Goal: Information Seeking & Learning: Learn about a topic

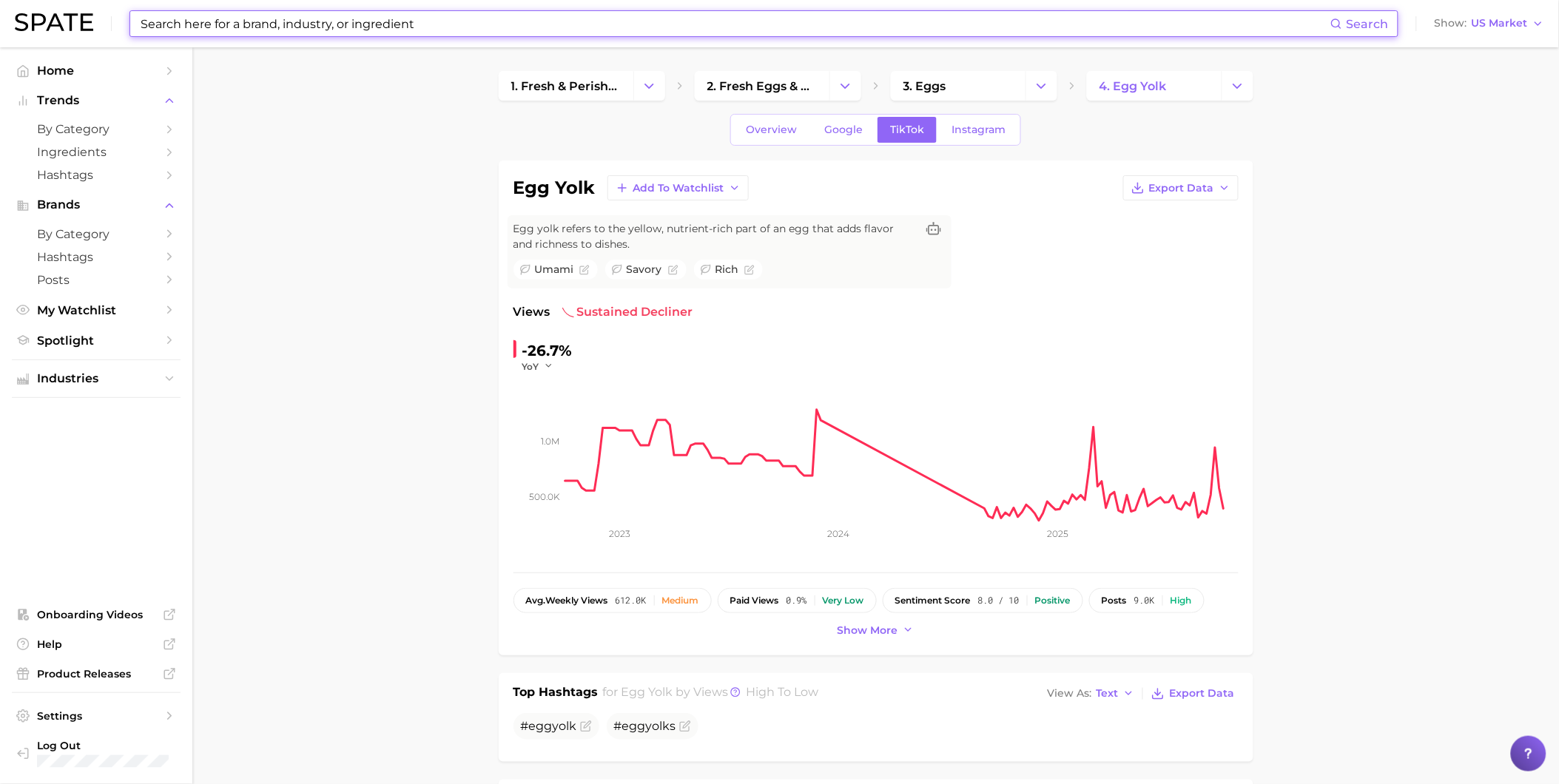
click at [618, 27] on input at bounding box center [734, 24] width 1191 height 25
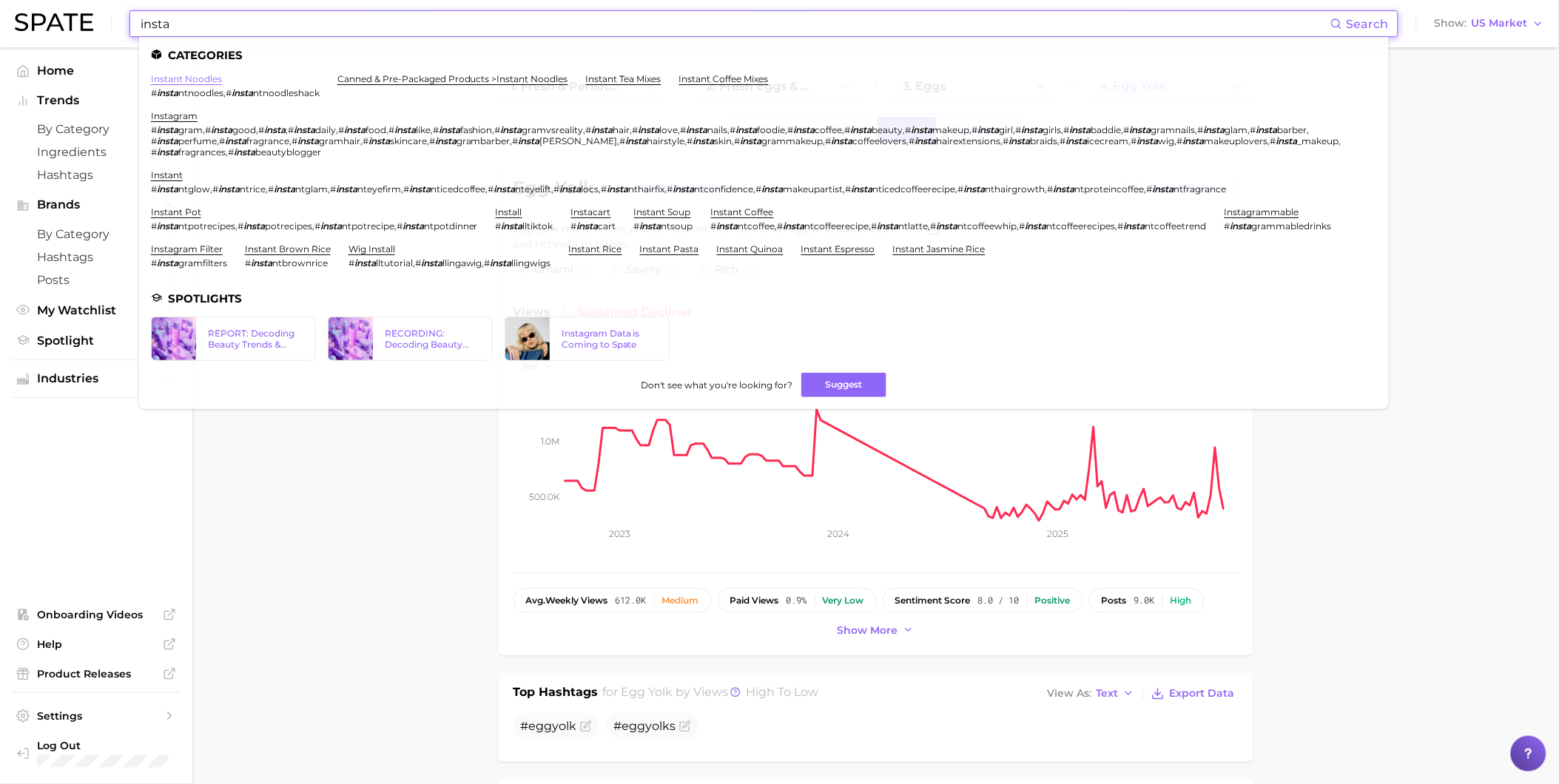
type input "insta"
click at [217, 74] on link "instant noodles" at bounding box center [186, 78] width 71 height 11
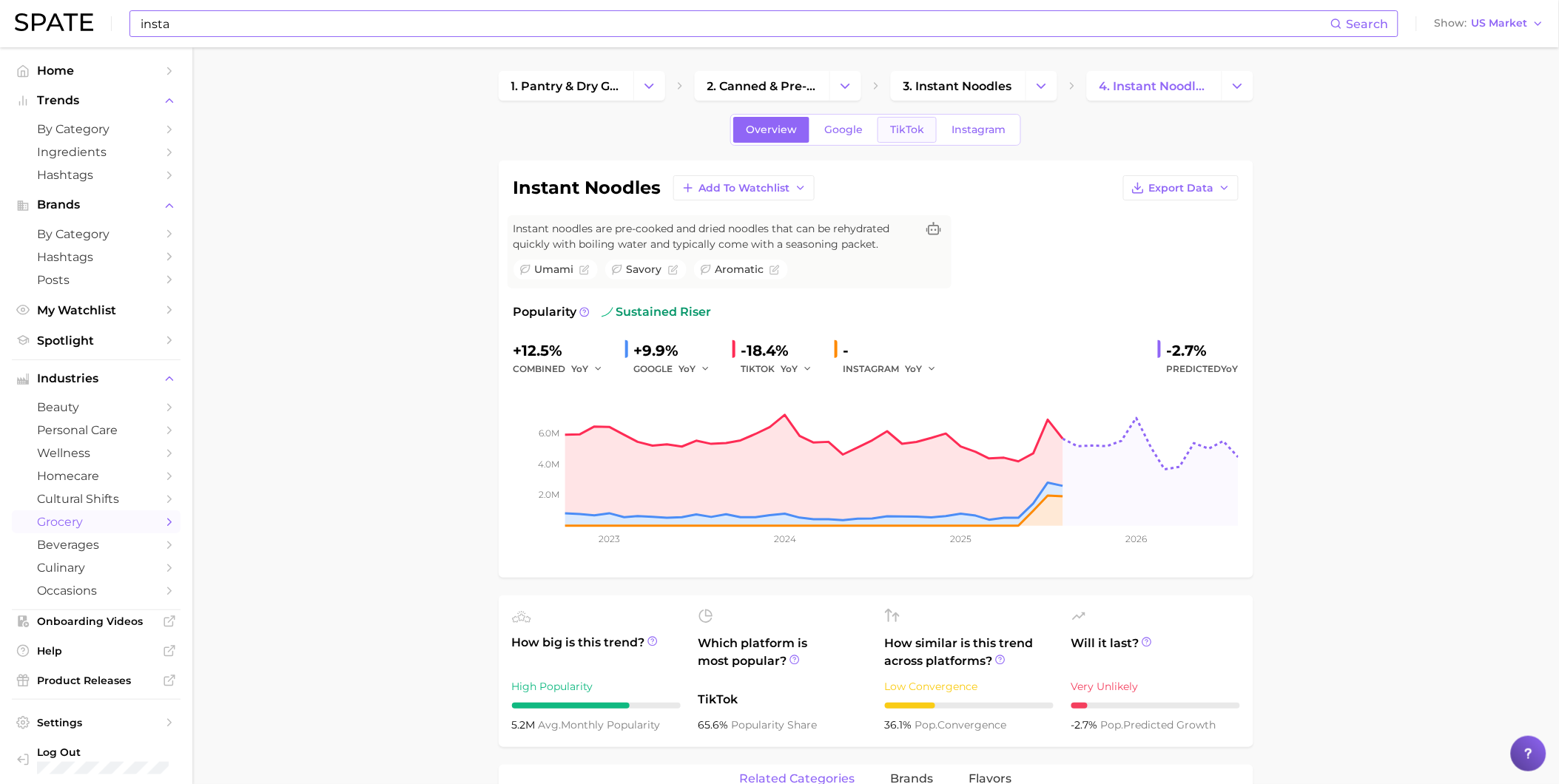
click at [885, 132] on link "TikTok" at bounding box center [907, 130] width 59 height 26
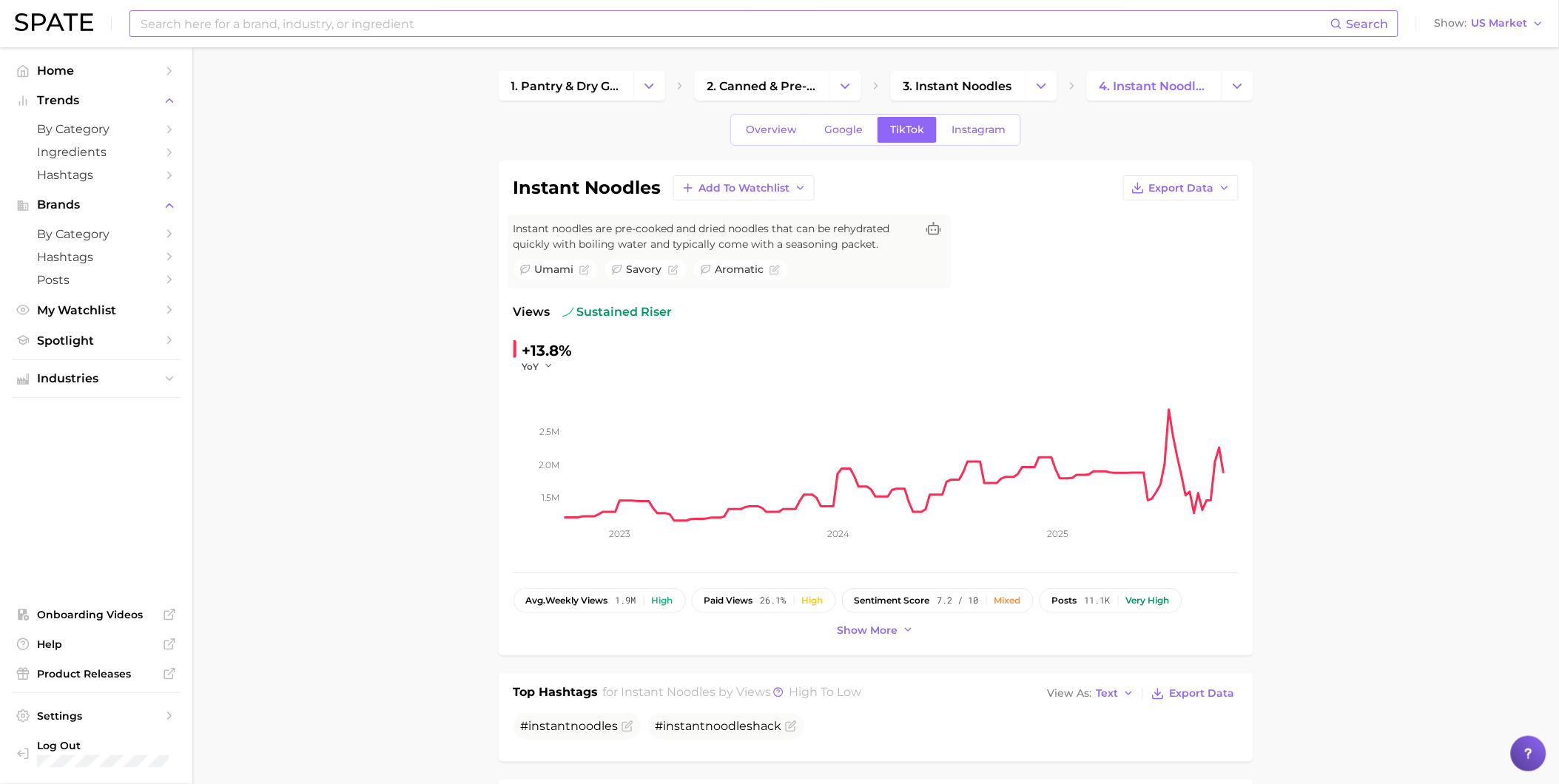
click at [721, 223] on span "Instant noodles are pre-cooked and dried noodles that can be rehydrated quickly…" at bounding box center [715, 237] width 402 height 31
click at [757, 134] on span "Overview" at bounding box center [771, 130] width 51 height 12
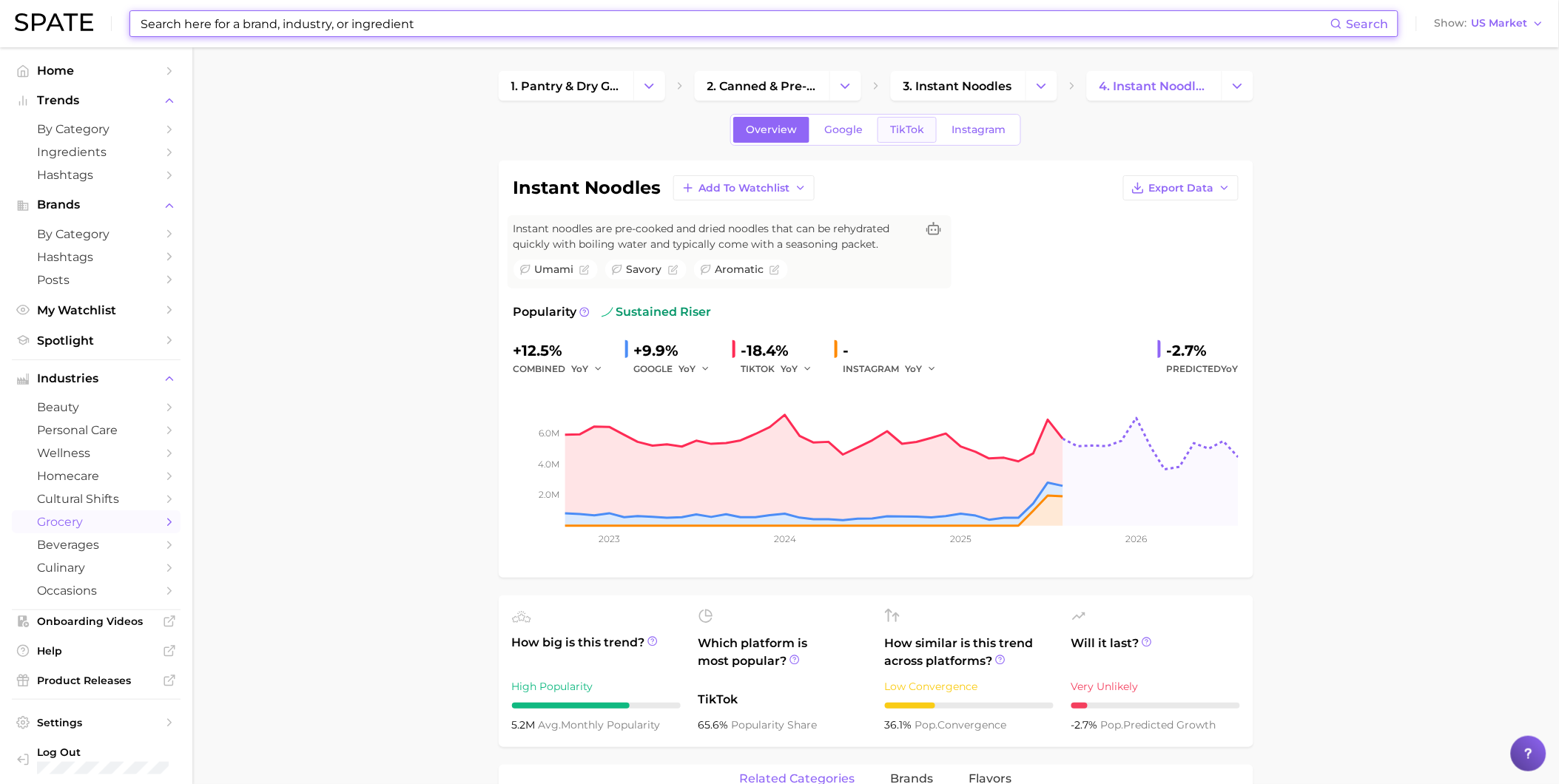
click at [893, 119] on link "TikTok" at bounding box center [907, 130] width 59 height 26
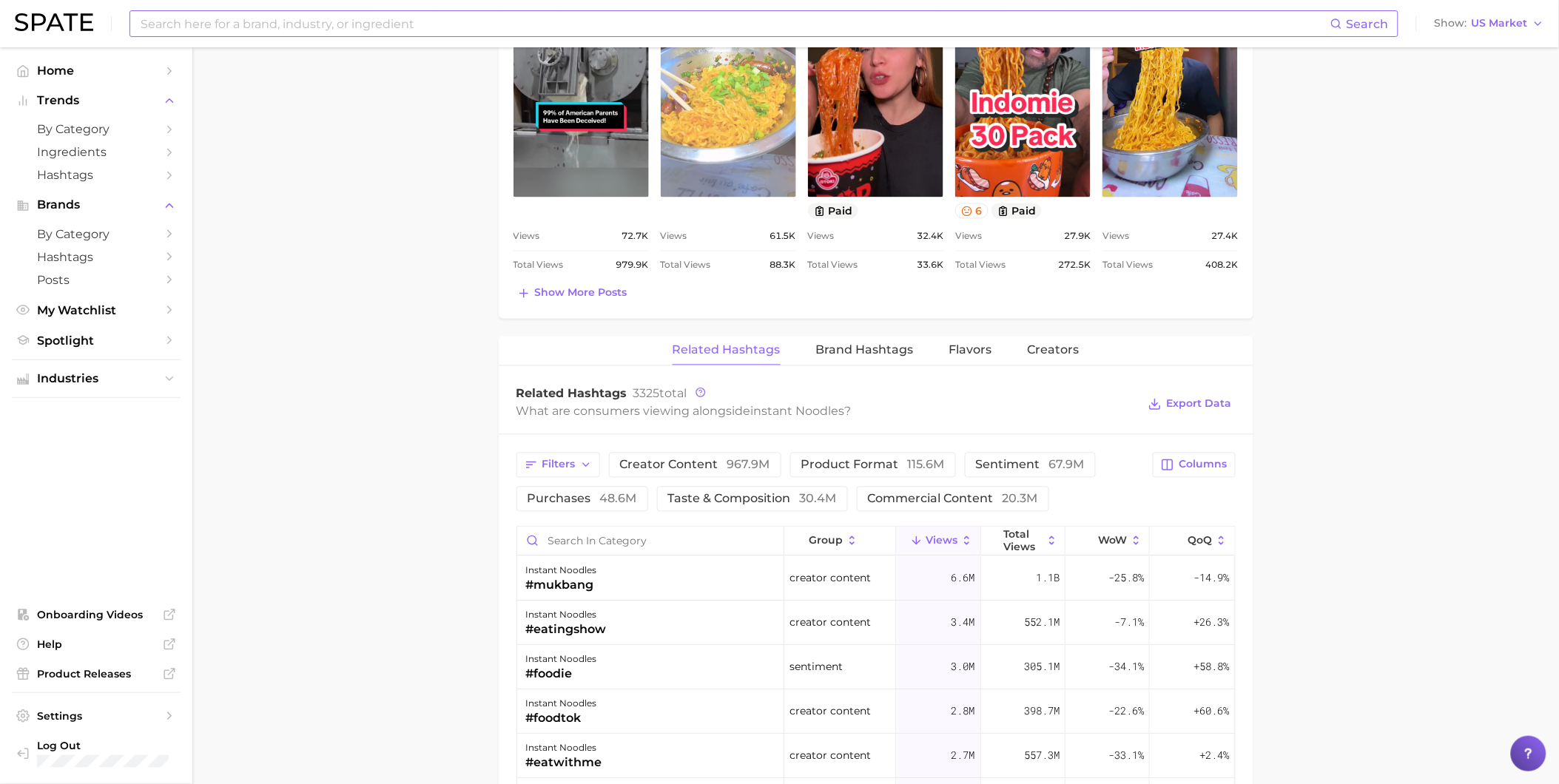
scroll to position [903, 0]
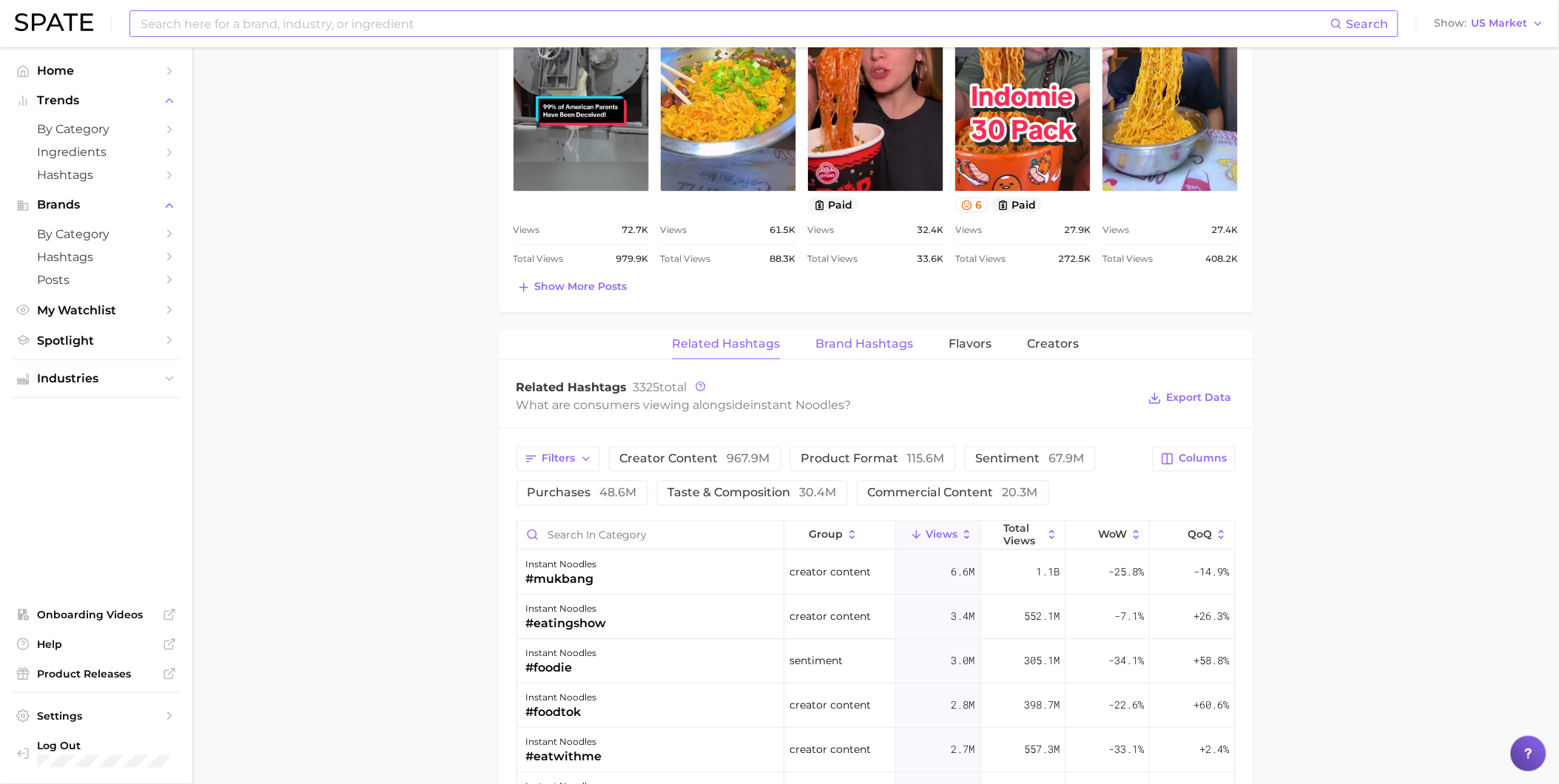
click at [891, 353] on button "Brand Hashtags" at bounding box center [865, 344] width 98 height 29
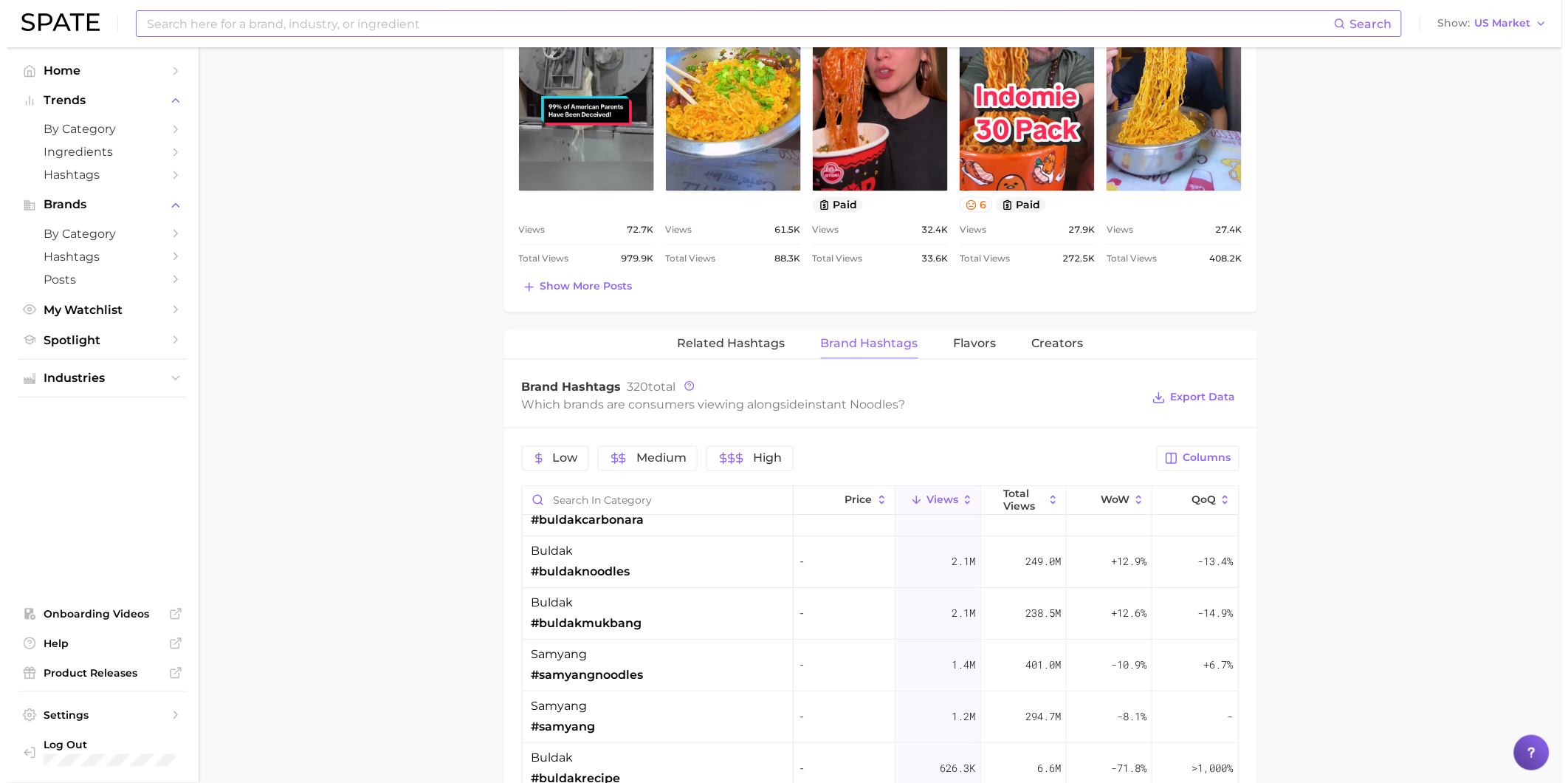
scroll to position [164, 0]
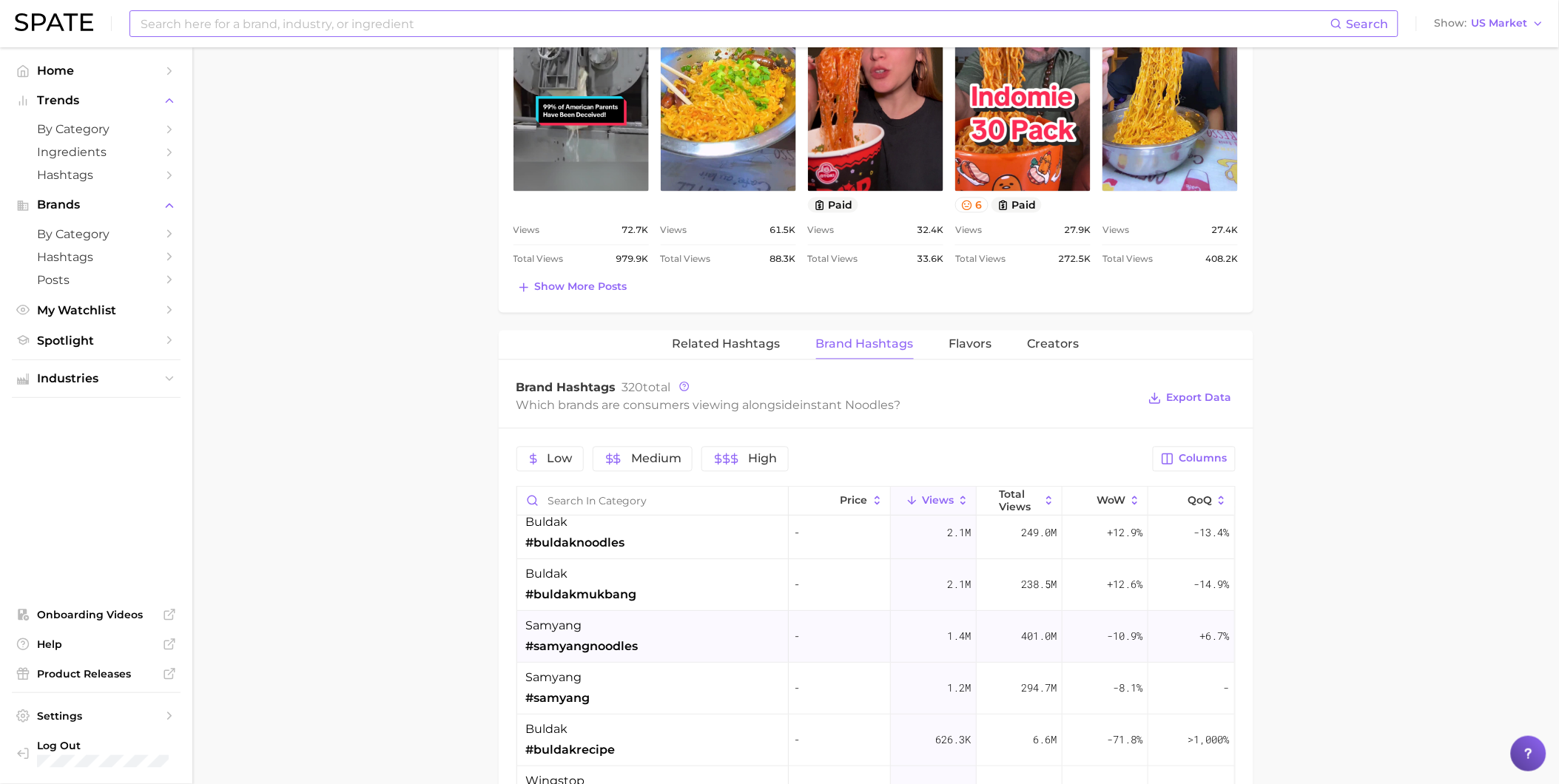
click at [715, 631] on div "samyang #samyangnoodles" at bounding box center [653, 637] width 271 height 51
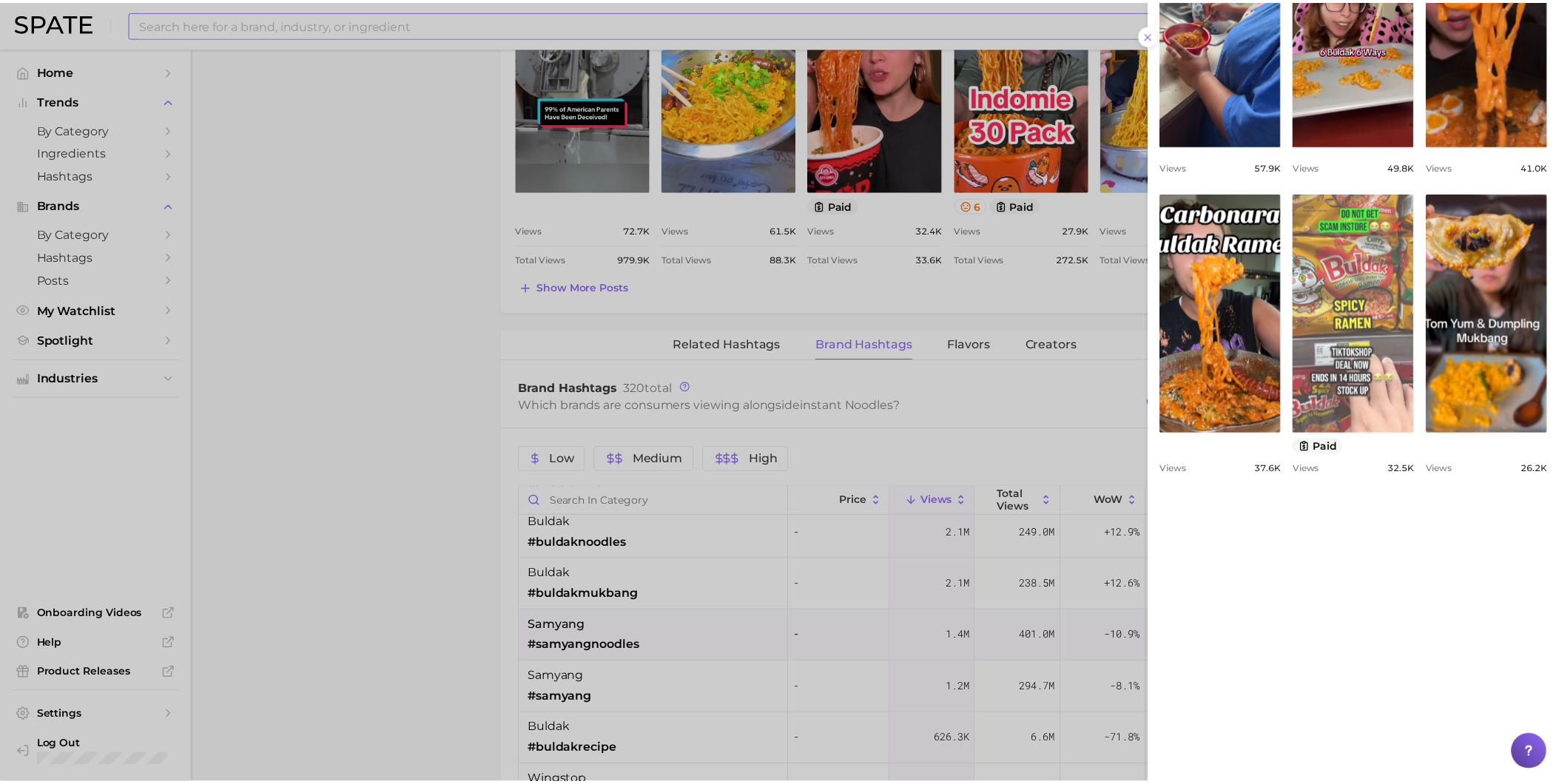
scroll to position [575, 0]
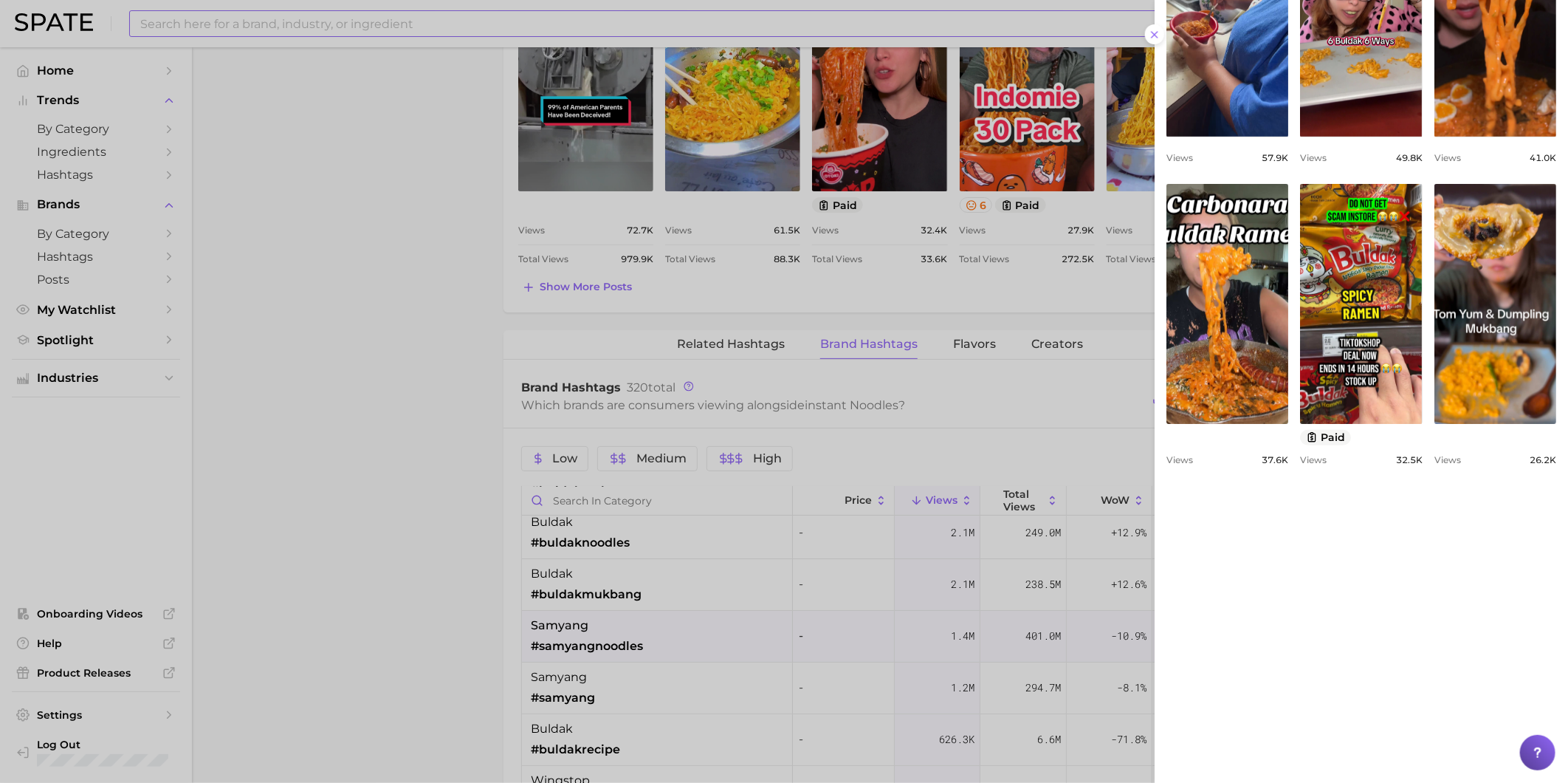
click at [521, 669] on div at bounding box center [784, 391] width 1568 height 783
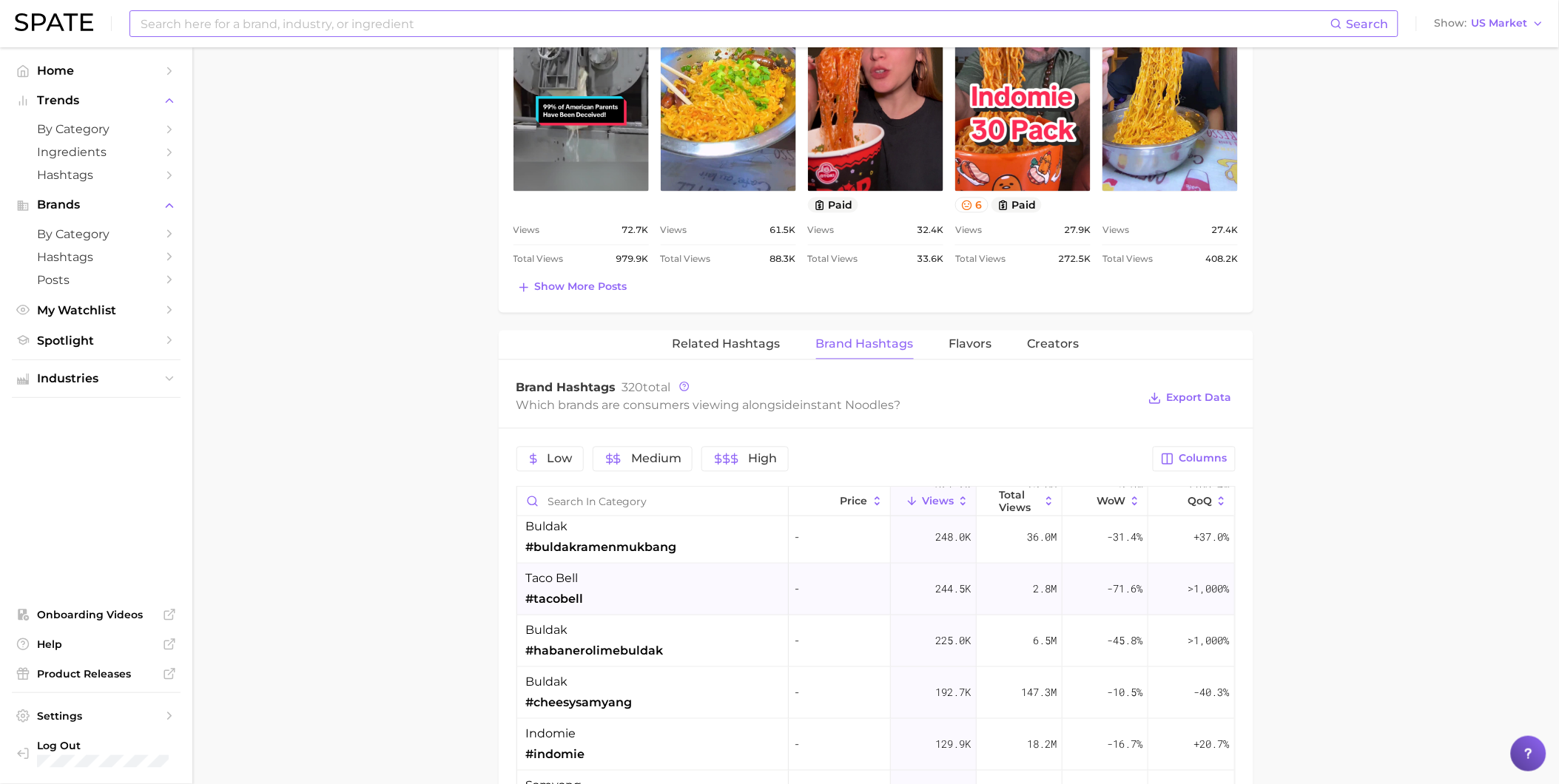
click at [632, 602] on div "taco bell #tacobell" at bounding box center [653, 589] width 271 height 51
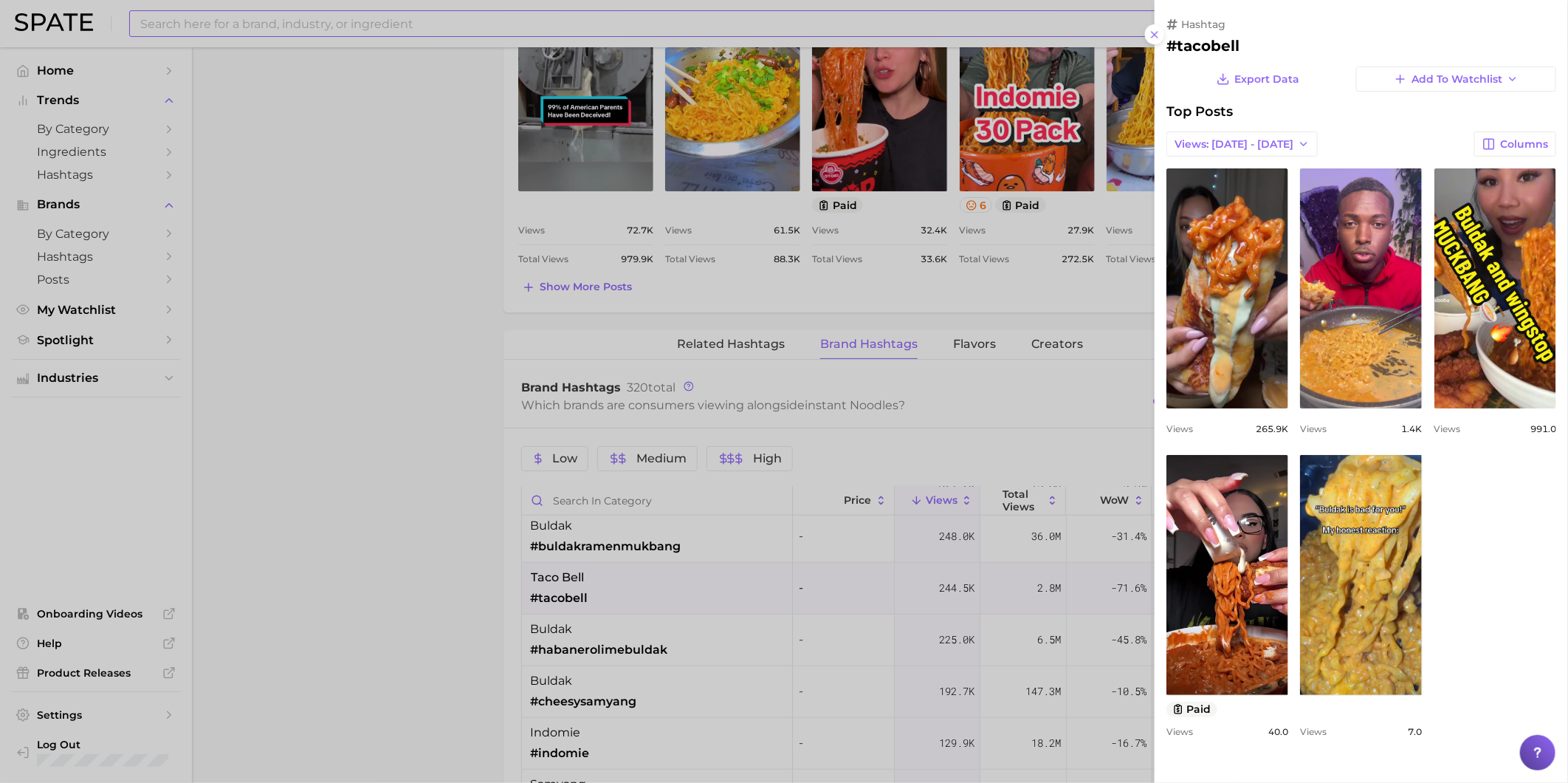
scroll to position [0, 0]
click at [502, 667] on div at bounding box center [784, 391] width 1568 height 783
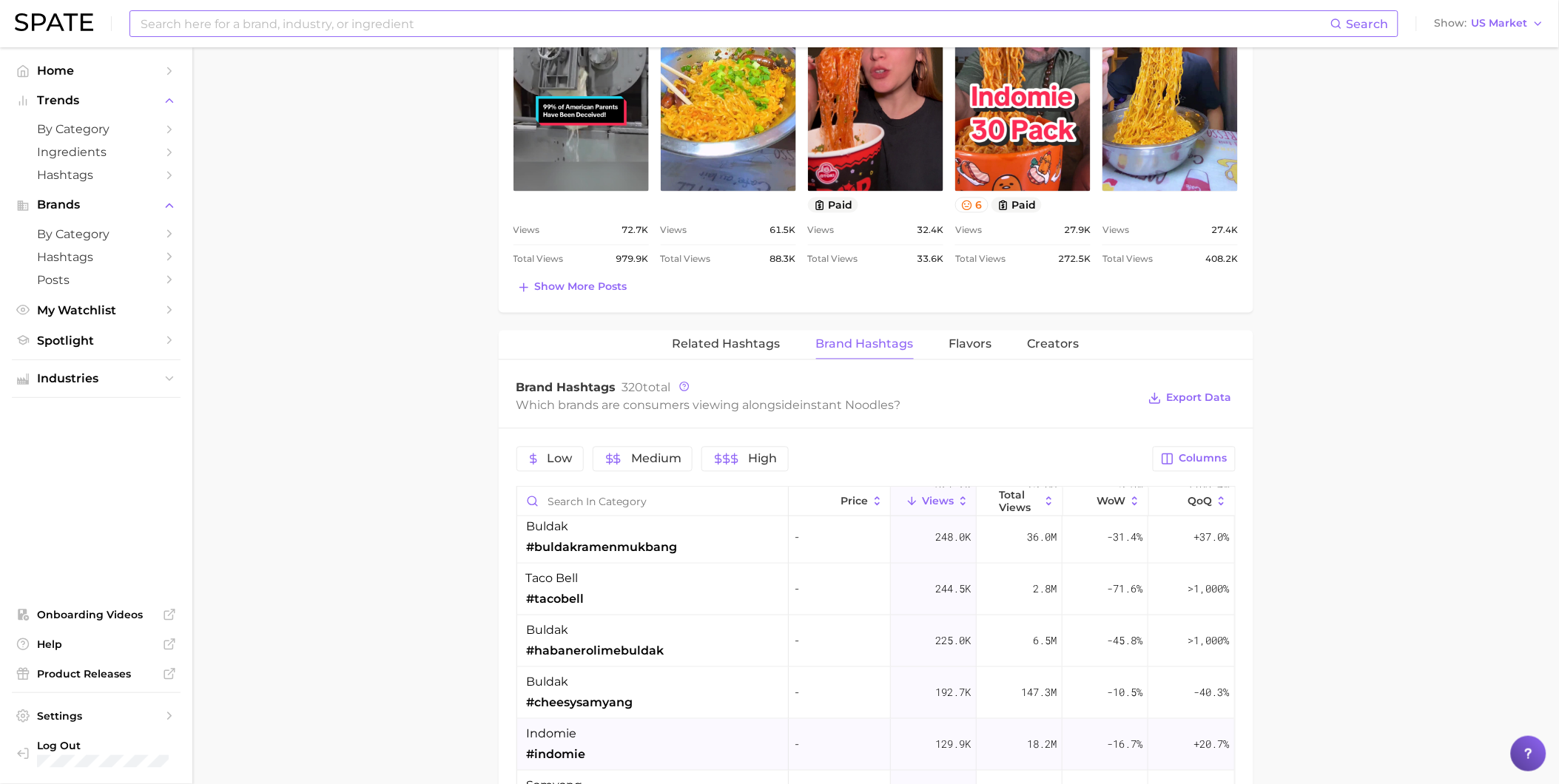
click at [576, 747] on span "#indomie" at bounding box center [556, 754] width 59 height 17
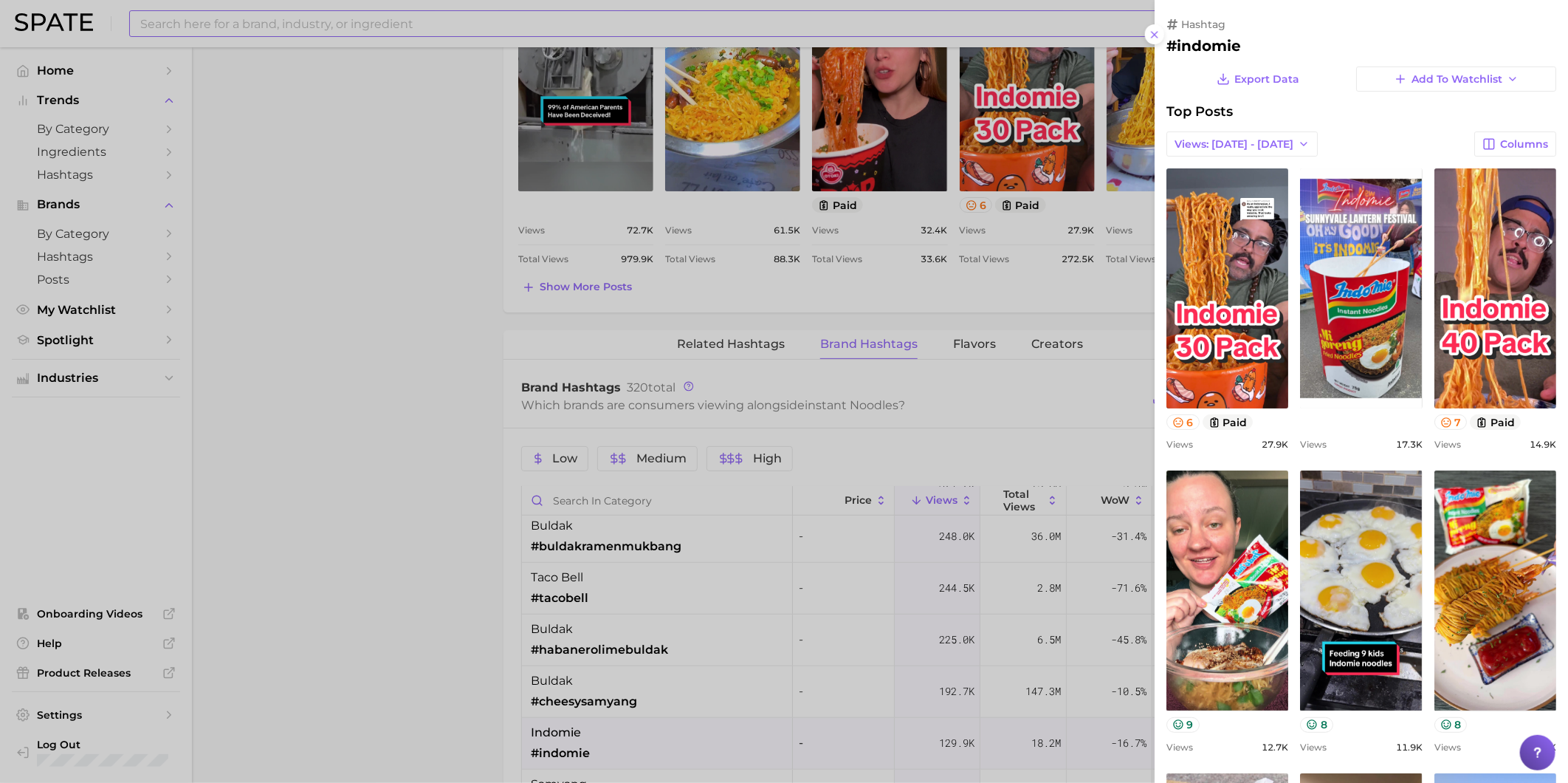
click at [393, 631] on div at bounding box center [784, 391] width 1568 height 783
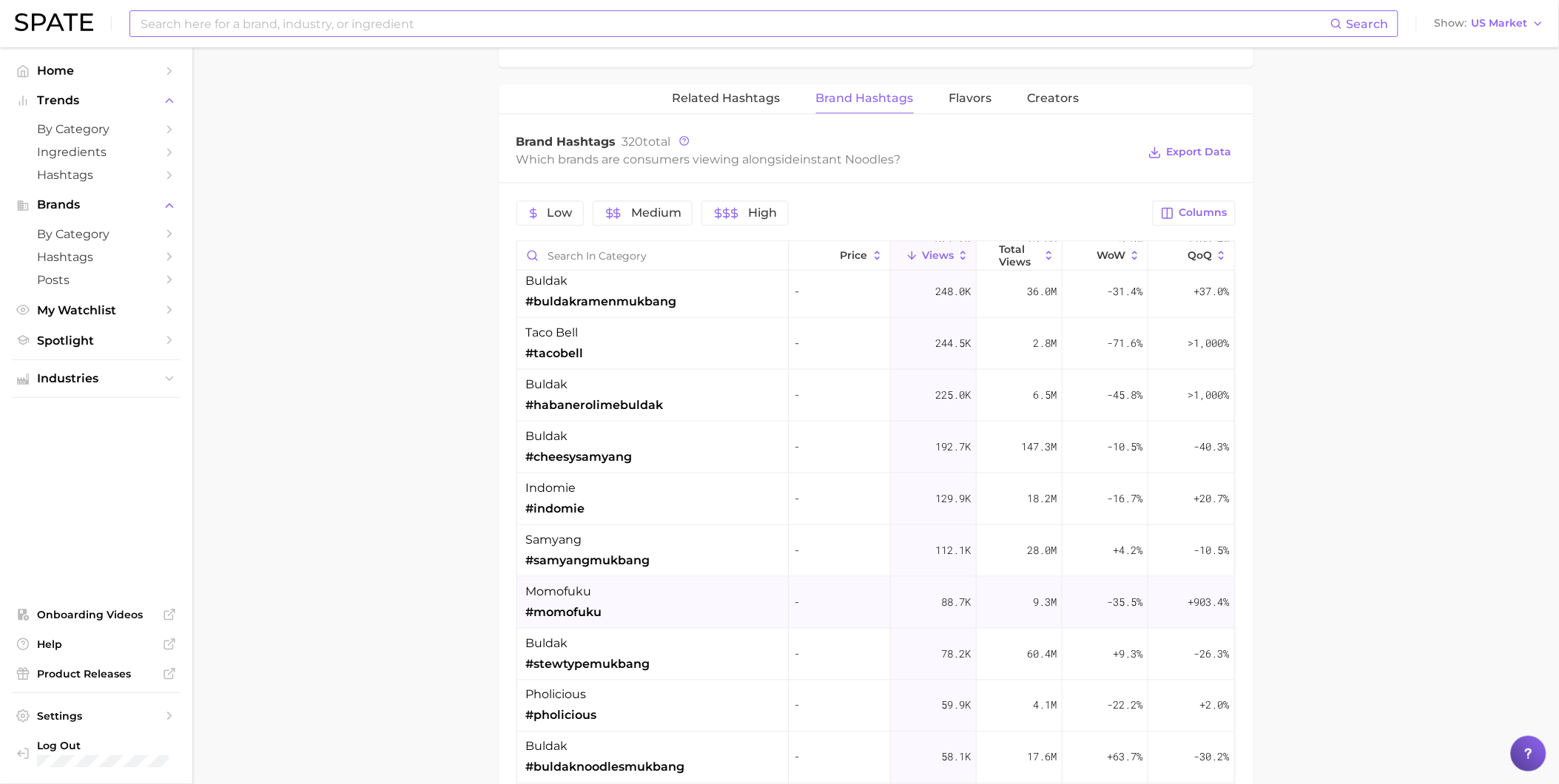
click at [667, 616] on div "momofuku #momofuku" at bounding box center [653, 602] width 271 height 51
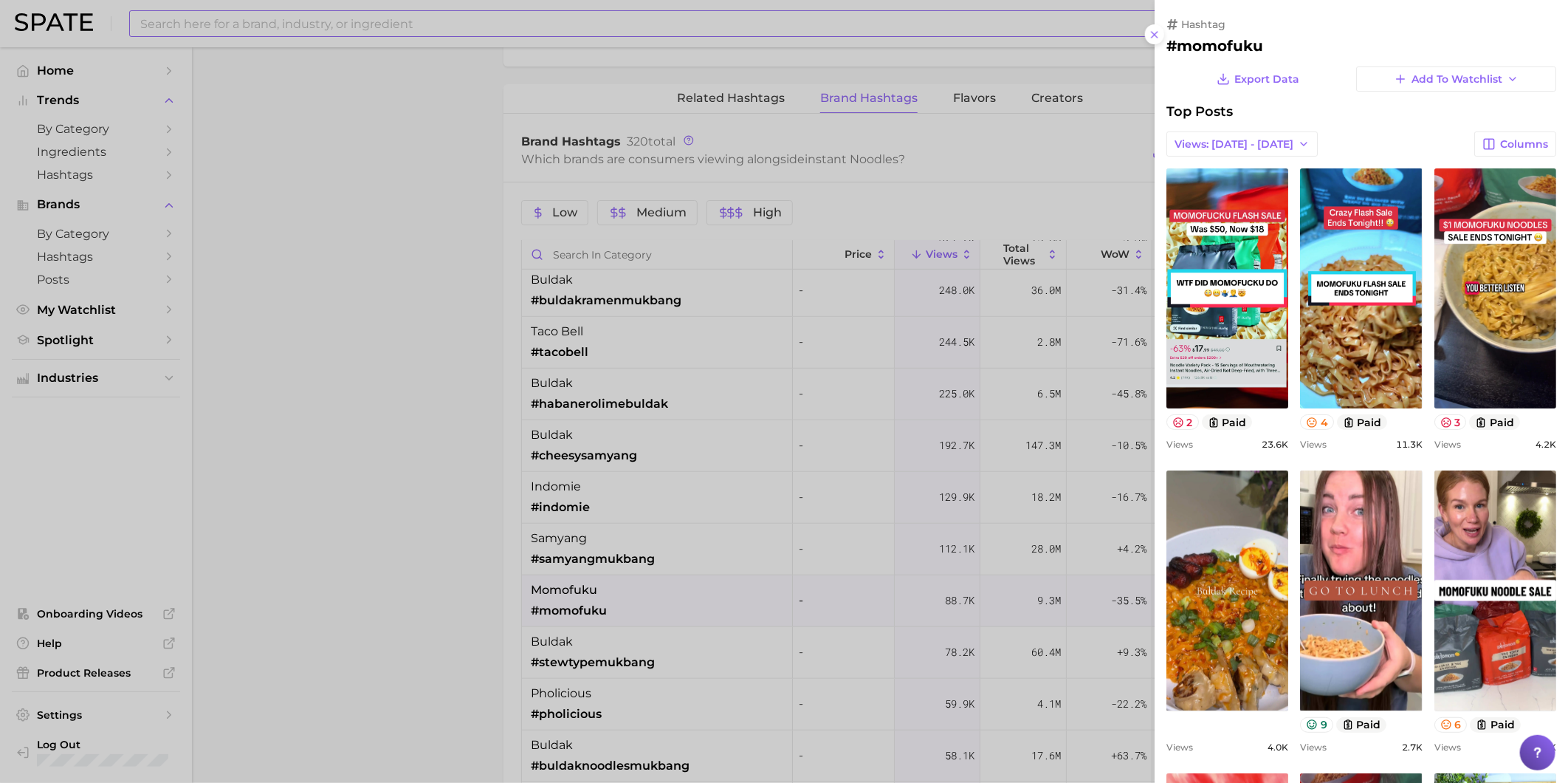
click at [301, 541] on div at bounding box center [784, 391] width 1568 height 783
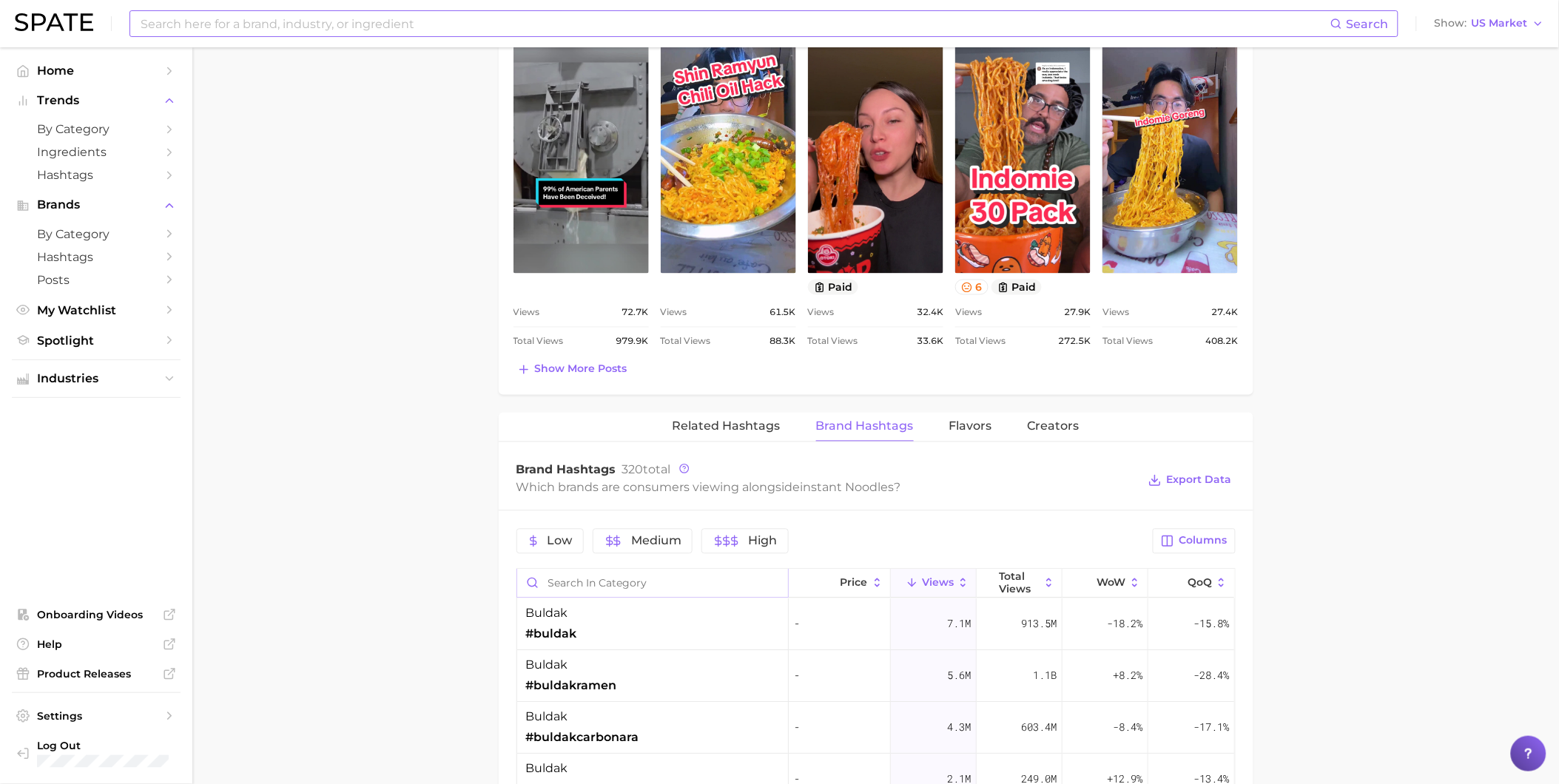
click at [552, 586] on input "Search in category" at bounding box center [653, 583] width 270 height 28
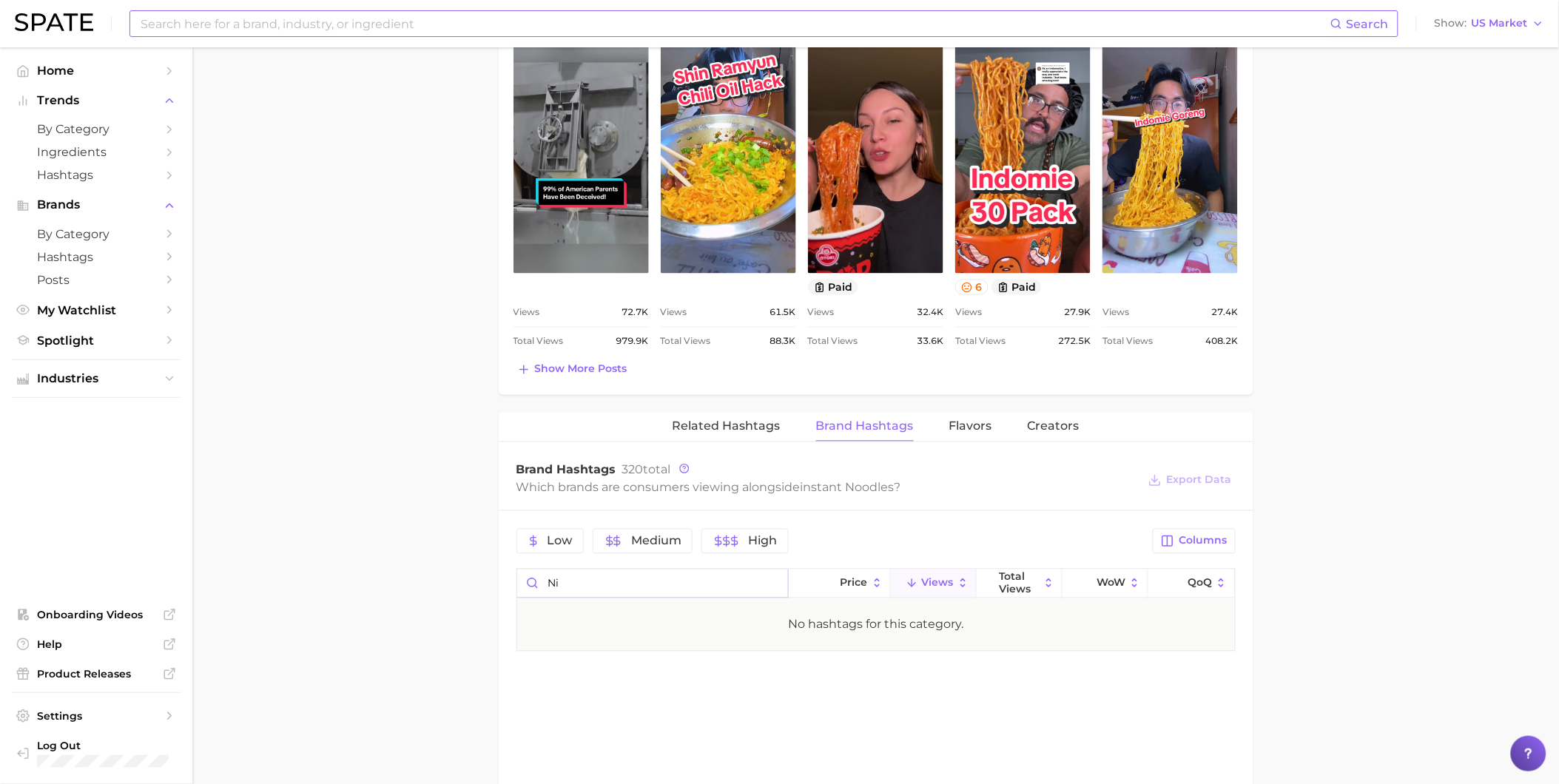
type input "n"
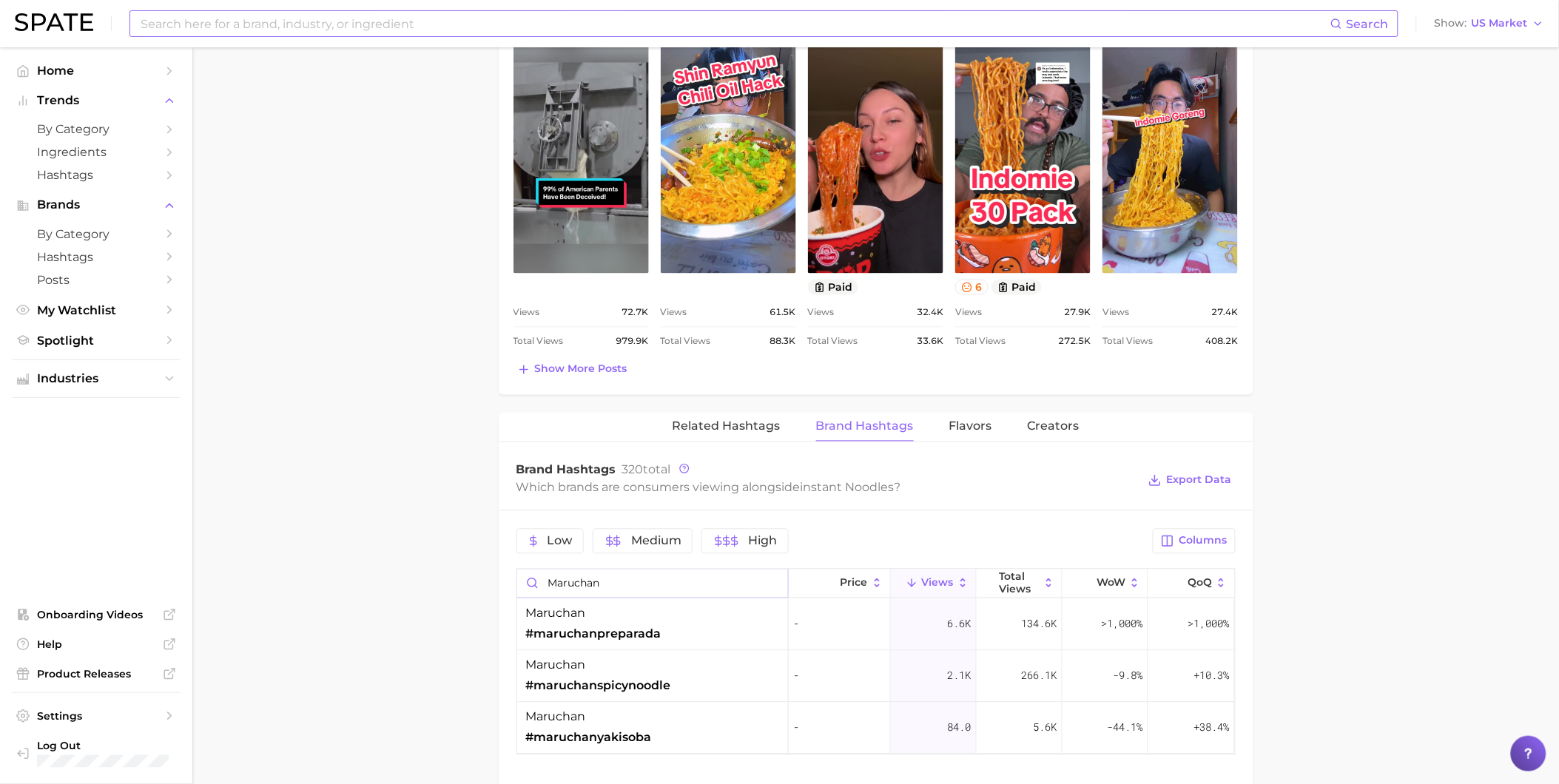
drag, startPoint x: 629, startPoint y: 578, endPoint x: 526, endPoint y: 577, distance: 103.0
click at [526, 577] on input "maruchan" at bounding box center [653, 583] width 270 height 28
type input "n"
type input "shin"
click at [776, 585] on input "shin" at bounding box center [653, 583] width 270 height 28
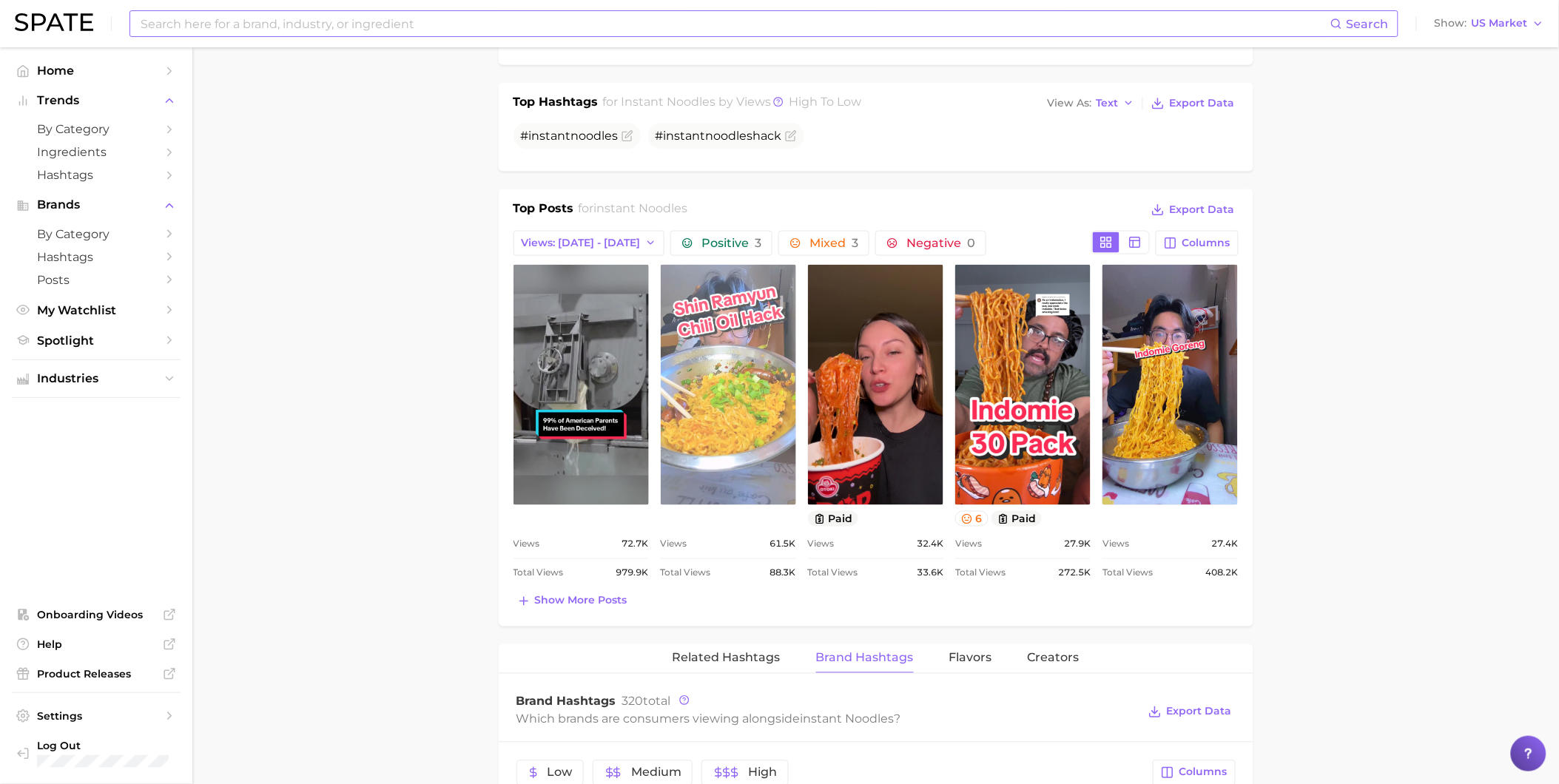
scroll to position [575, 0]
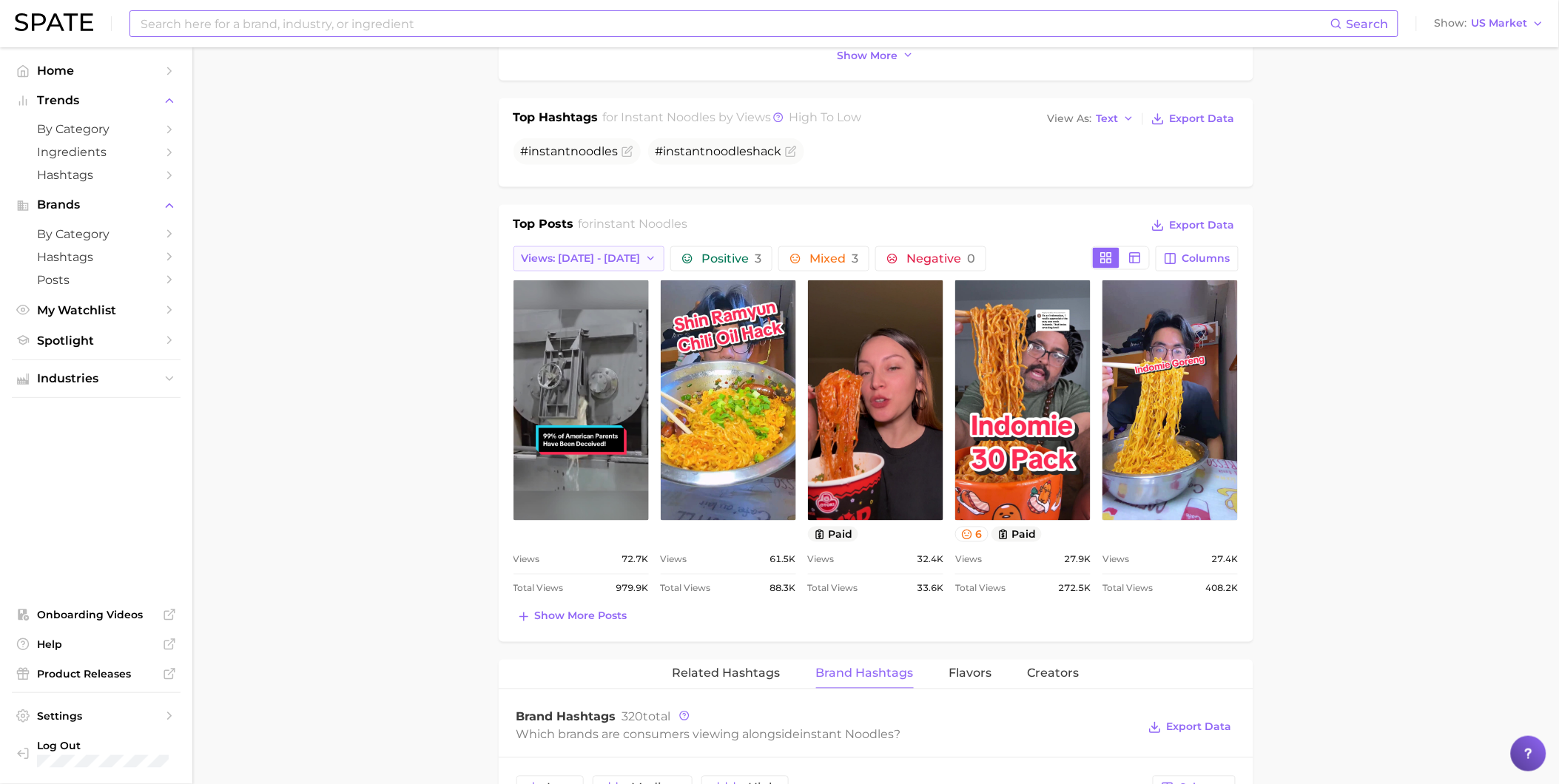
click at [610, 261] on span "Views: [DATE] - [DATE]" at bounding box center [581, 258] width 120 height 12
click at [615, 333] on button "Total Views" at bounding box center [595, 339] width 163 height 27
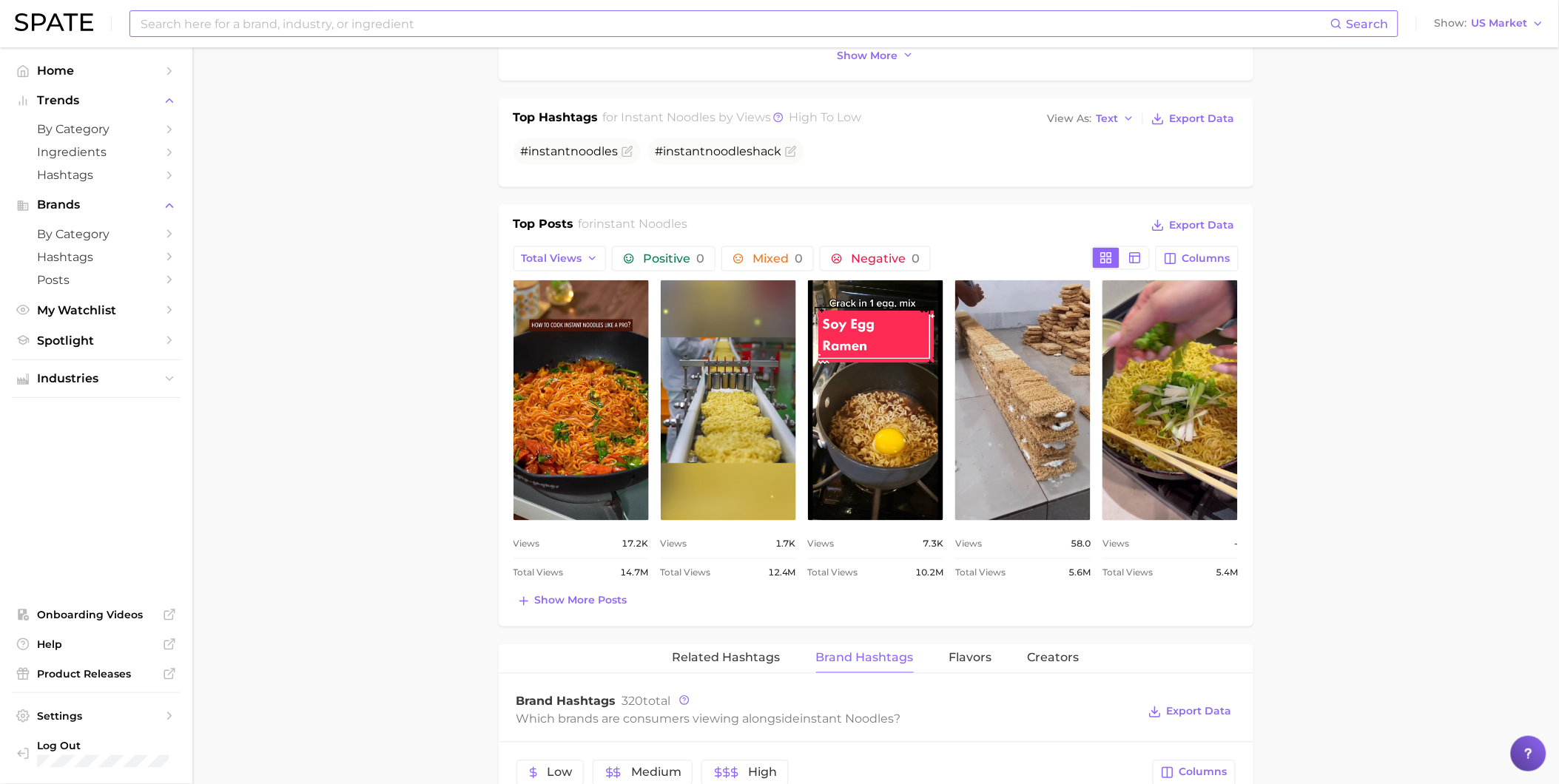
scroll to position [0, 0]
click at [587, 600] on span "Show more posts" at bounding box center [581, 601] width 92 height 12
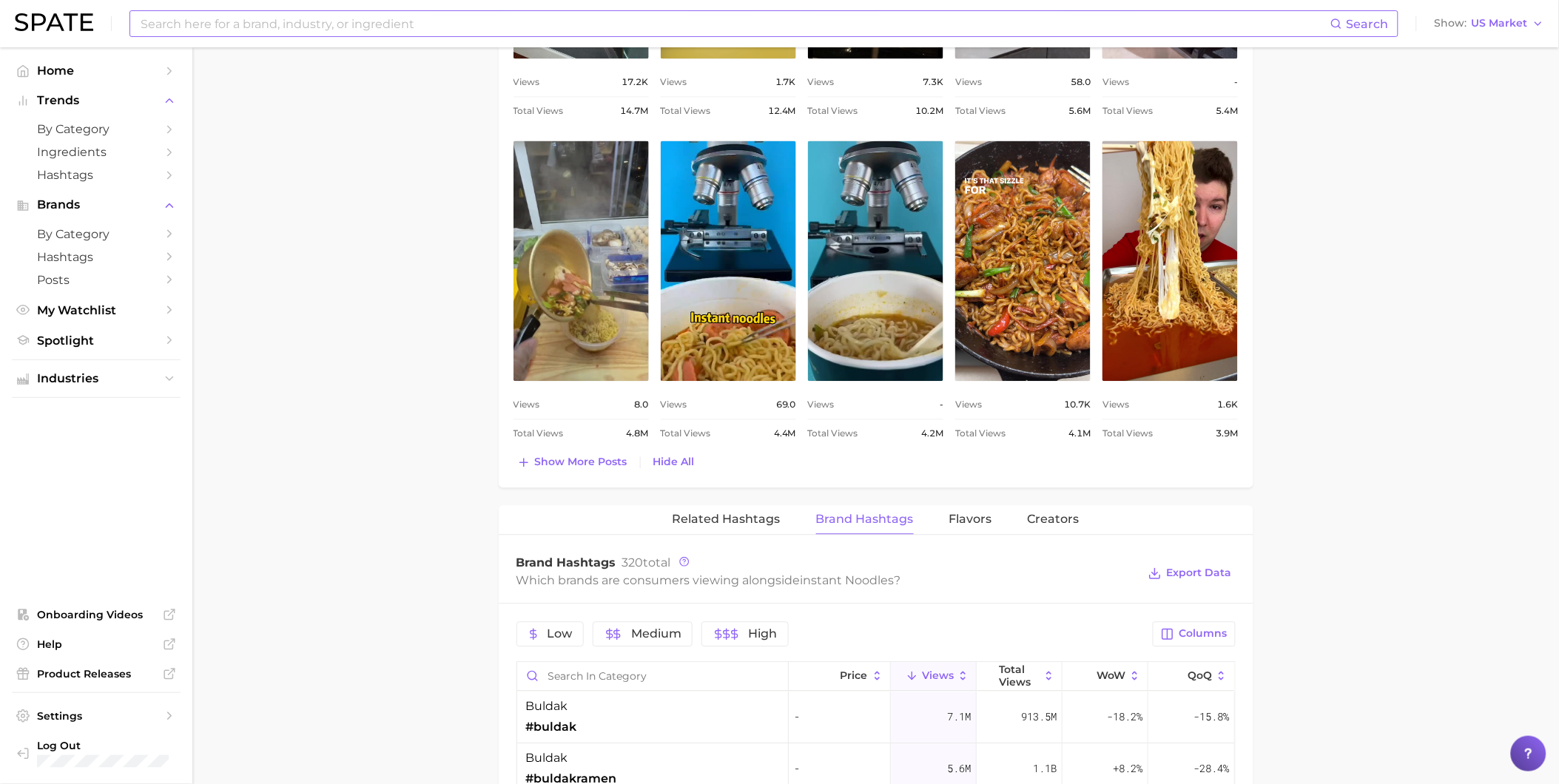
scroll to position [1150, 0]
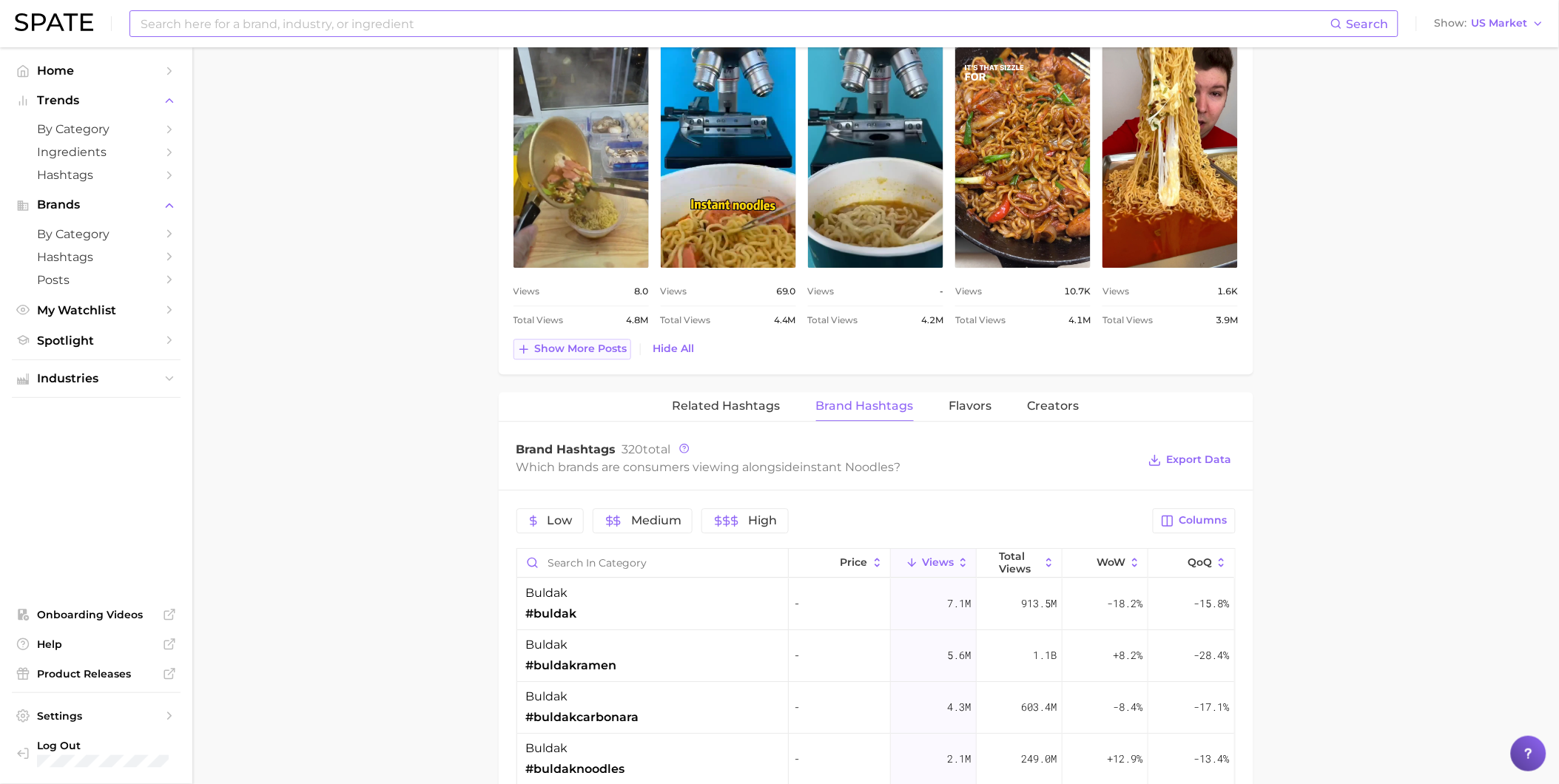
click at [591, 349] on span "Show more posts" at bounding box center [581, 349] width 92 height 12
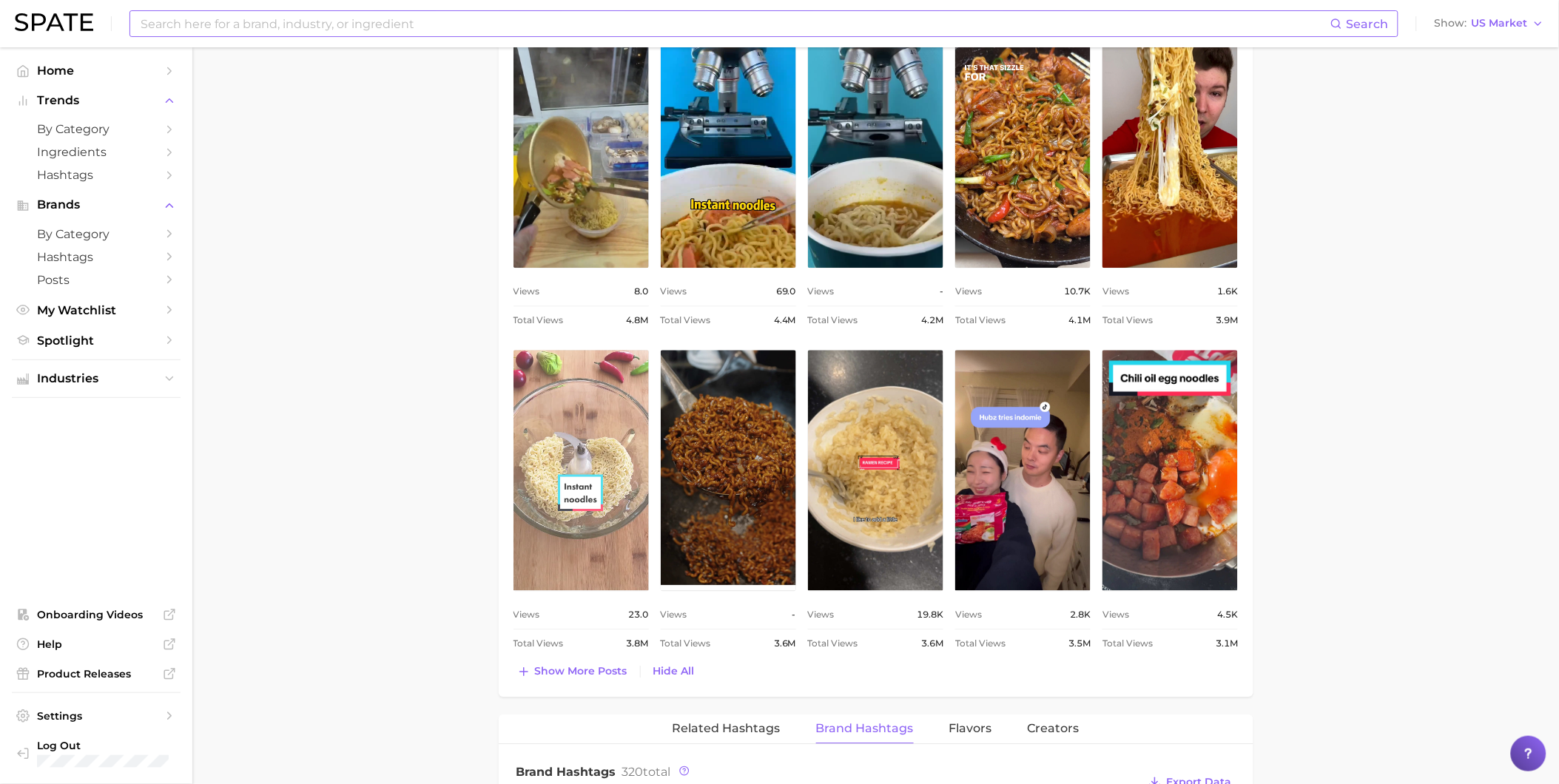
scroll to position [0, 0]
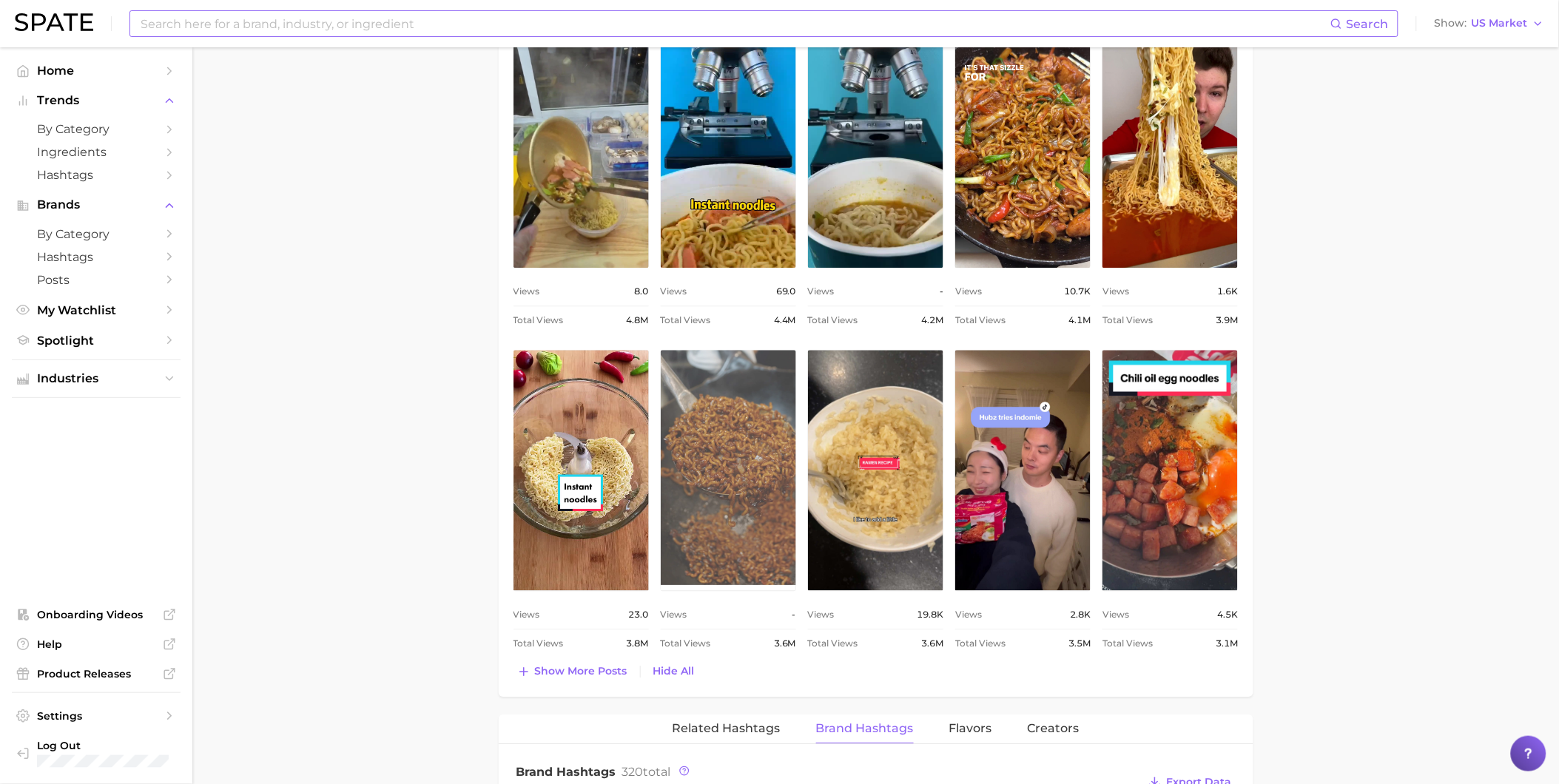
click at [731, 490] on link "view post on TikTok" at bounding box center [728, 470] width 135 height 241
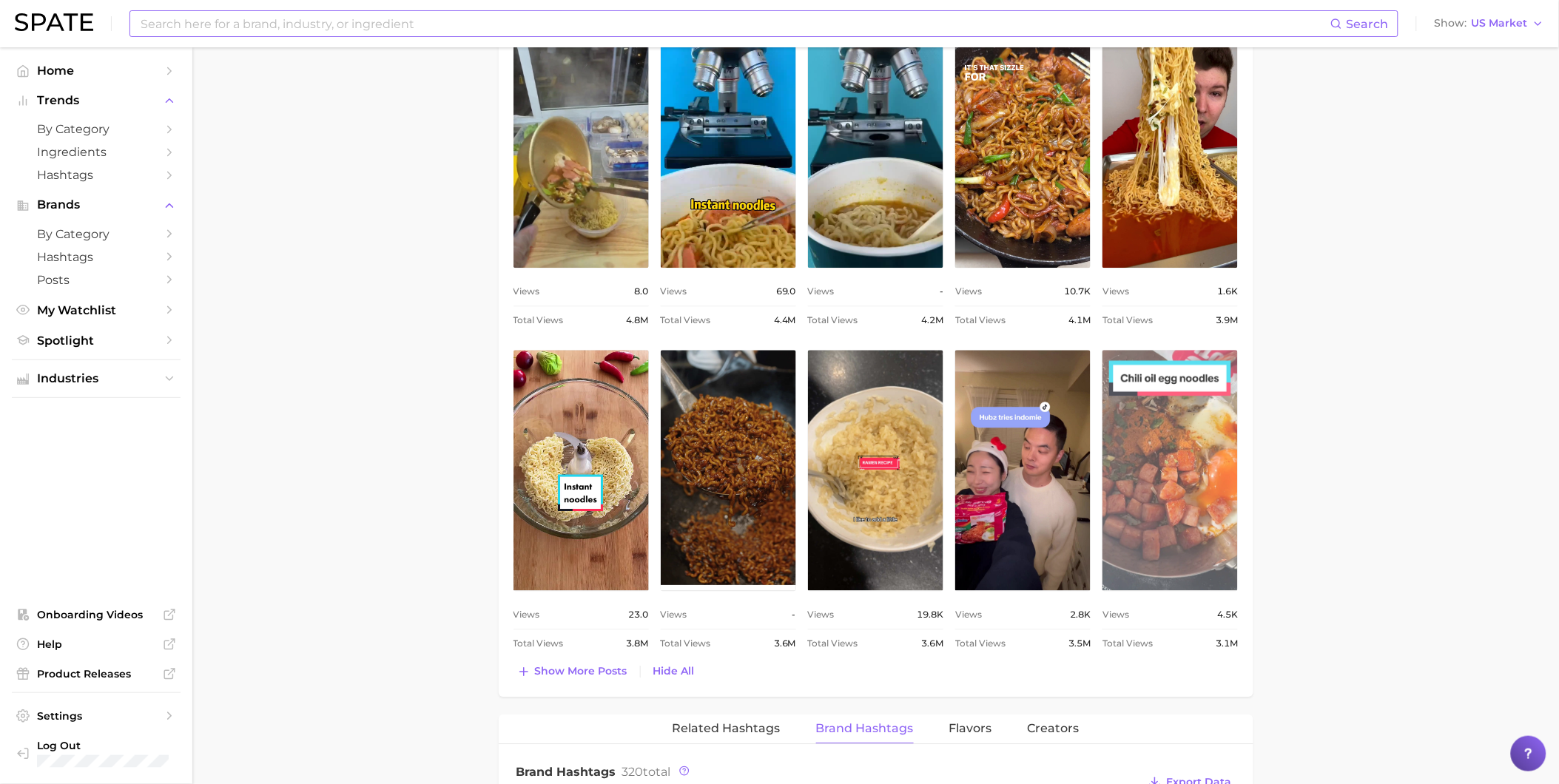
click at [1178, 480] on link "view post on TikTok" at bounding box center [1170, 470] width 135 height 241
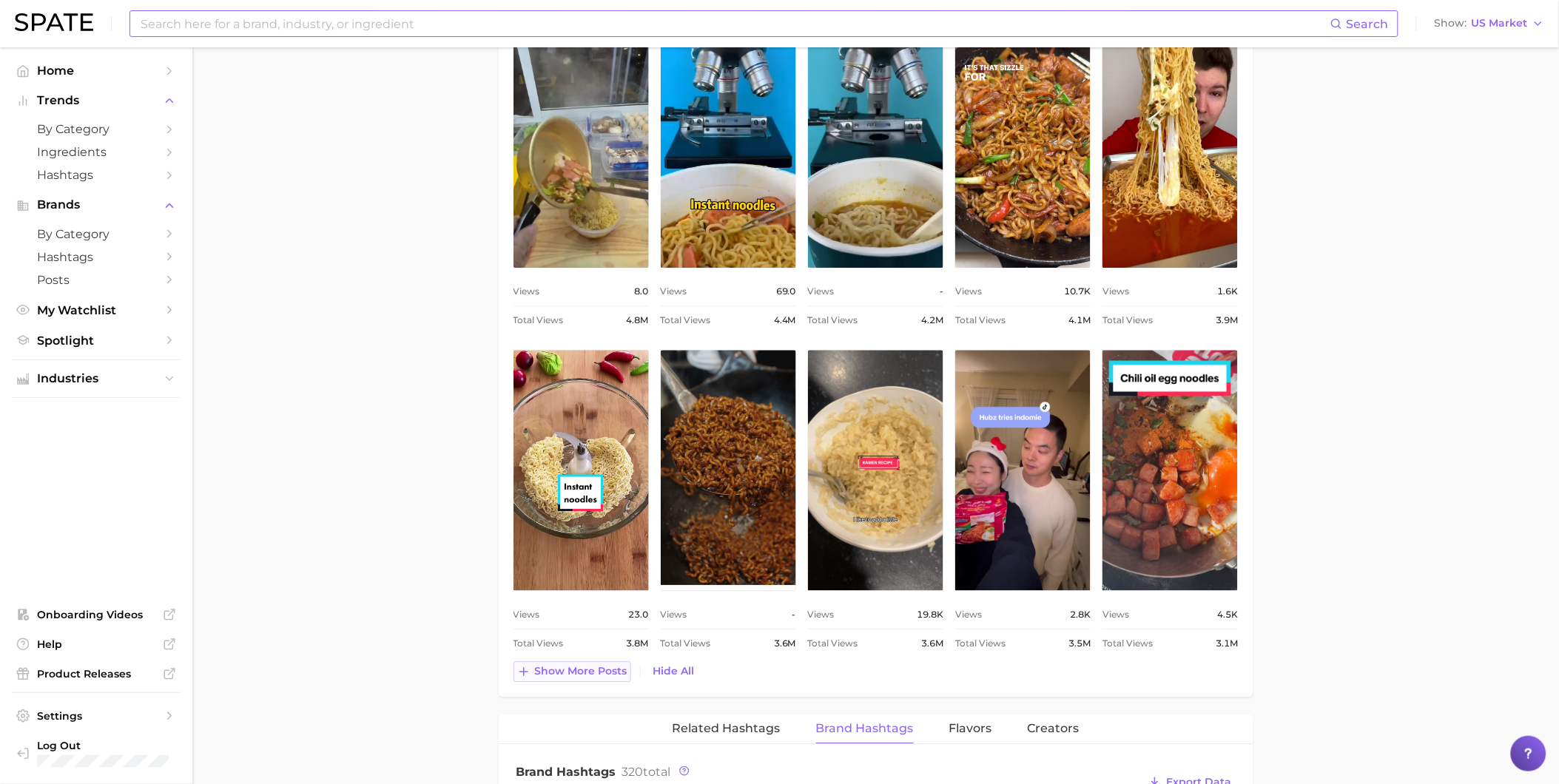
click at [578, 670] on span "Show more posts" at bounding box center [581, 671] width 92 height 12
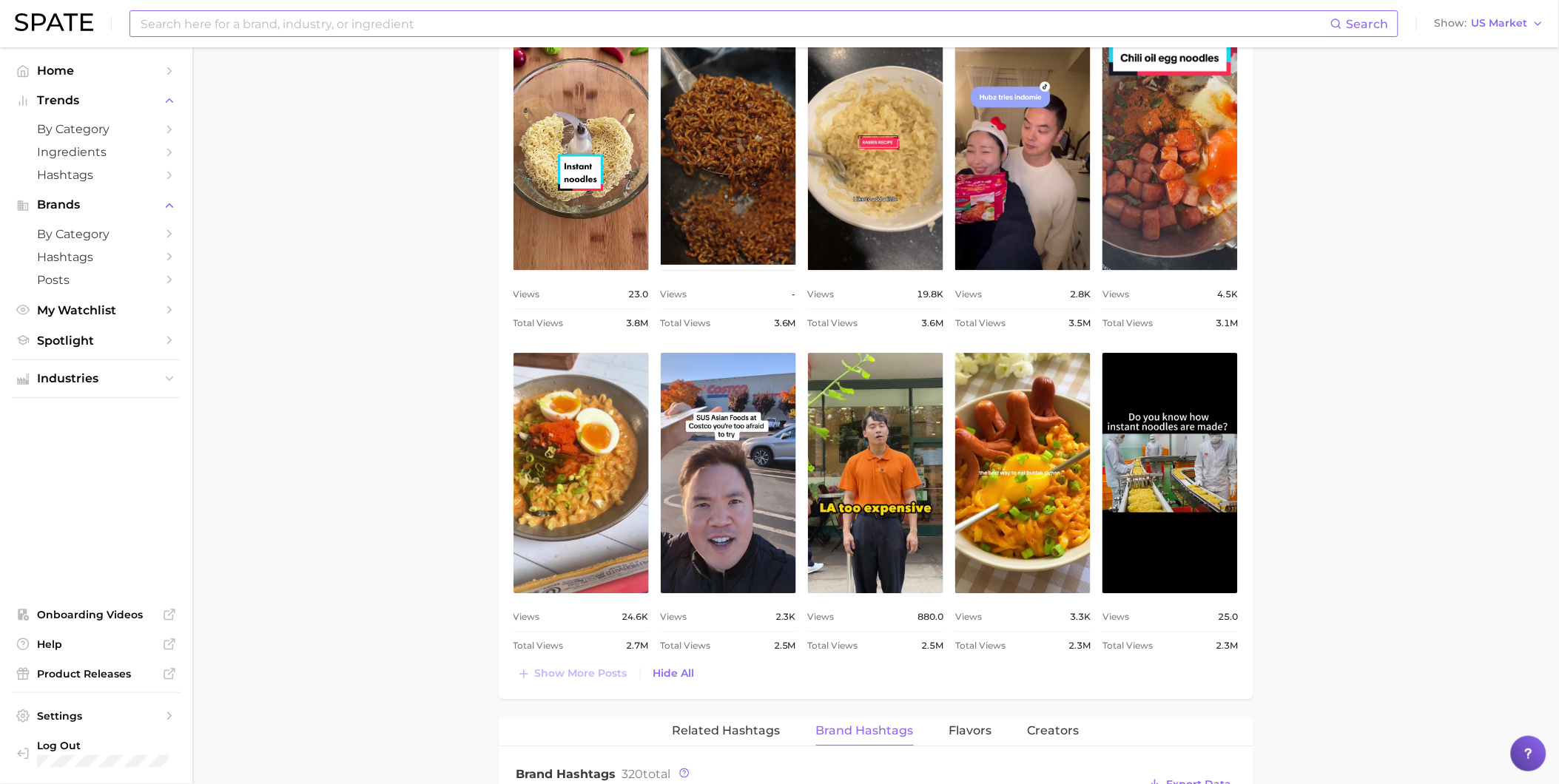
scroll to position [1479, 0]
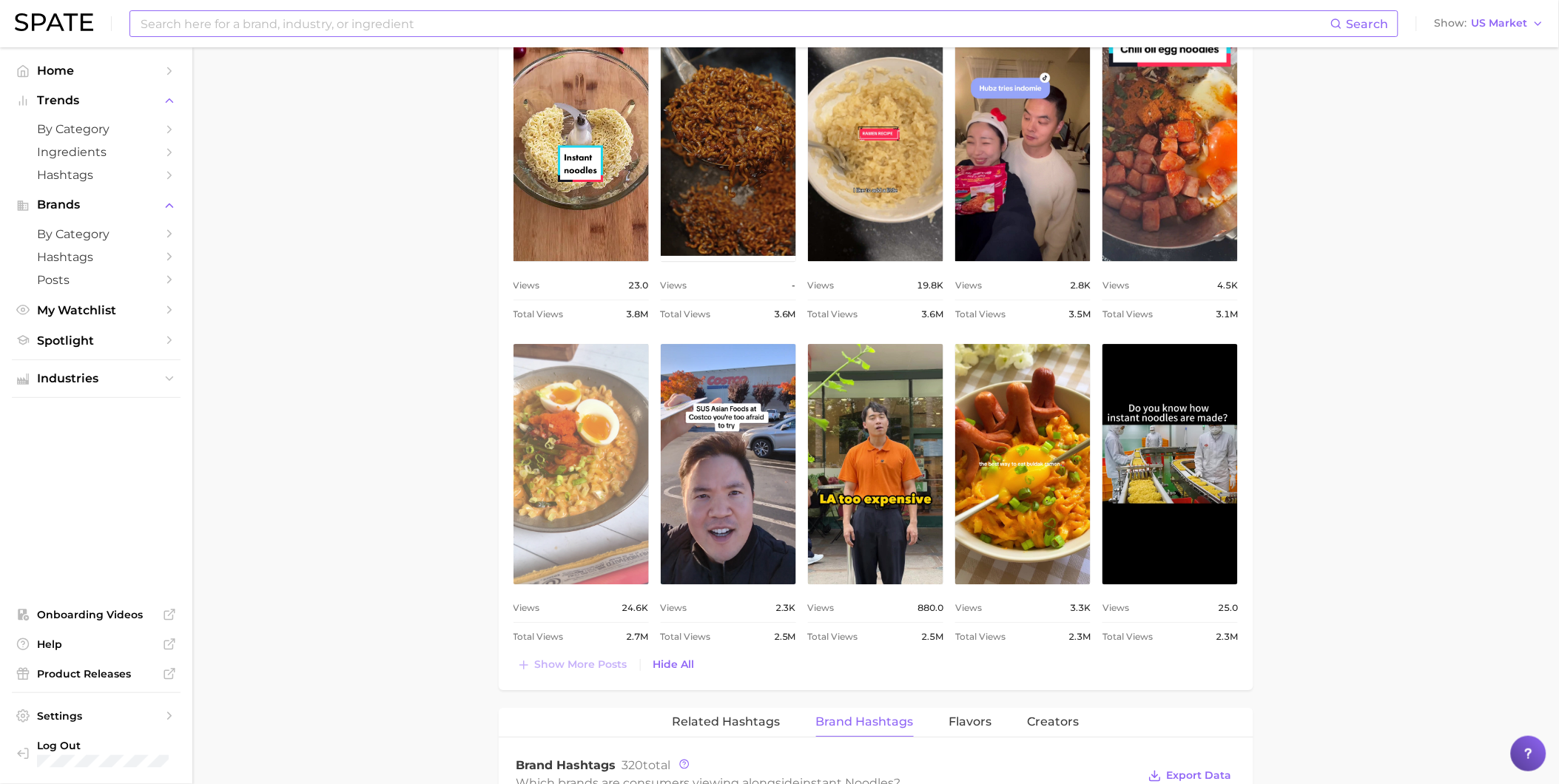
click at [578, 519] on link "view post on TikTok" at bounding box center [581, 464] width 135 height 241
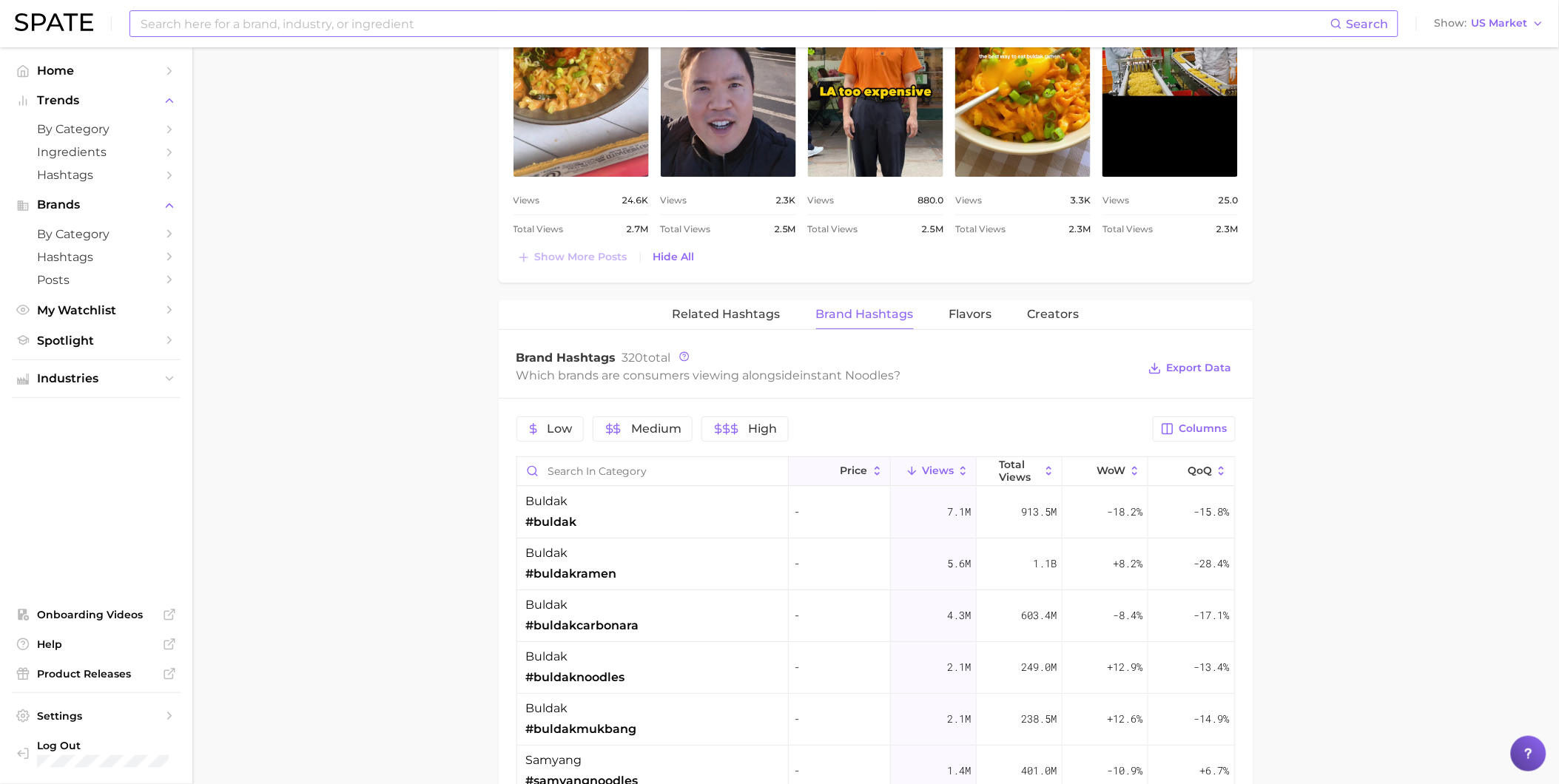
scroll to position [1890, 0]
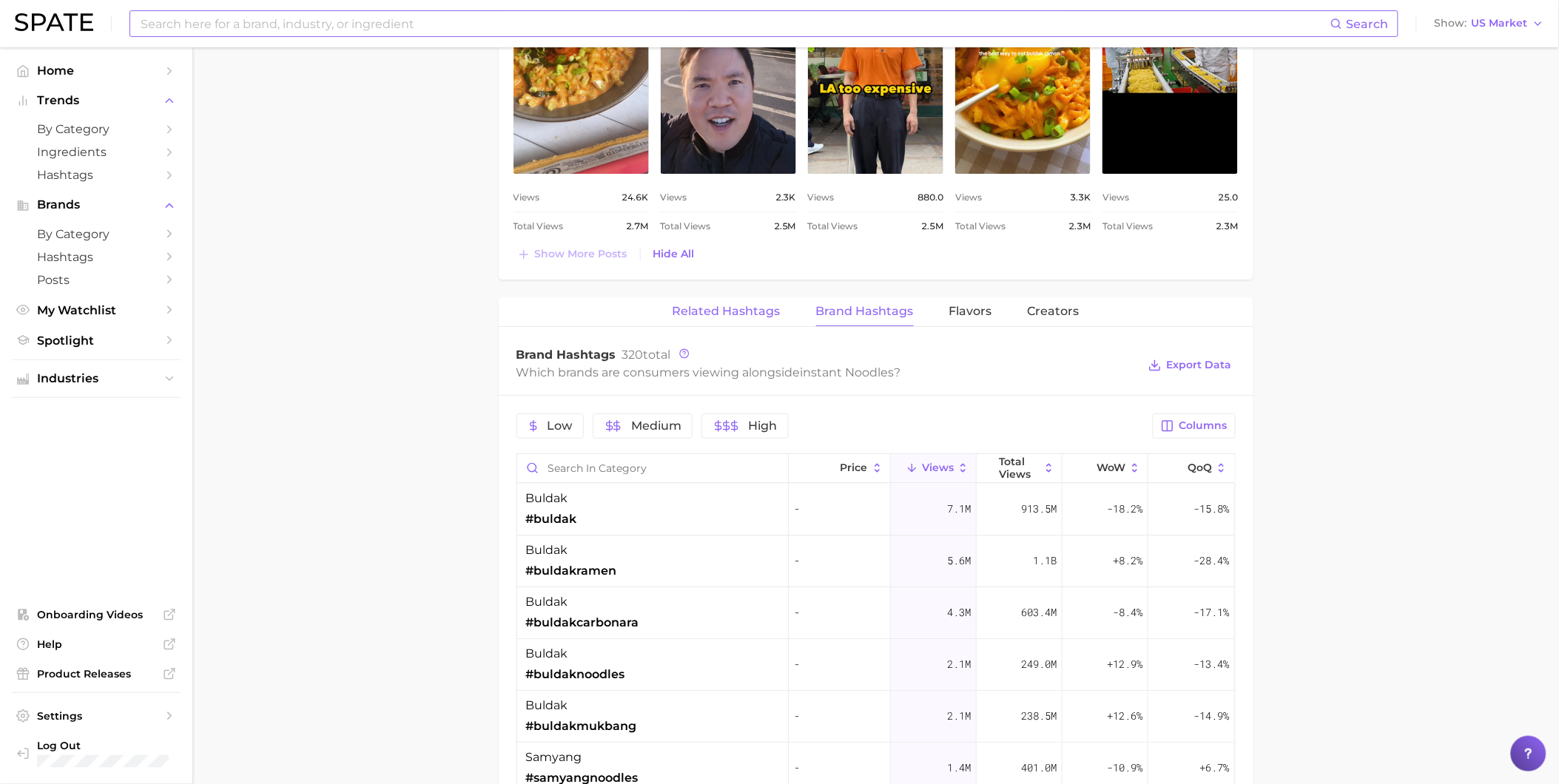
click at [761, 315] on span "Related Hashtags" at bounding box center [727, 310] width 108 height 13
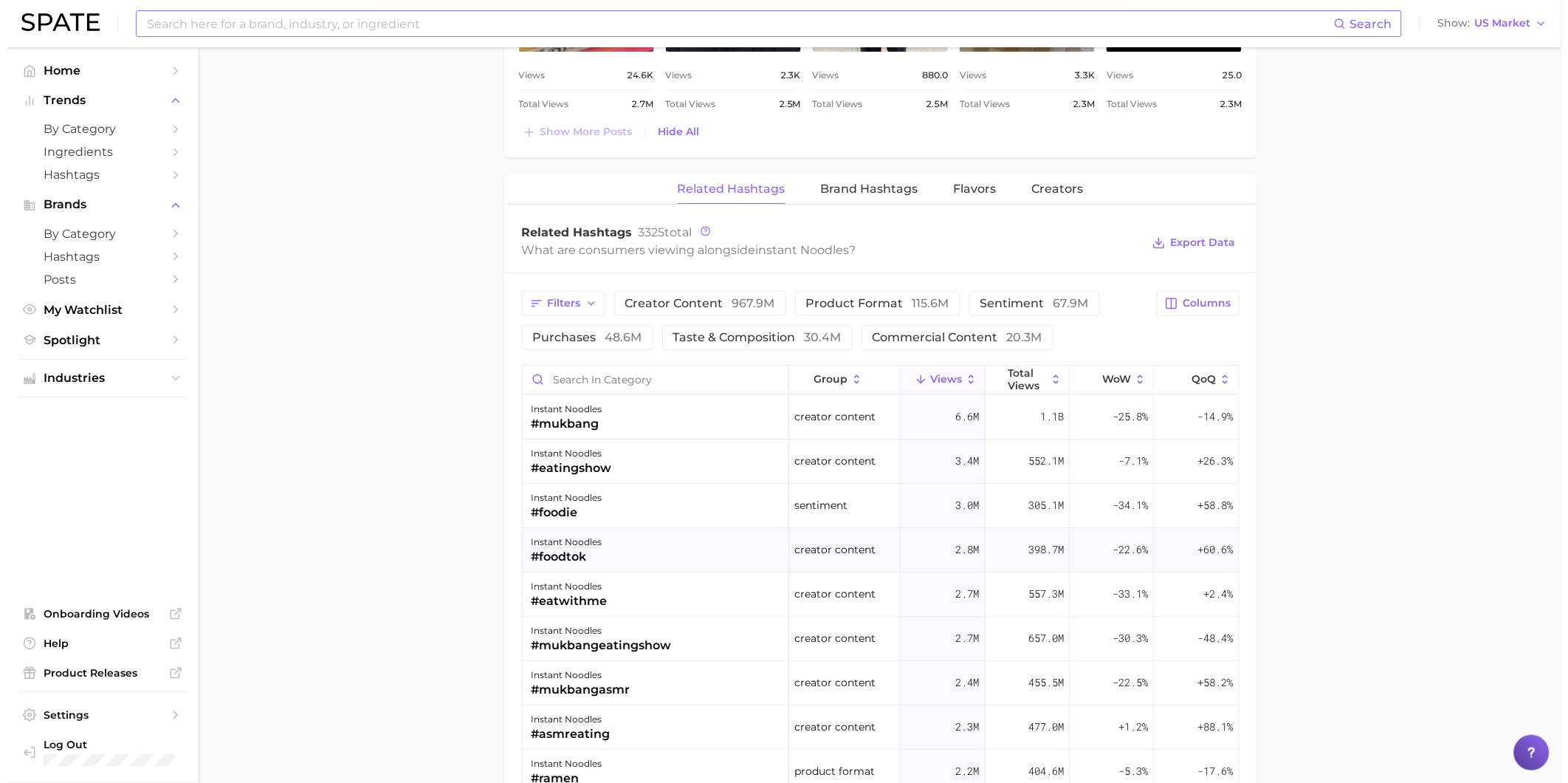
scroll to position [1969, 0]
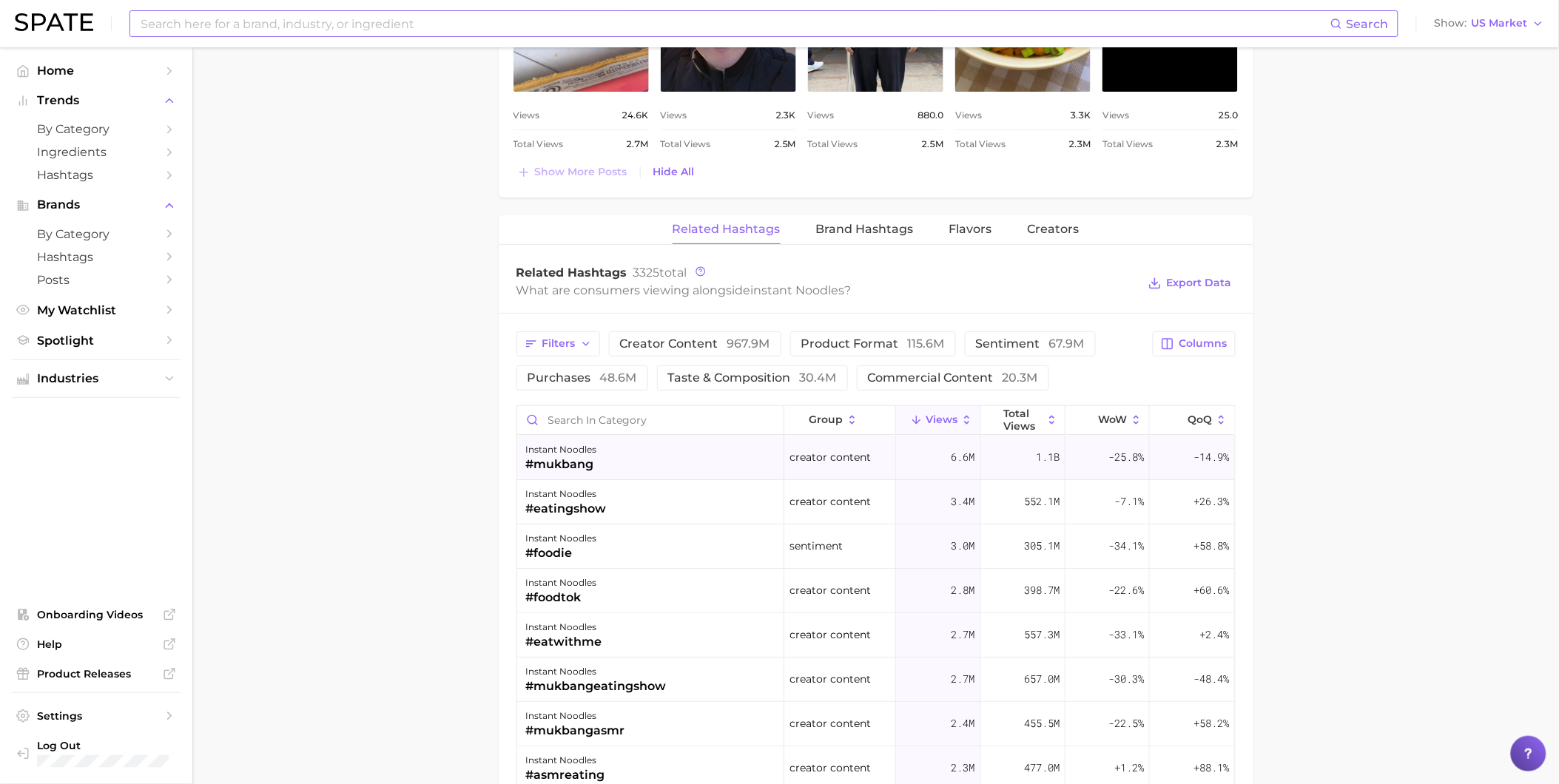
click at [655, 467] on div "instant noodles #mukbang" at bounding box center [651, 458] width 267 height 44
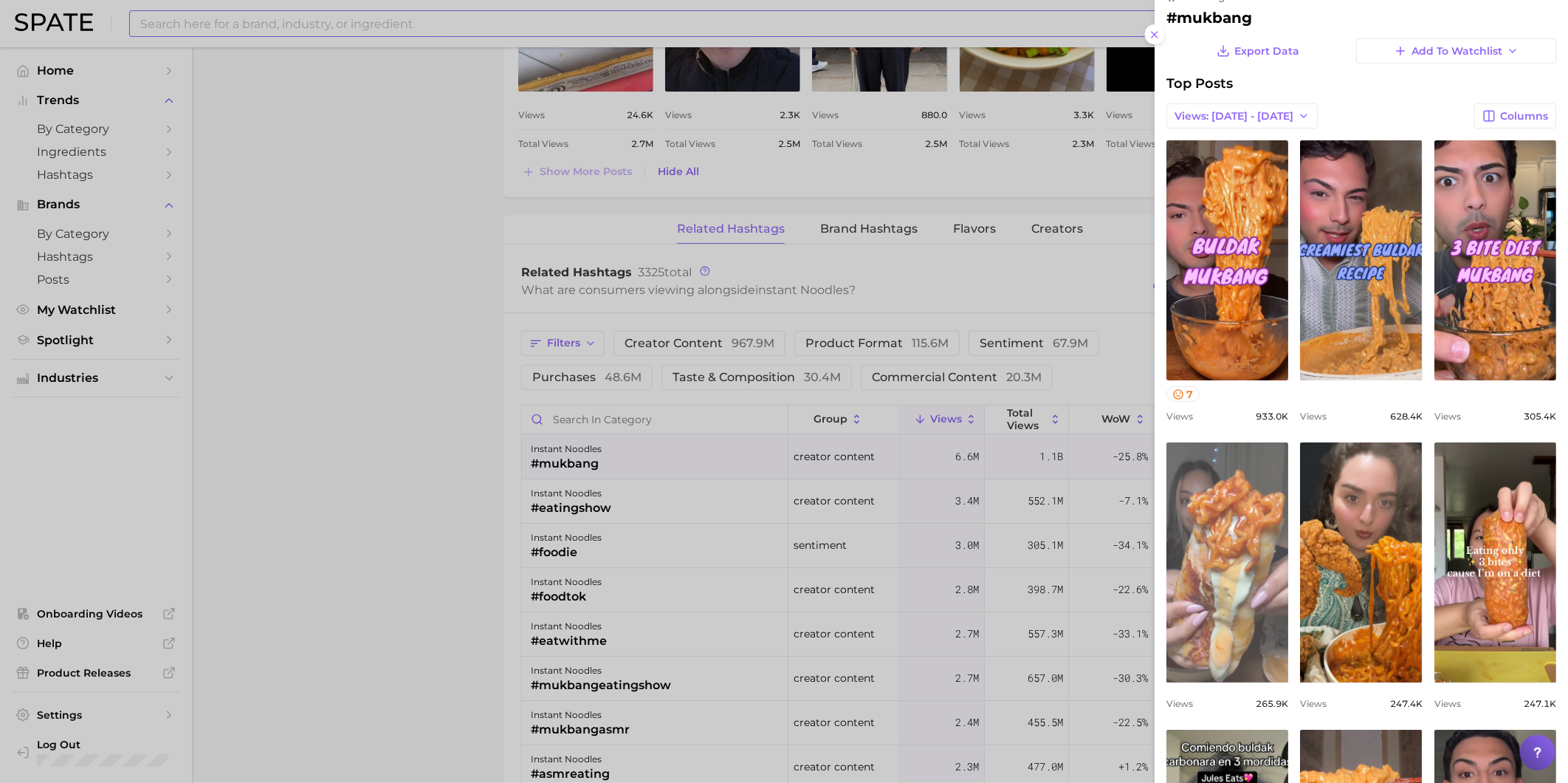
scroll to position [0, 0]
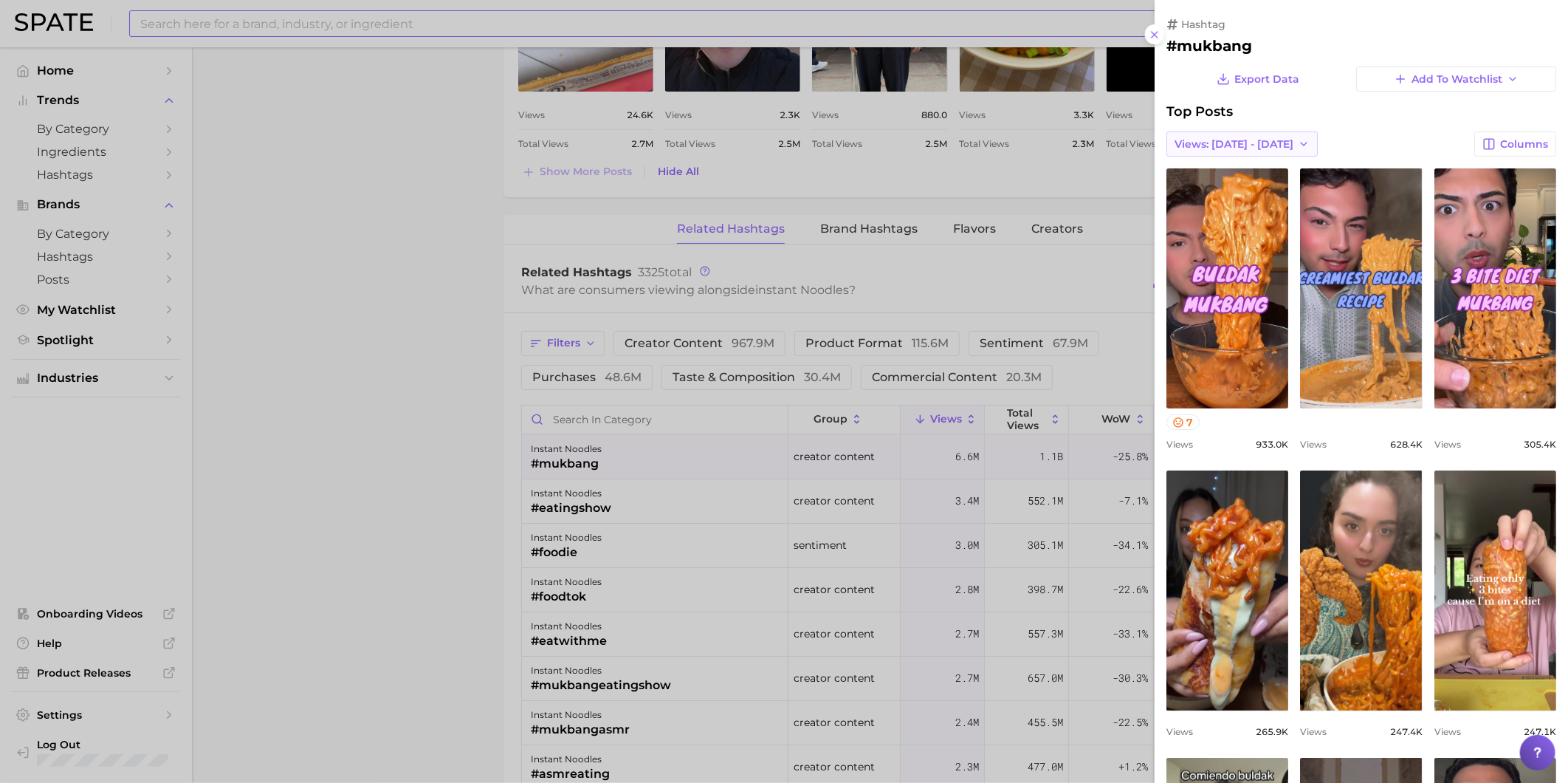
click at [1259, 144] on span "Views: [DATE] - [DATE]" at bounding box center [1234, 145] width 119 height 12
click at [1265, 201] on button "Total Views" at bounding box center [1248, 198] width 163 height 27
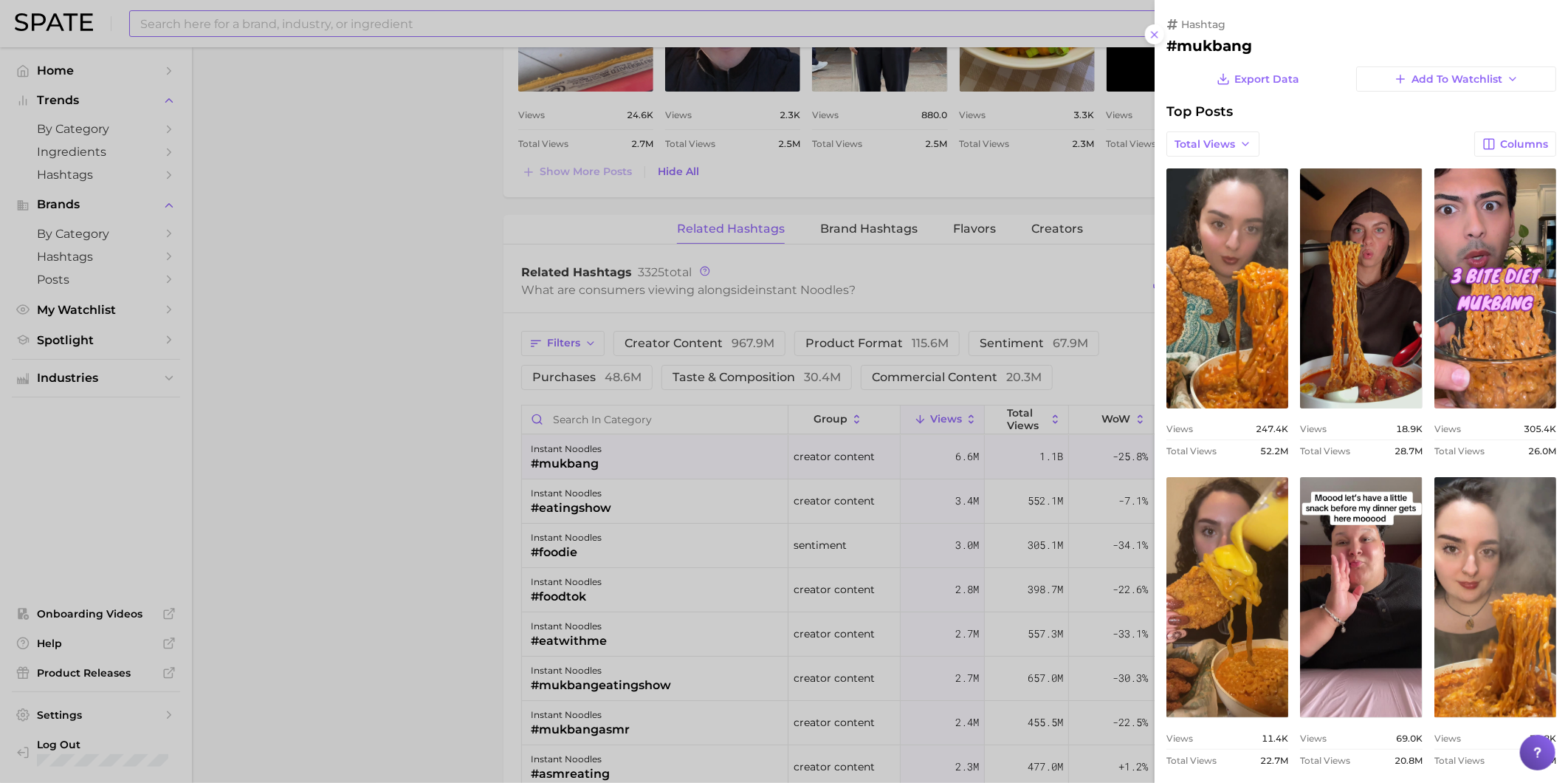
click at [1305, 455] on div "view post on TikTok Views 247.4k Total Views 52.2m view post on TikTok Views 18…" at bounding box center [1362, 621] width 390 height 907
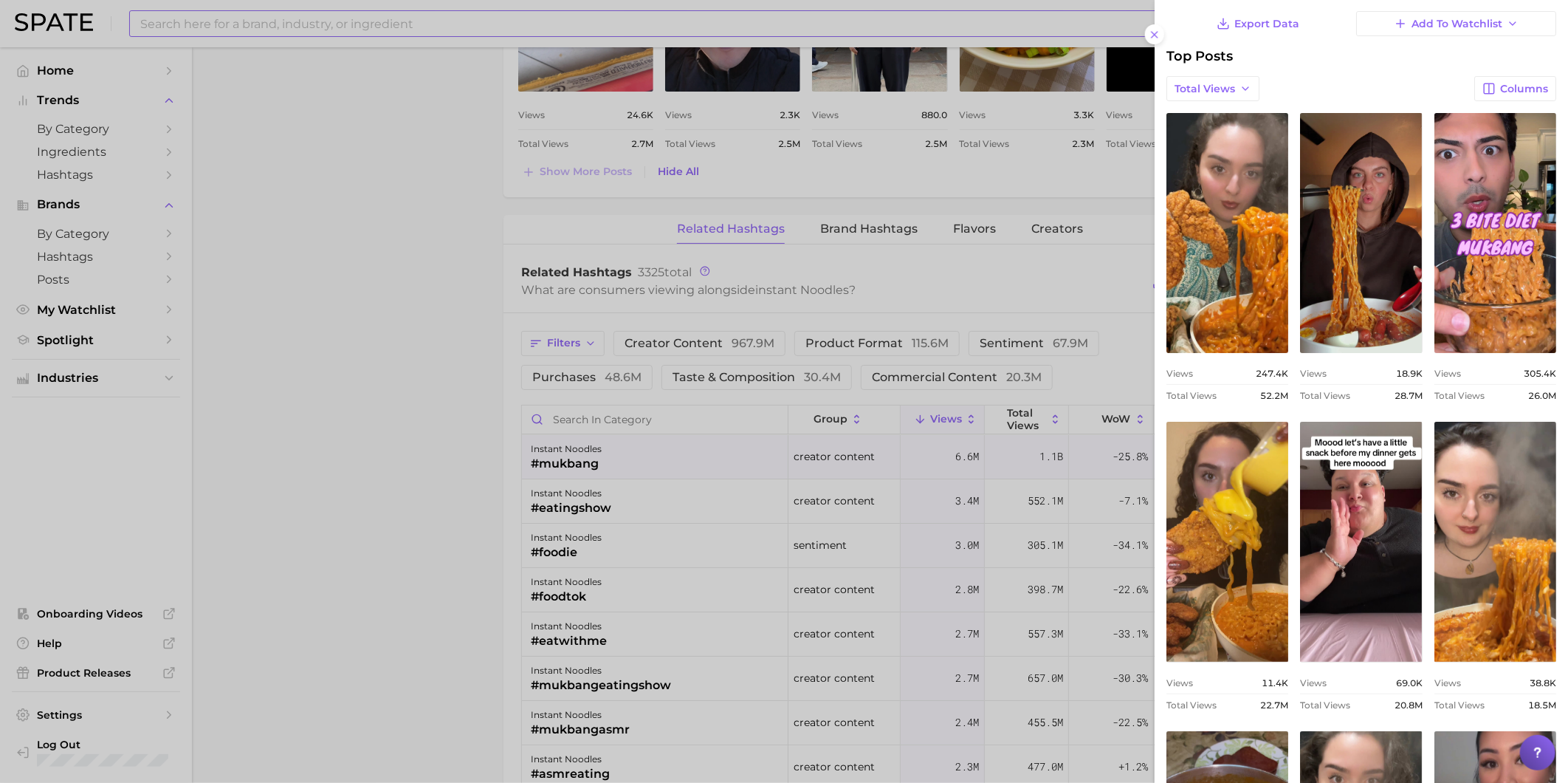
scroll to position [82, 0]
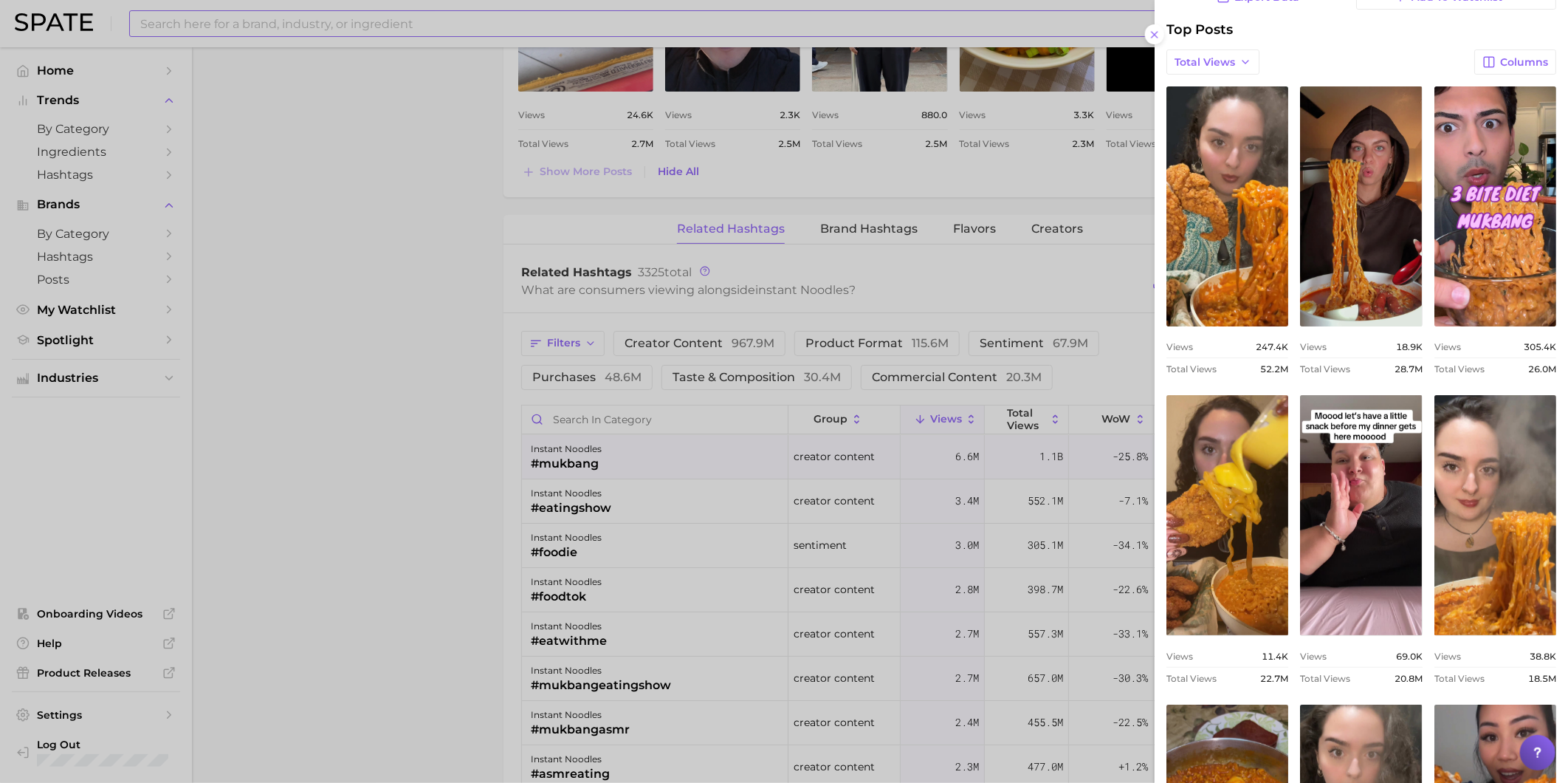
click at [1415, 66] on div "Total Views Columns" at bounding box center [1362, 62] width 390 height 25
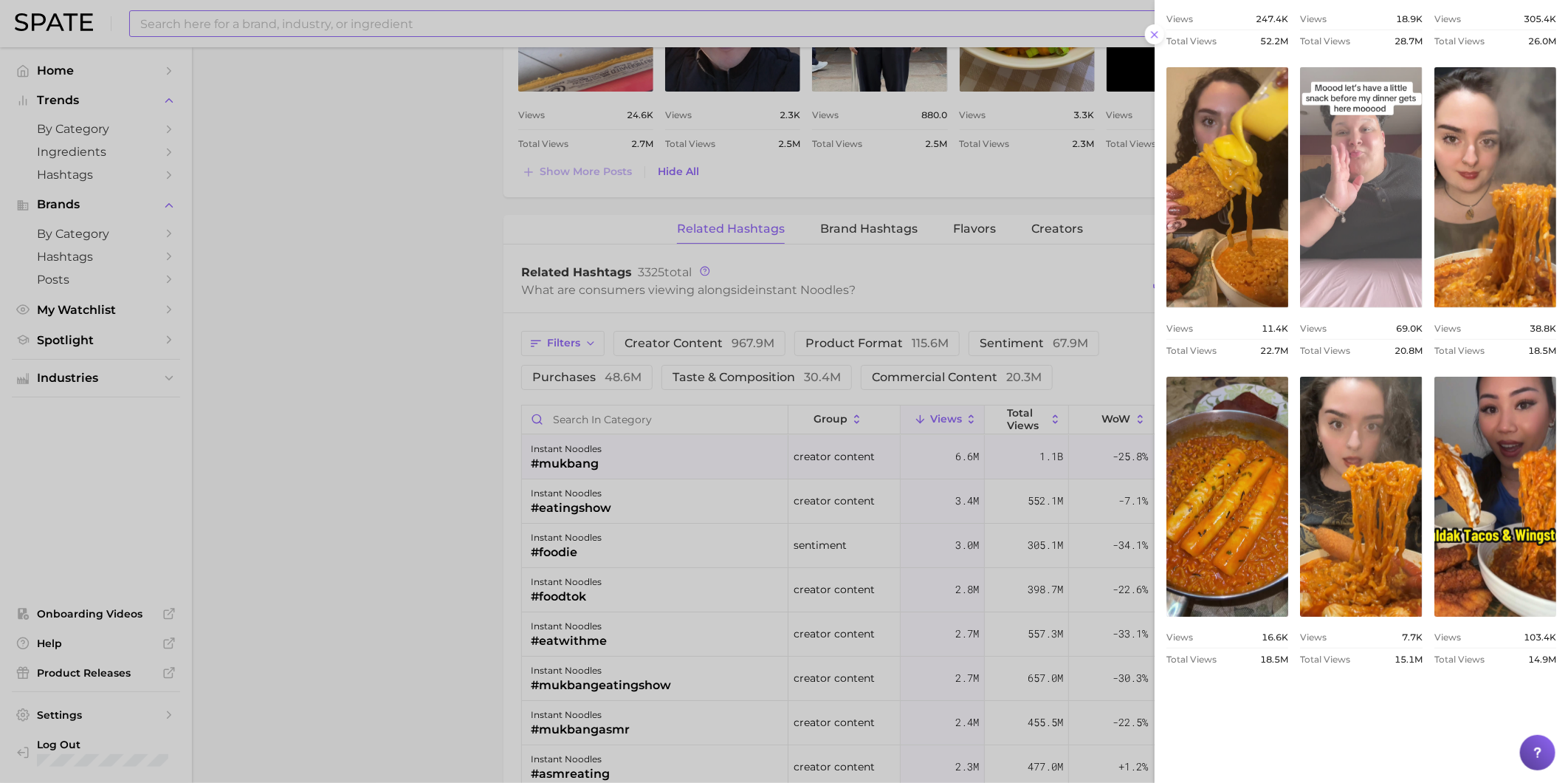
click at [1300, 307] on link "view post on TikTok" at bounding box center [1361, 187] width 122 height 240
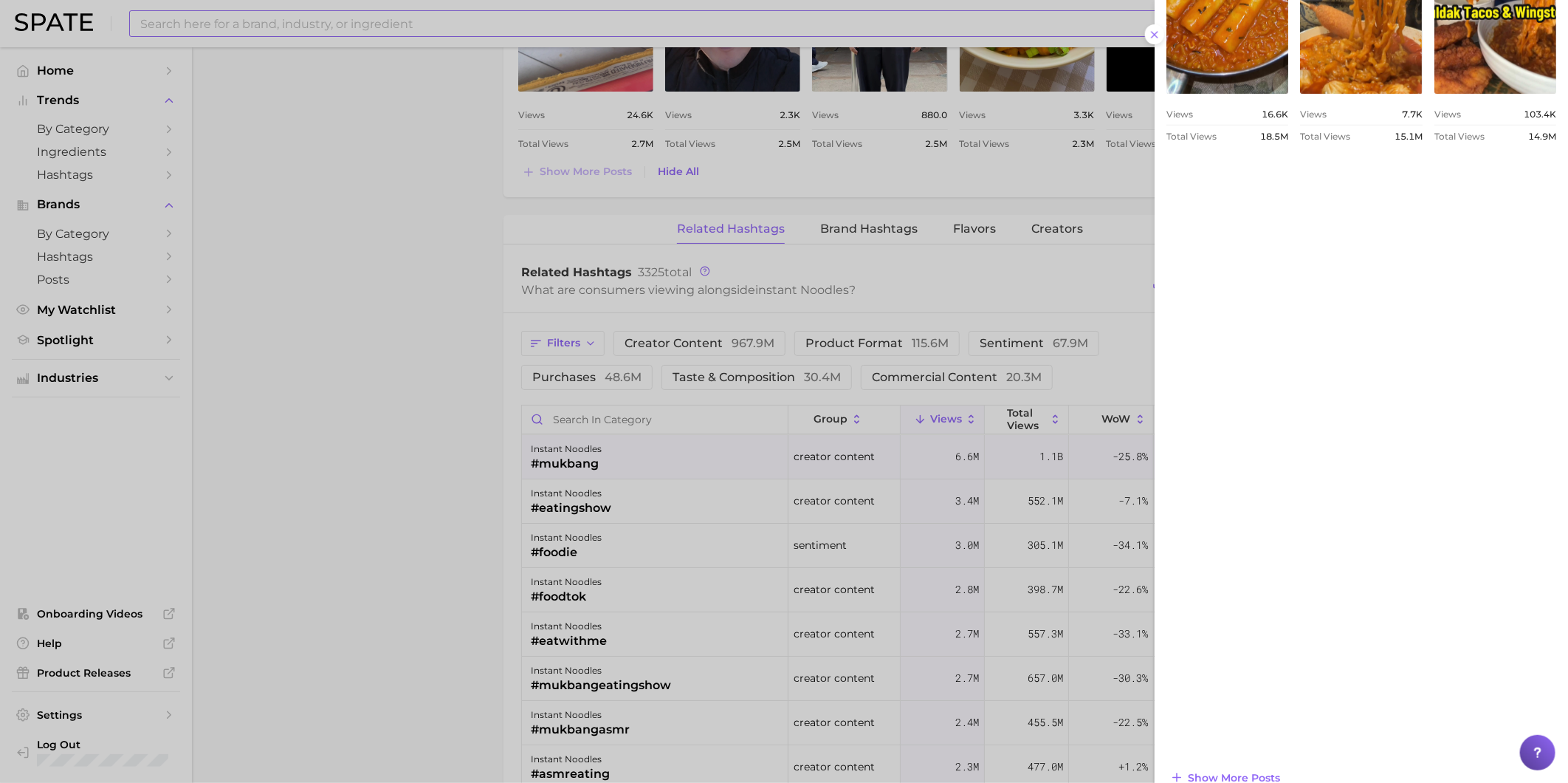
scroll to position [955, 0]
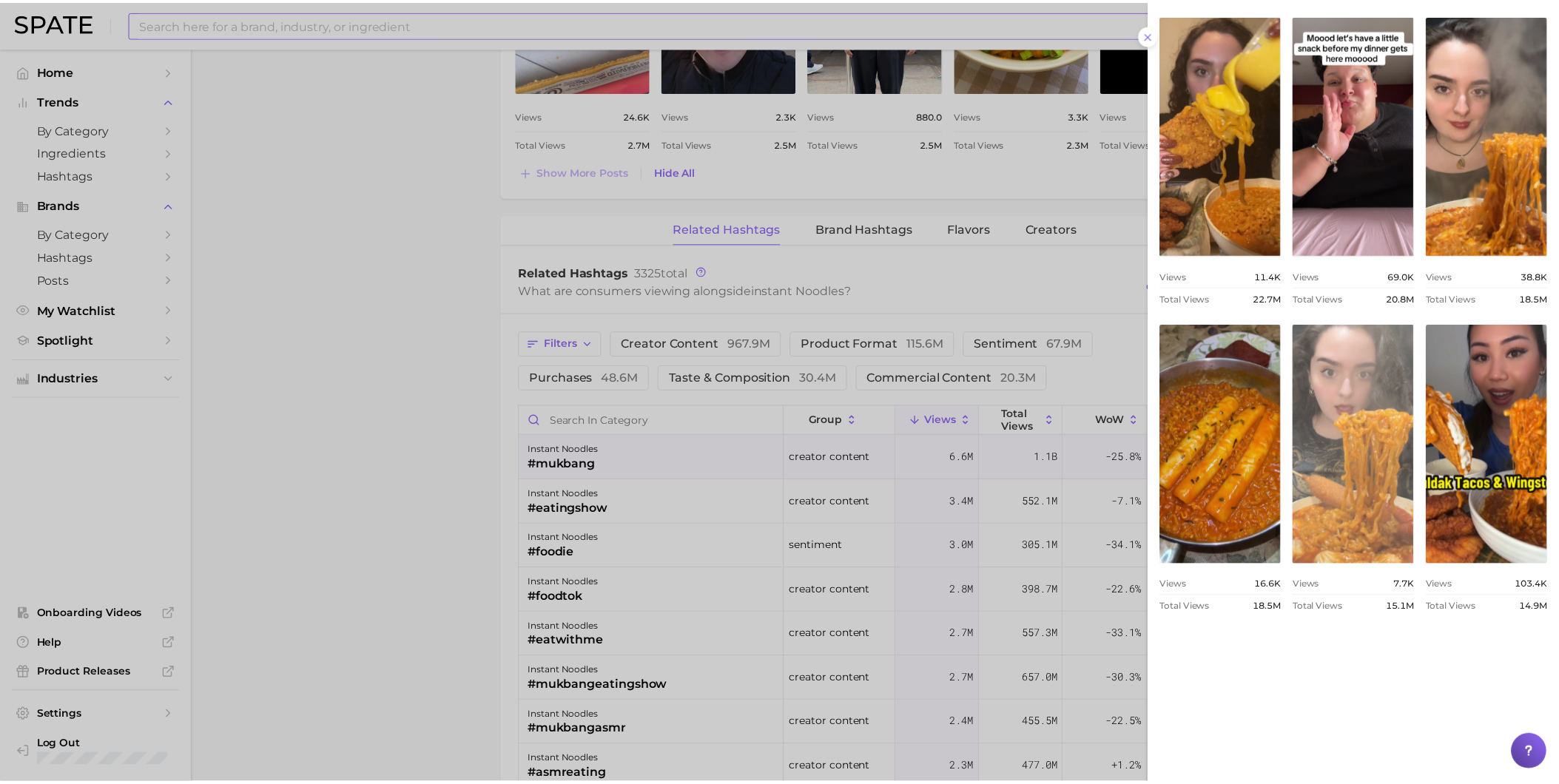
scroll to position [52, 0]
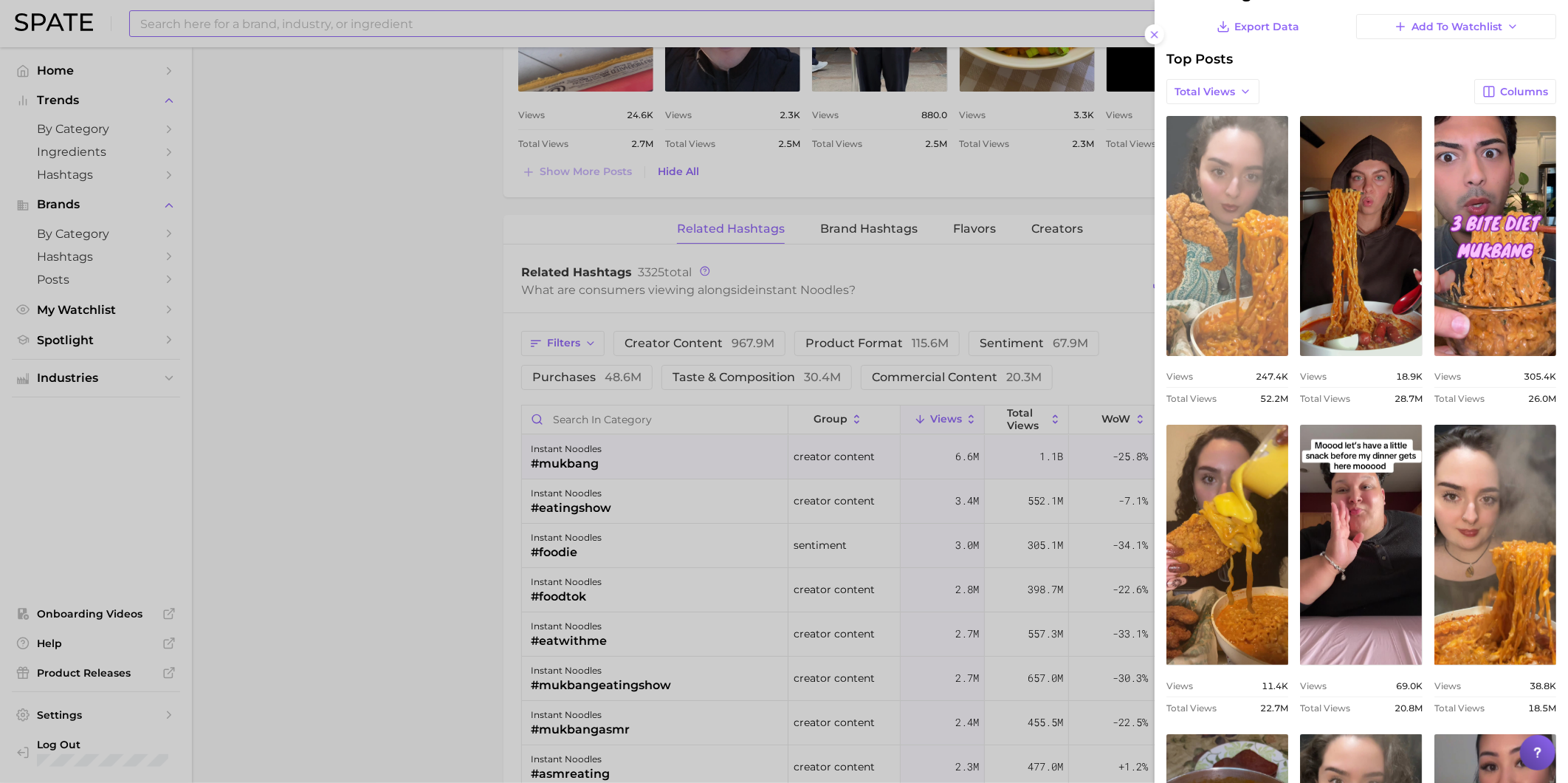
click at [1265, 311] on link "view post on TikTok" at bounding box center [1228, 236] width 122 height 240
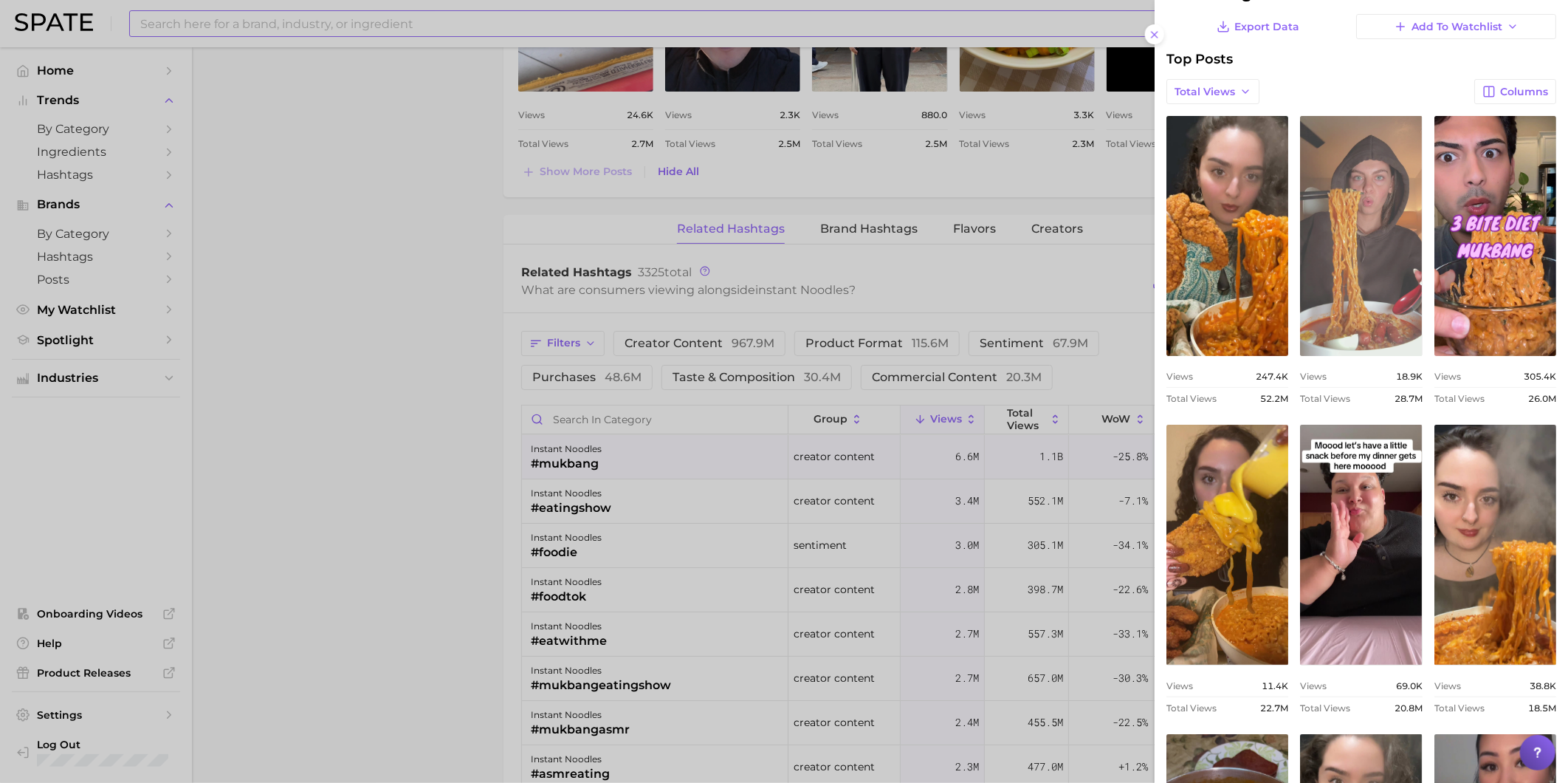
click at [1422, 179] on link "view post on TikTok" at bounding box center [1361, 236] width 122 height 240
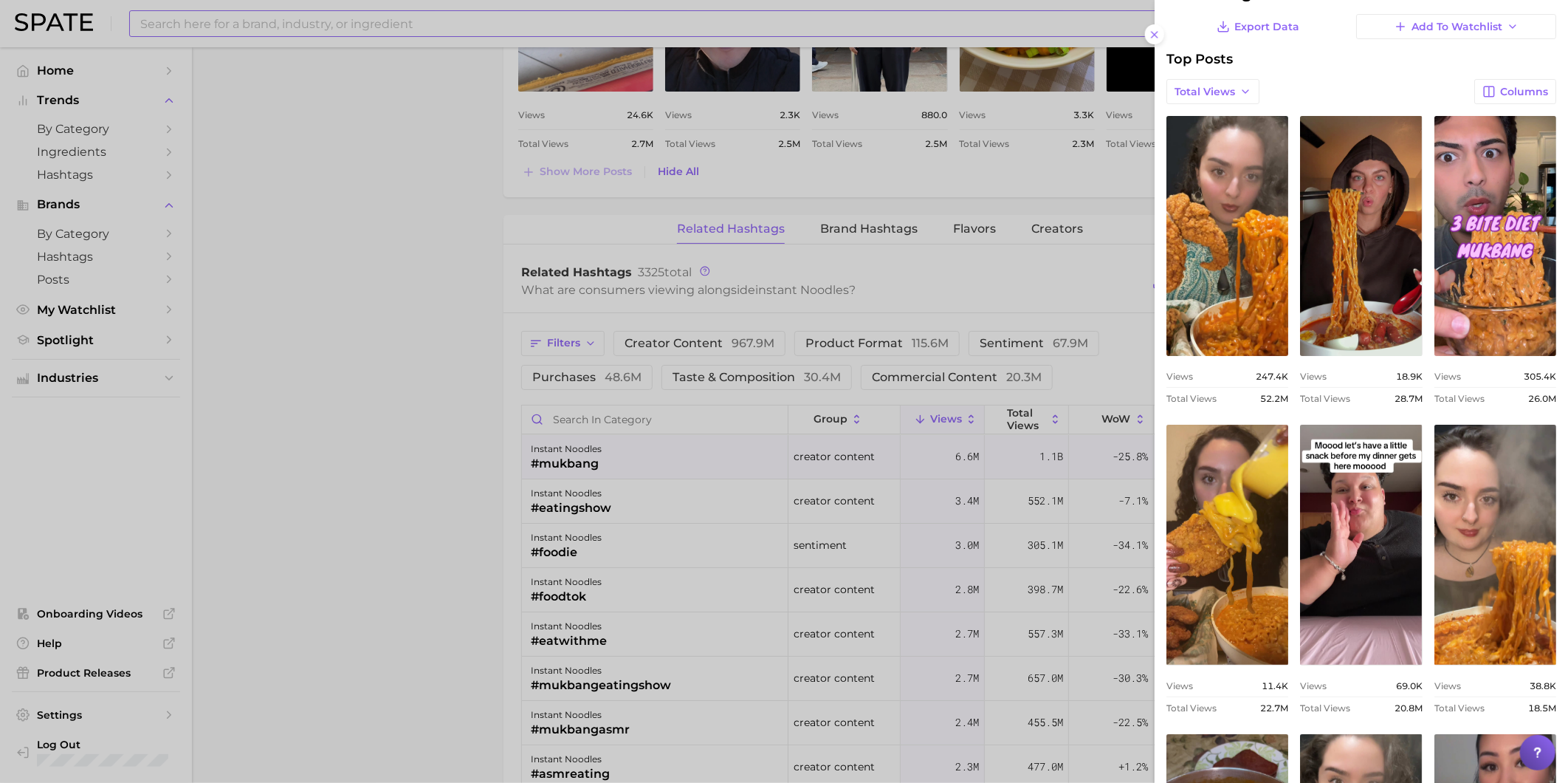
drag, startPoint x: 645, startPoint y: 450, endPoint x: 640, endPoint y: 465, distance: 15.8
click at [645, 450] on div at bounding box center [784, 391] width 1568 height 783
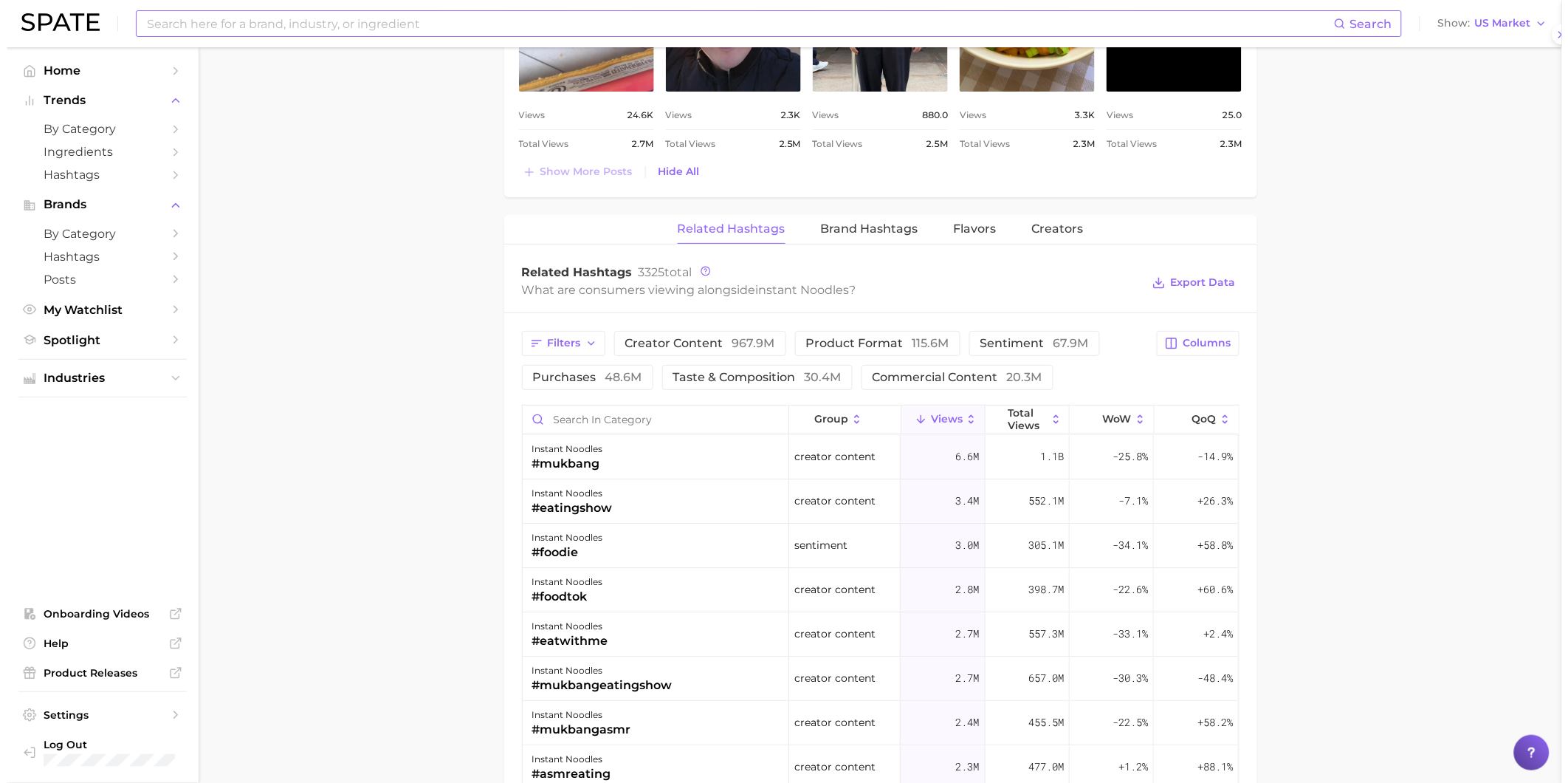
scroll to position [0, 0]
click at [636, 501] on div "instant noodles #eatingshow" at bounding box center [649, 501] width 266 height 44
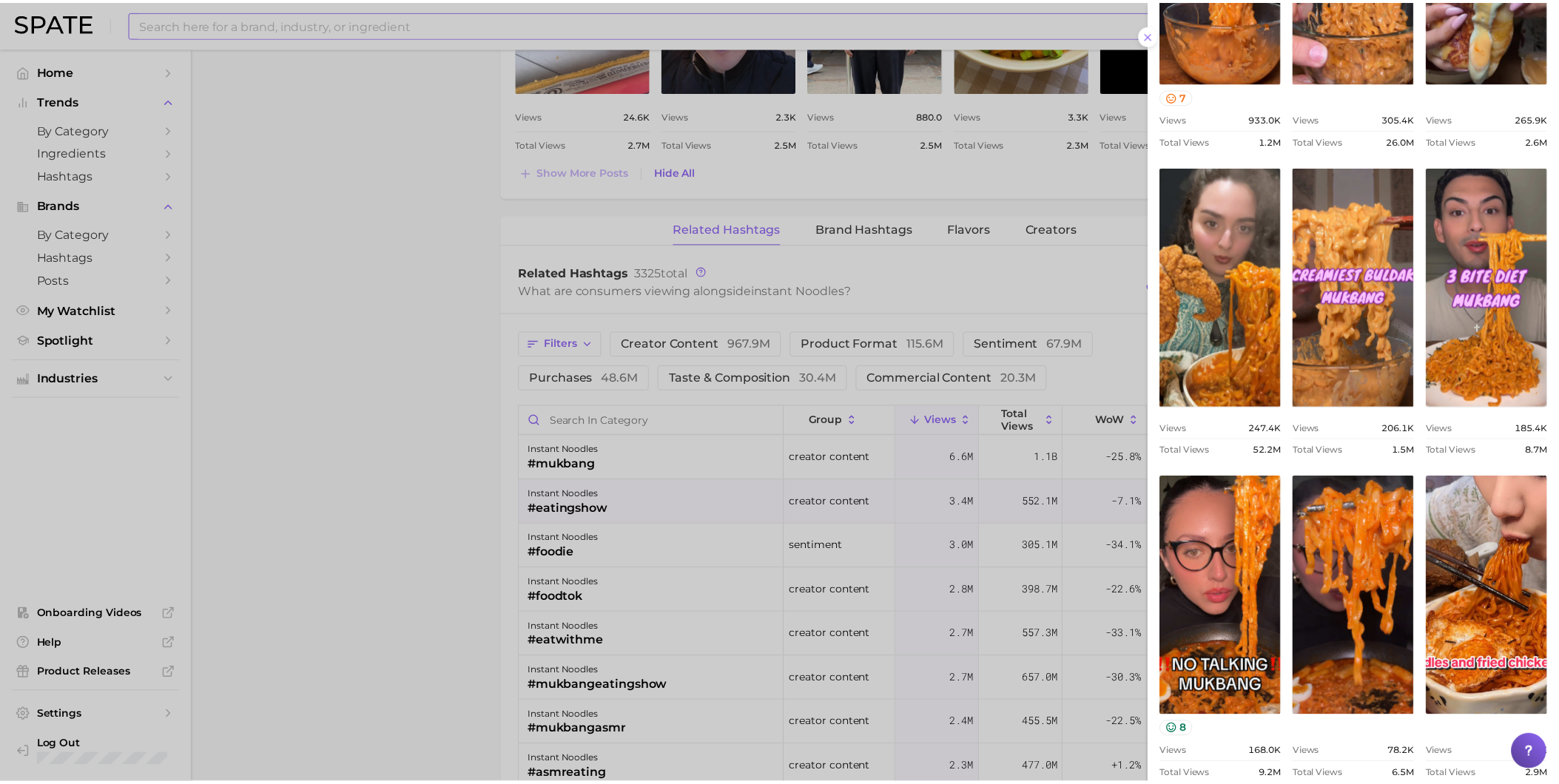
scroll to position [329, 0]
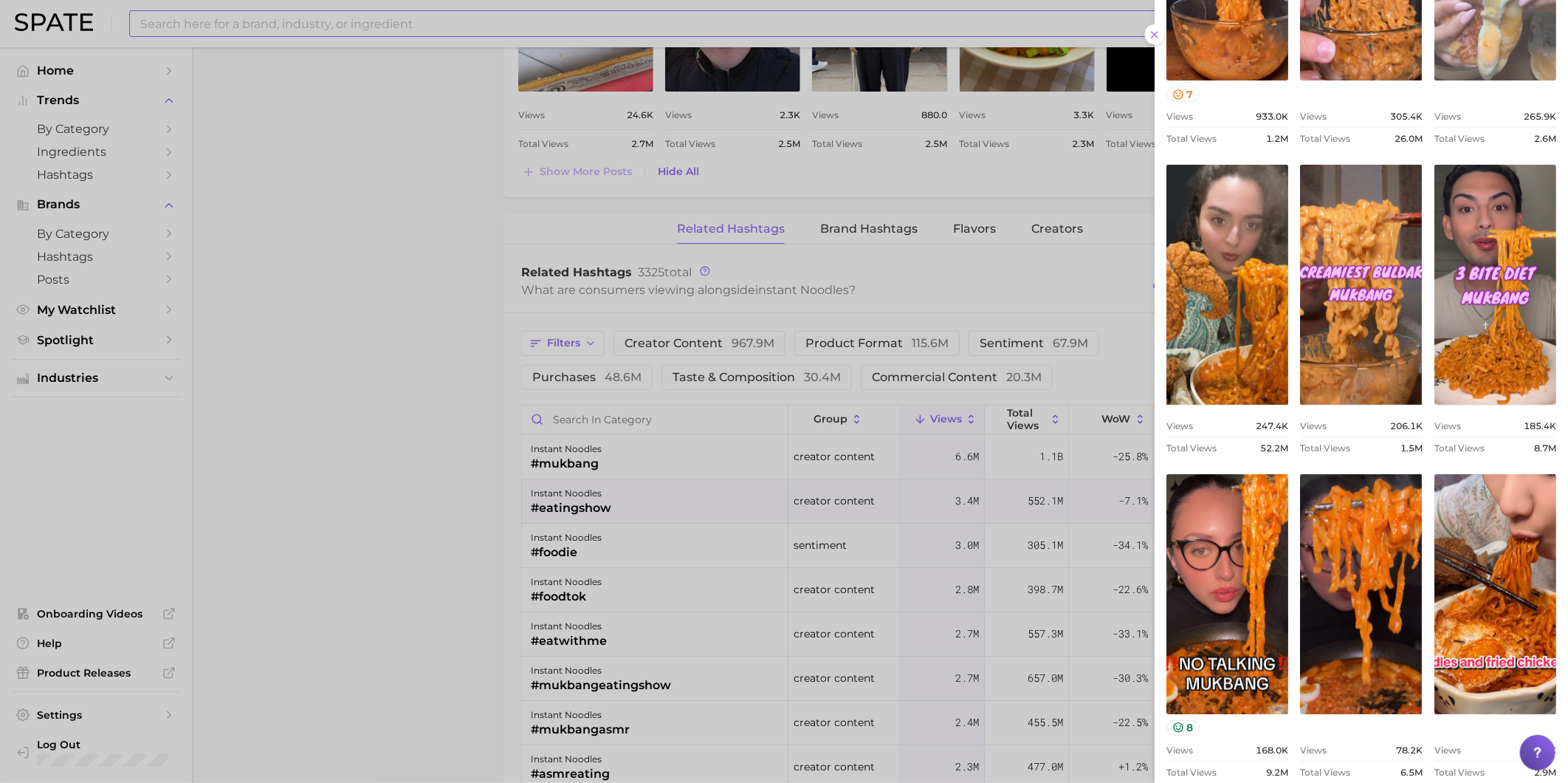
drag, startPoint x: 633, startPoint y: 573, endPoint x: 630, endPoint y: 555, distance: 18.2
click at [633, 573] on div at bounding box center [784, 391] width 1568 height 783
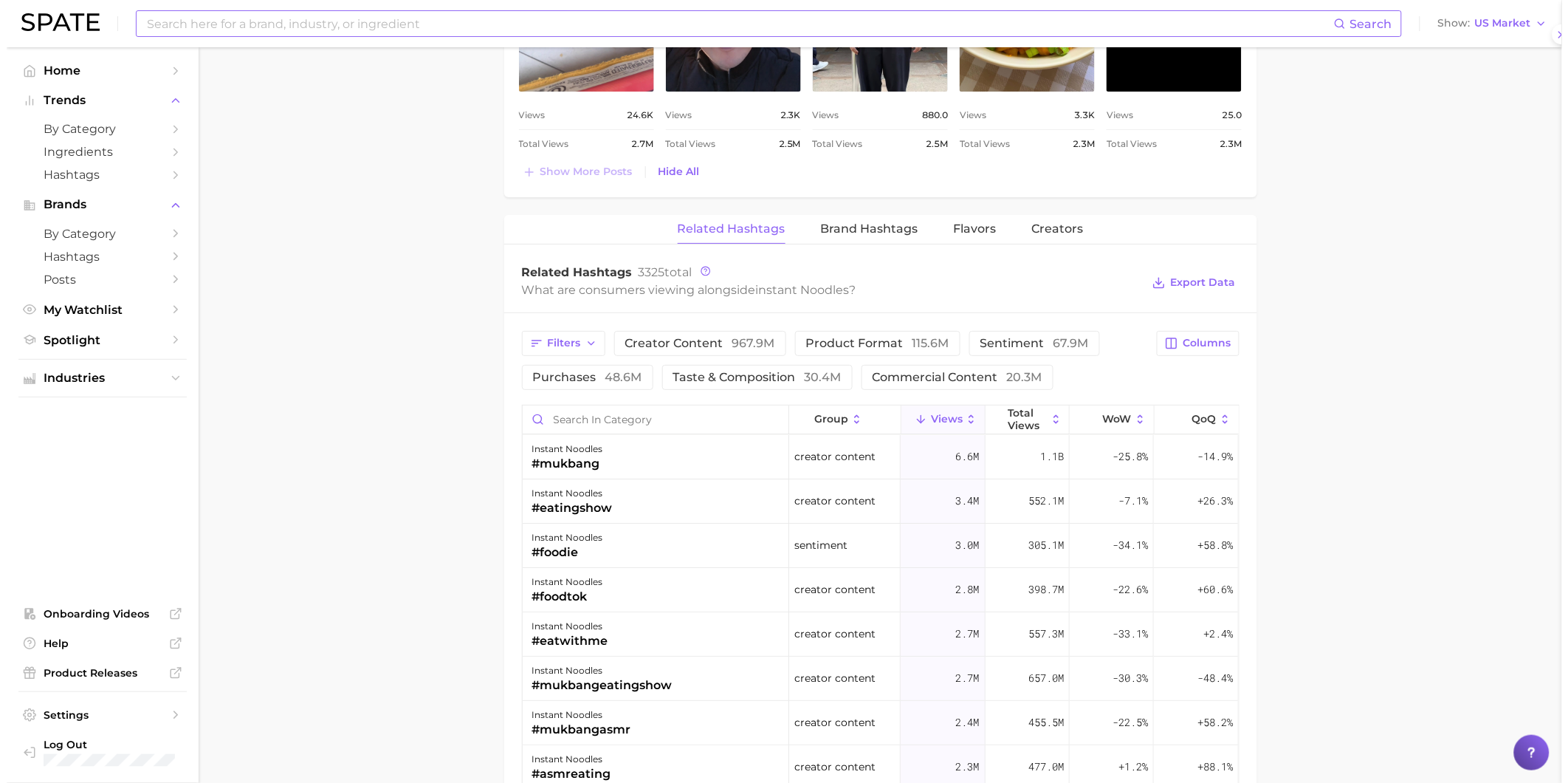
scroll to position [304, 0]
click at [629, 548] on div "instant noodles #foodie" at bounding box center [649, 545] width 266 height 44
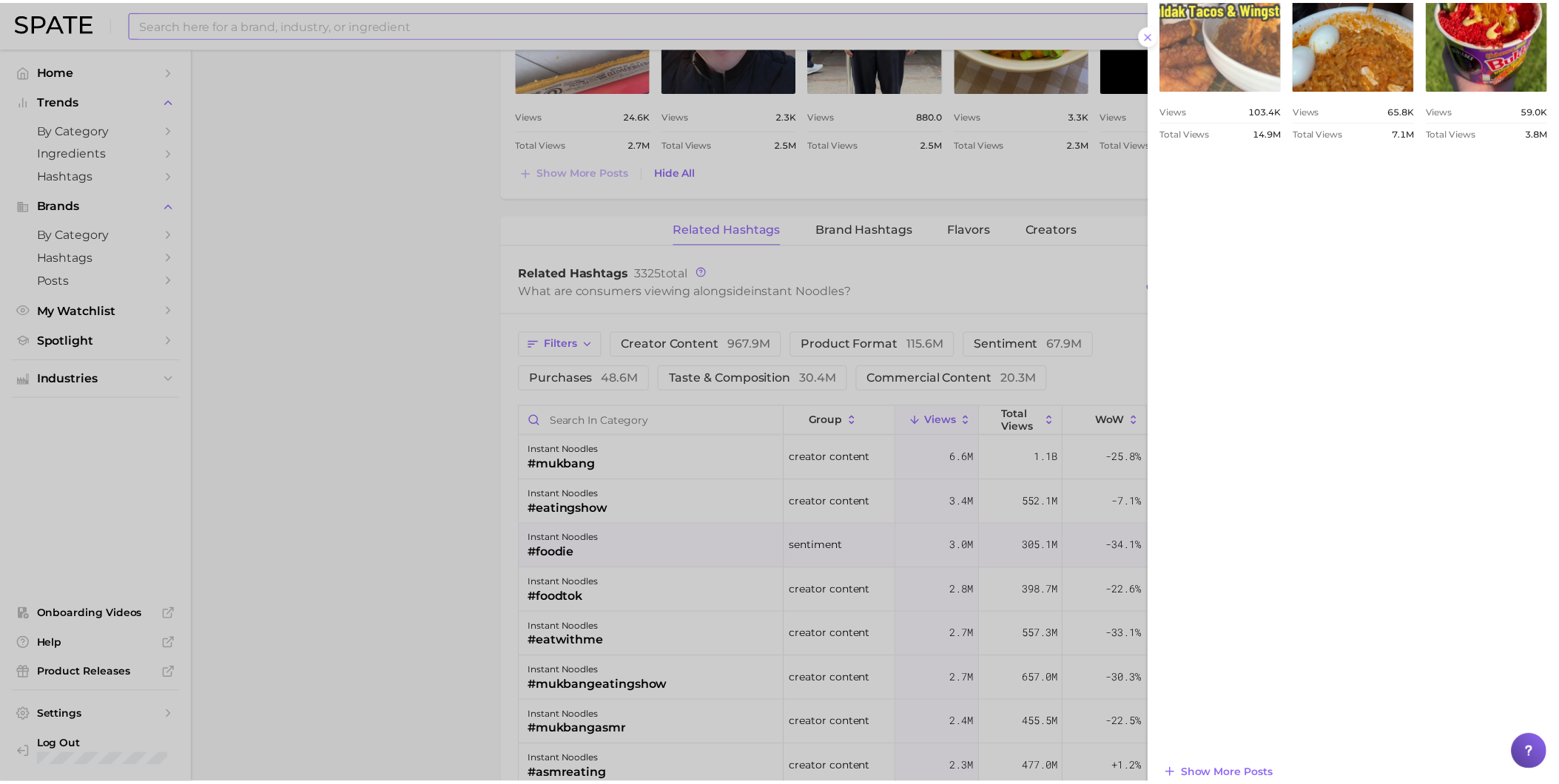
scroll to position [971, 0]
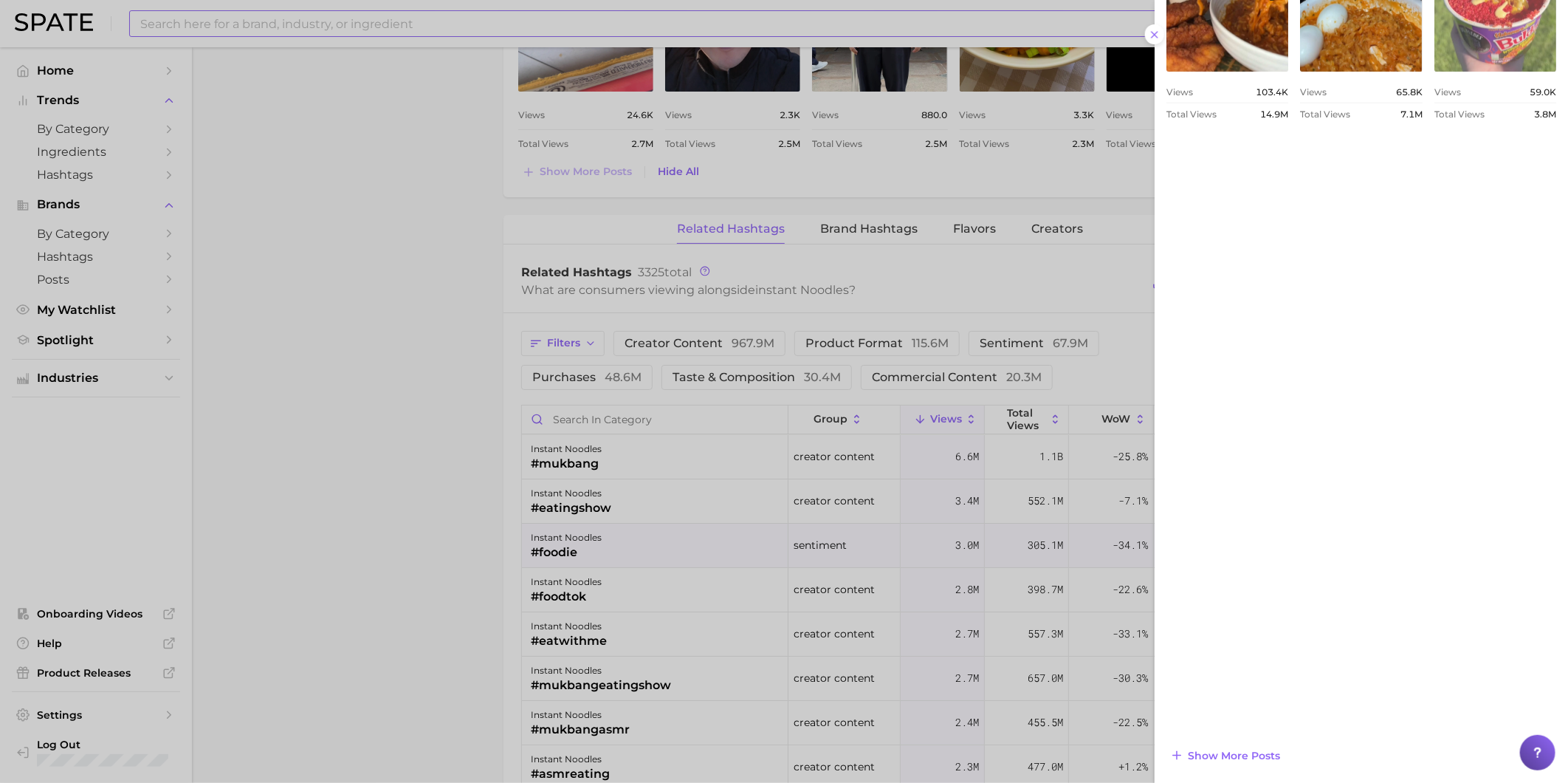
click at [651, 586] on div at bounding box center [784, 391] width 1568 height 783
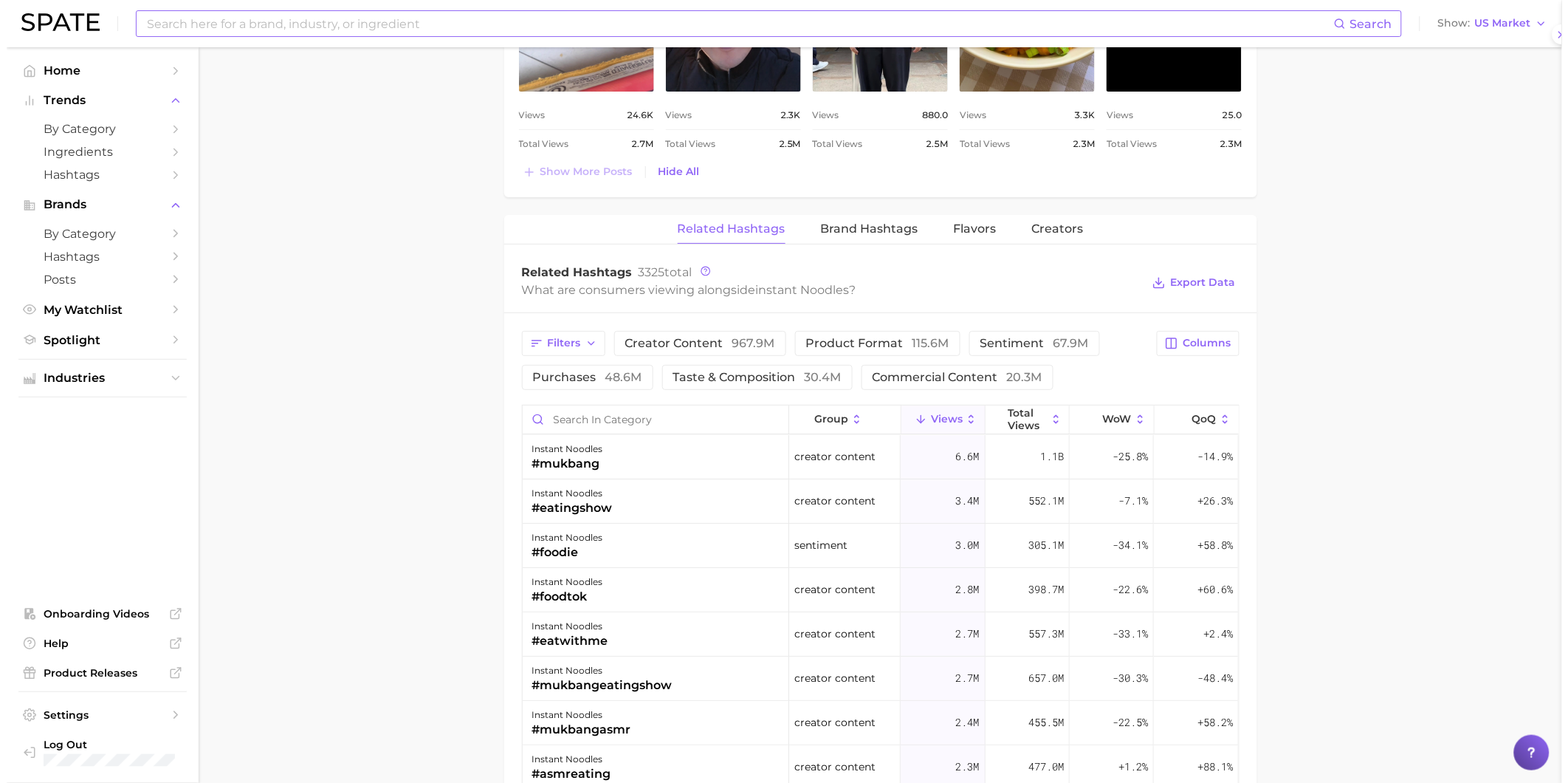
scroll to position [0, 0]
click at [622, 587] on div "instant noodles #foodtok" at bounding box center [649, 590] width 266 height 44
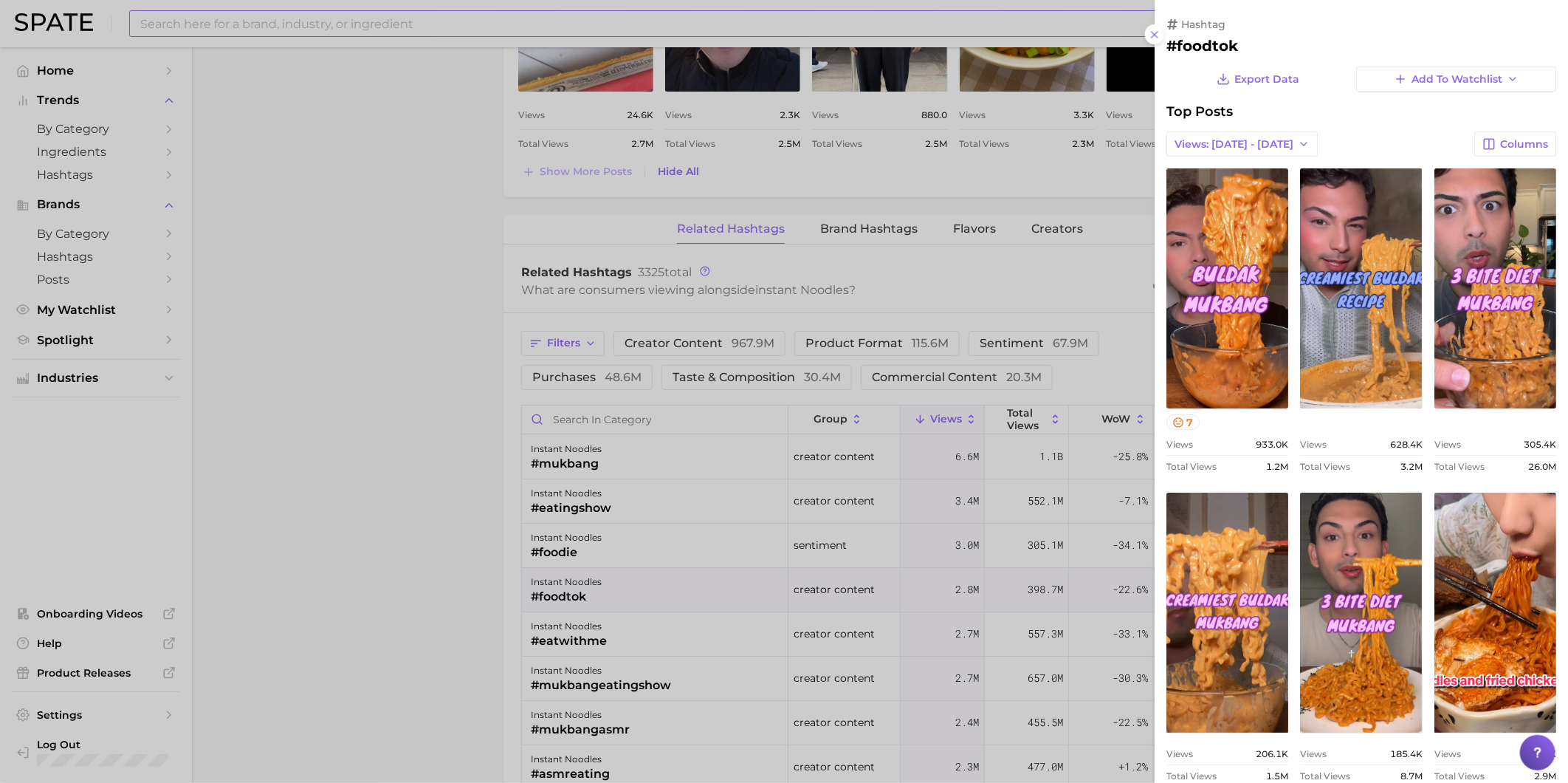
click at [615, 653] on div at bounding box center [784, 391] width 1568 height 783
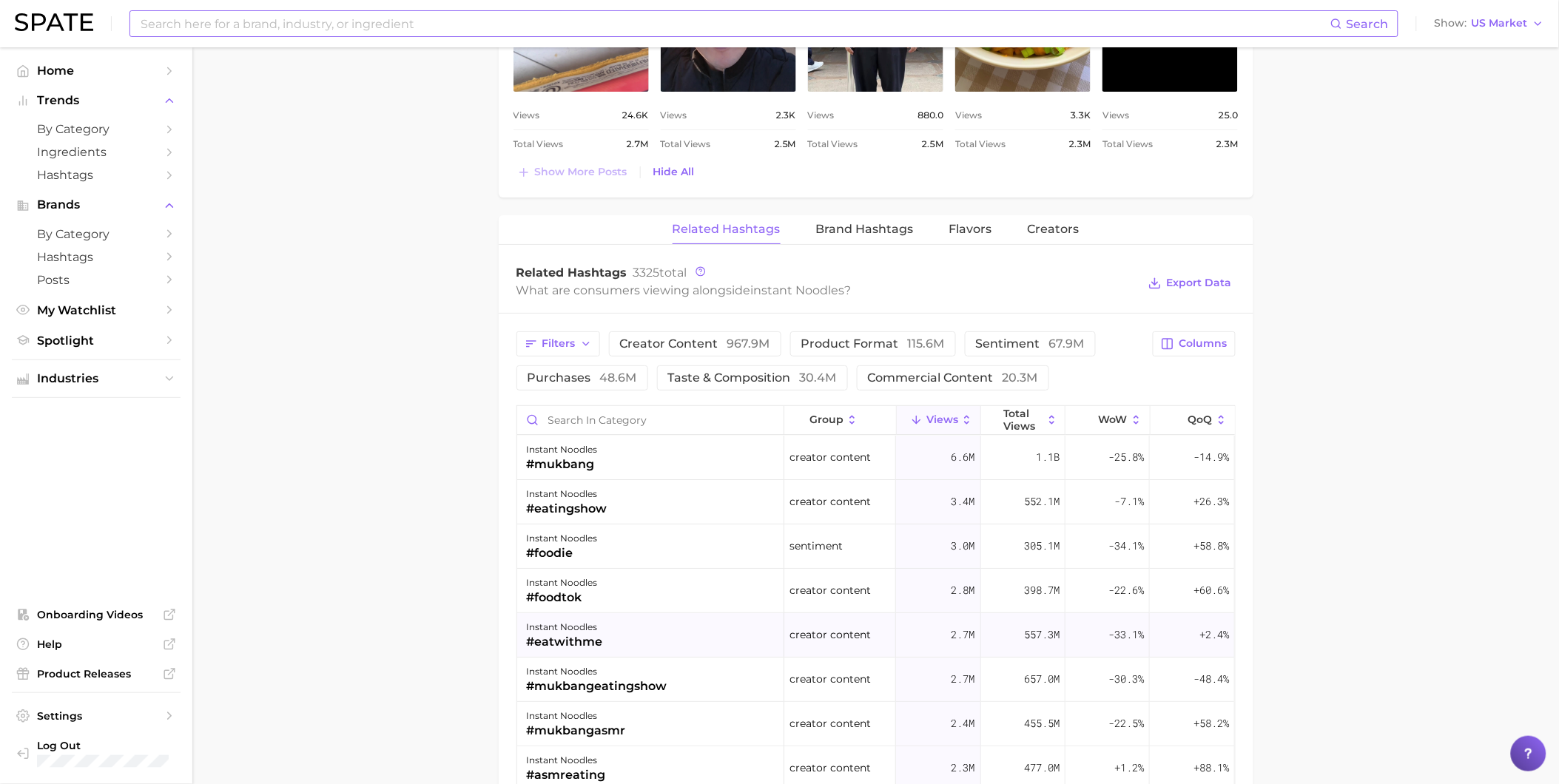
click at [600, 648] on div "#eatwithme" at bounding box center [564, 642] width 76 height 17
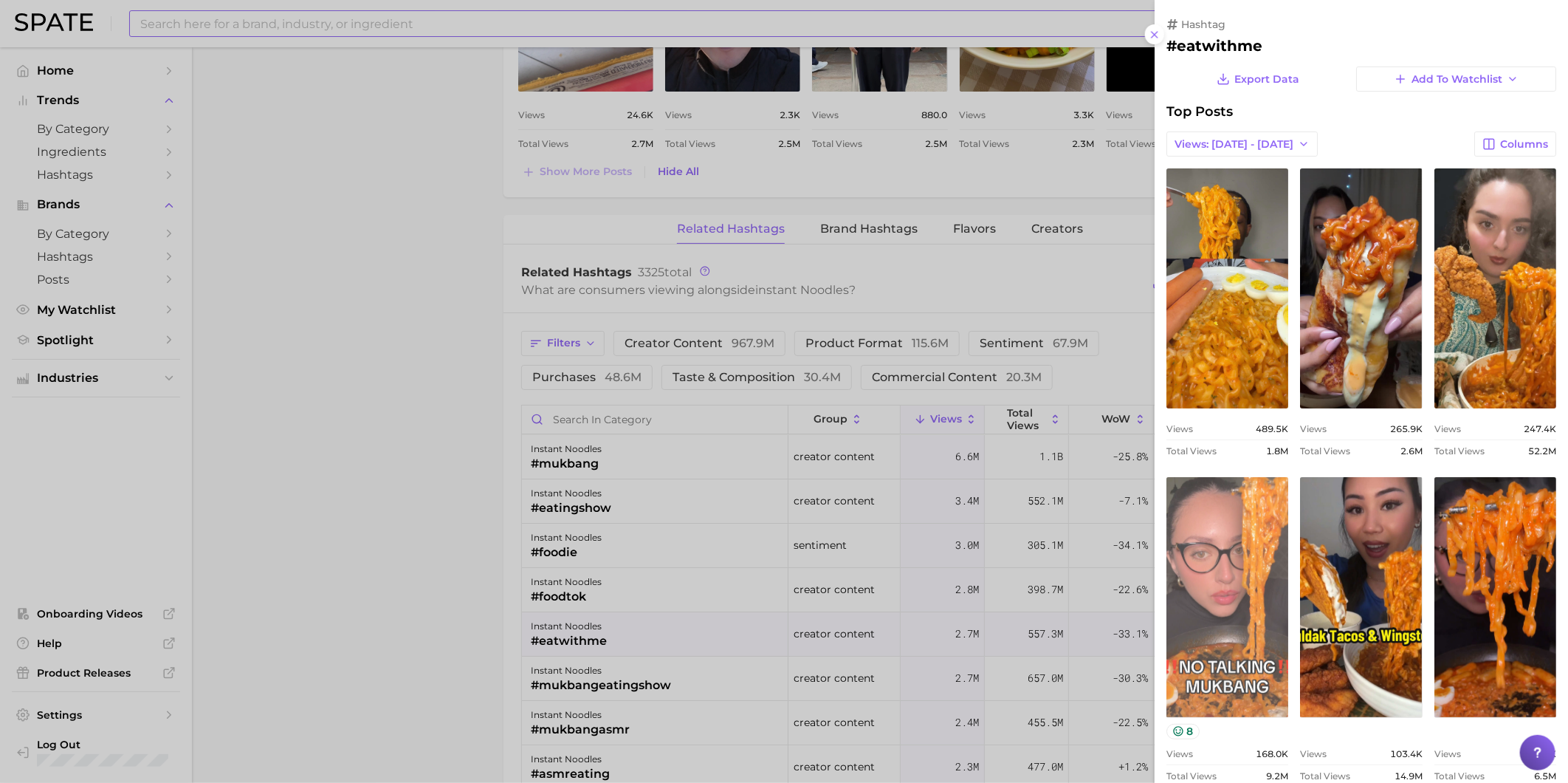
click at [1289, 608] on link "view post on TikTok" at bounding box center [1228, 597] width 122 height 240
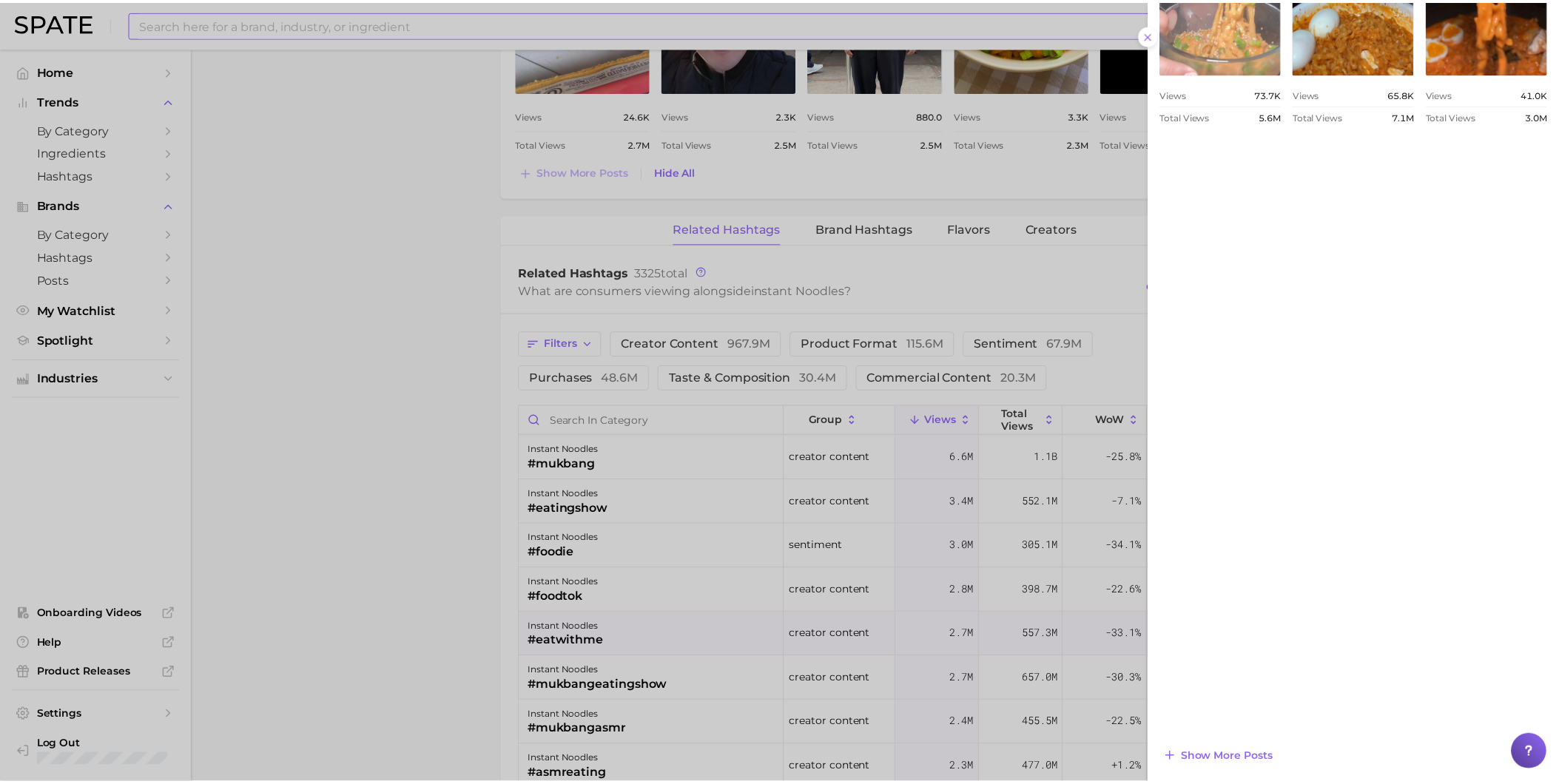
scroll to position [971, 0]
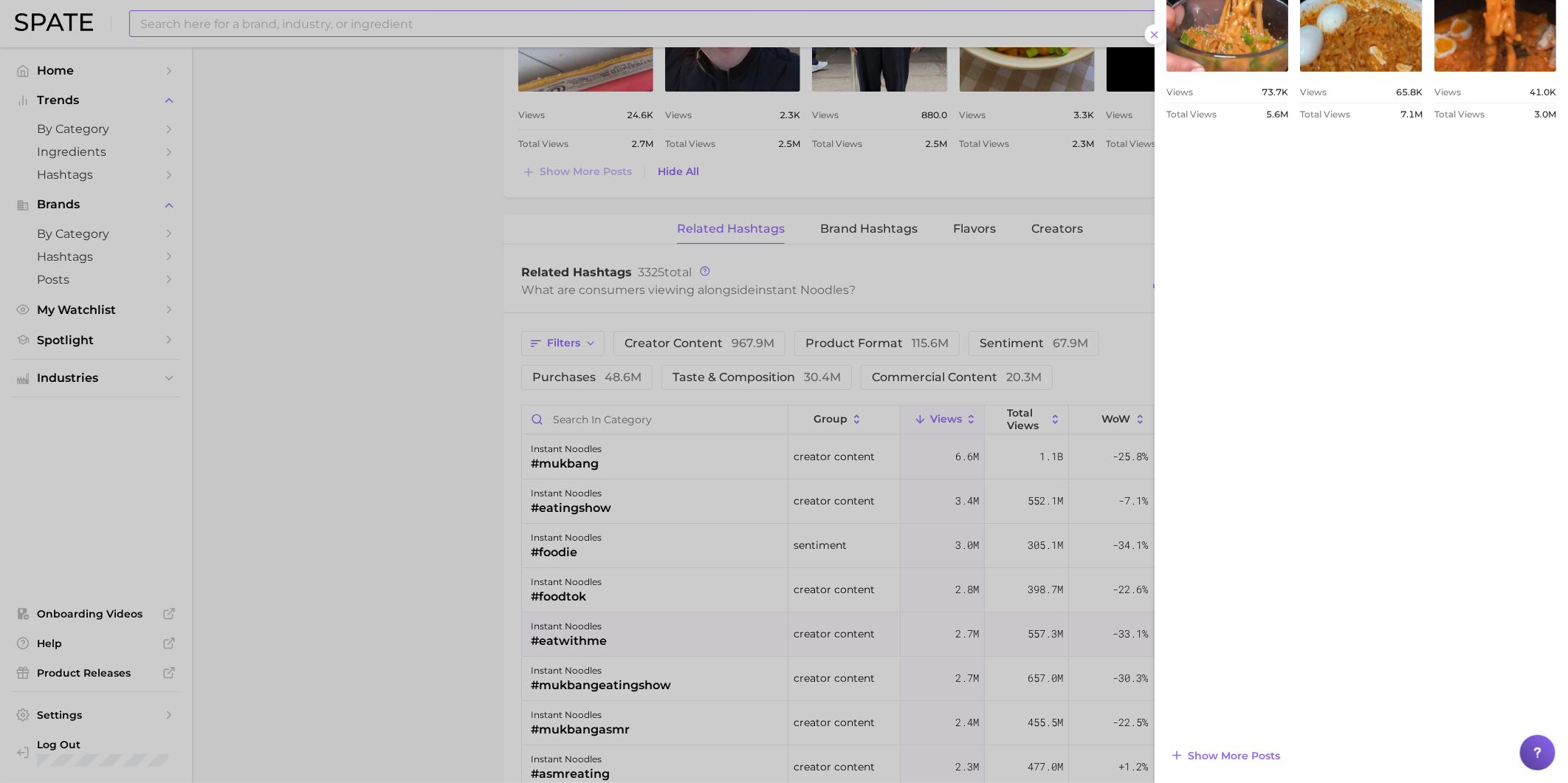
click at [677, 560] on div at bounding box center [784, 391] width 1568 height 783
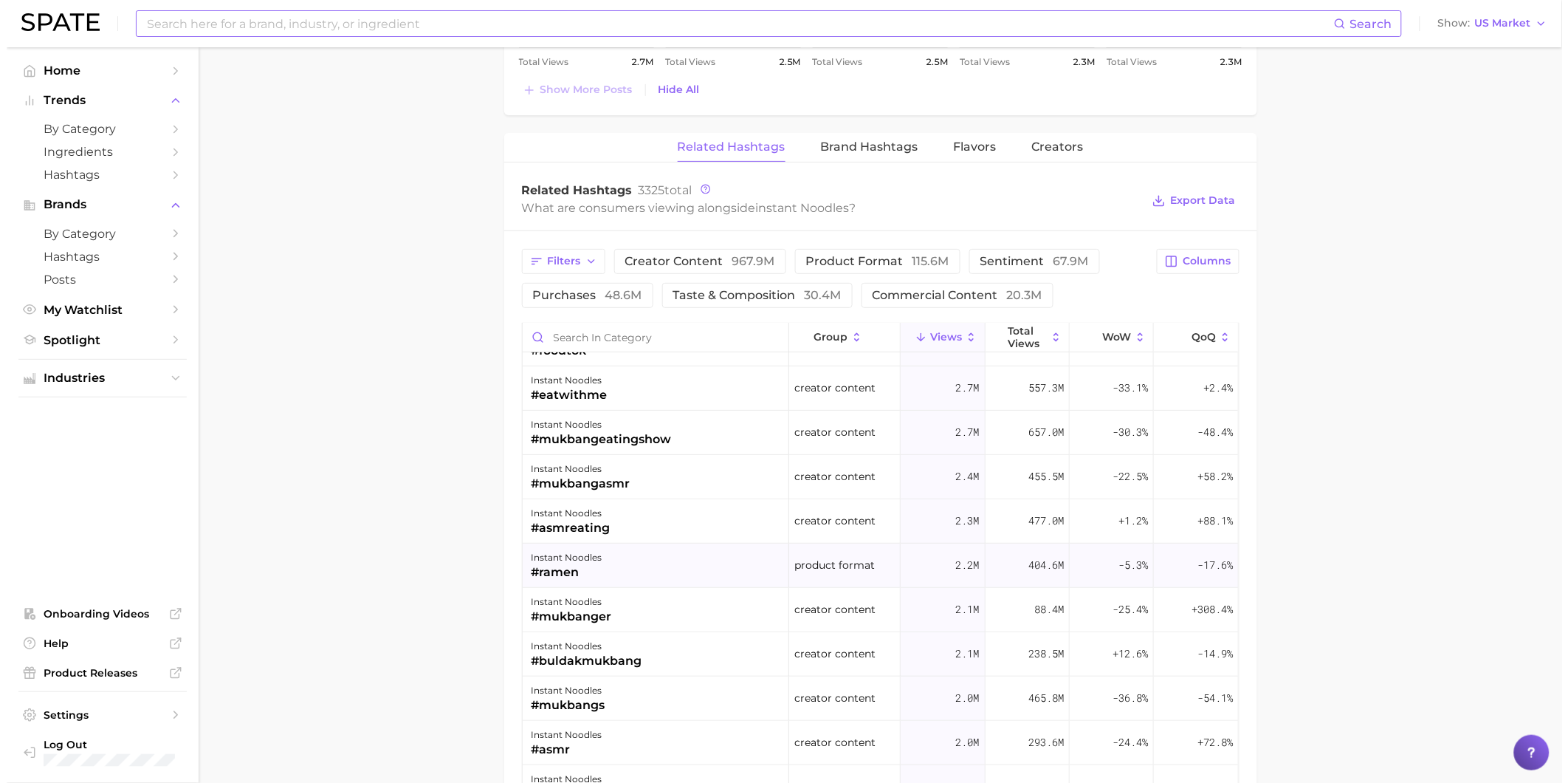
scroll to position [246, 0]
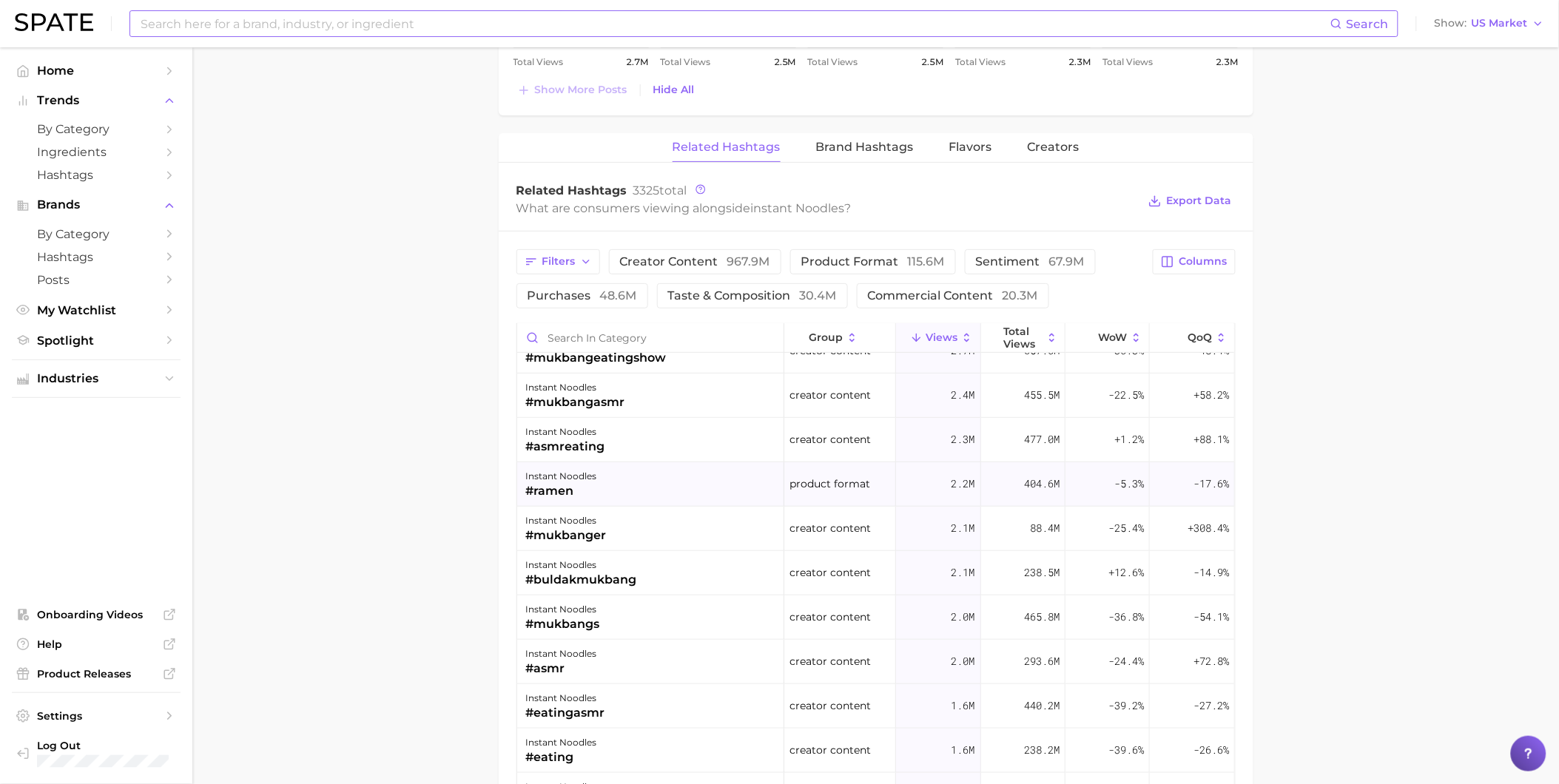
click at [624, 497] on div "instant noodles #ramen" at bounding box center [651, 484] width 267 height 44
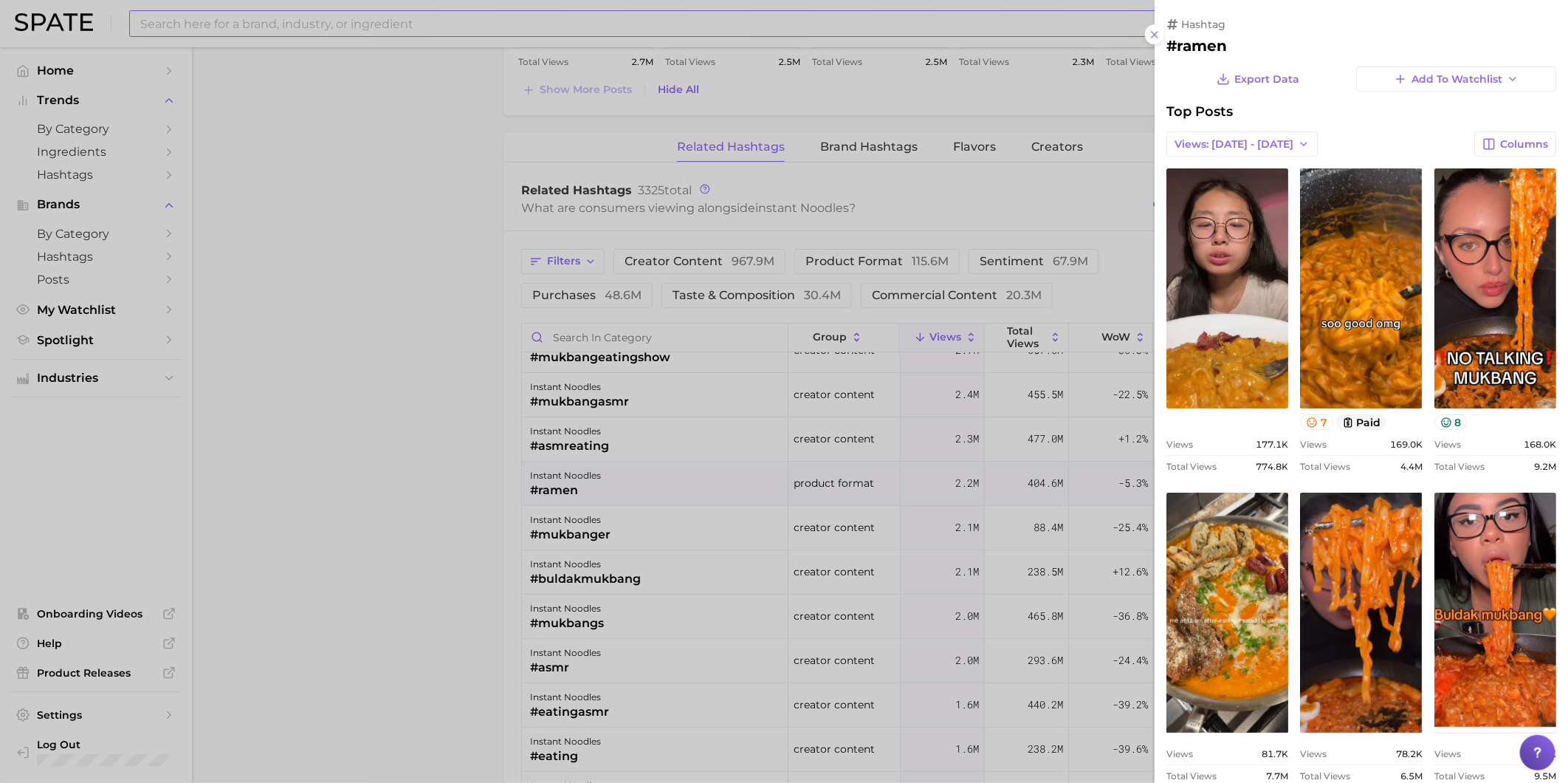
scroll to position [0, 0]
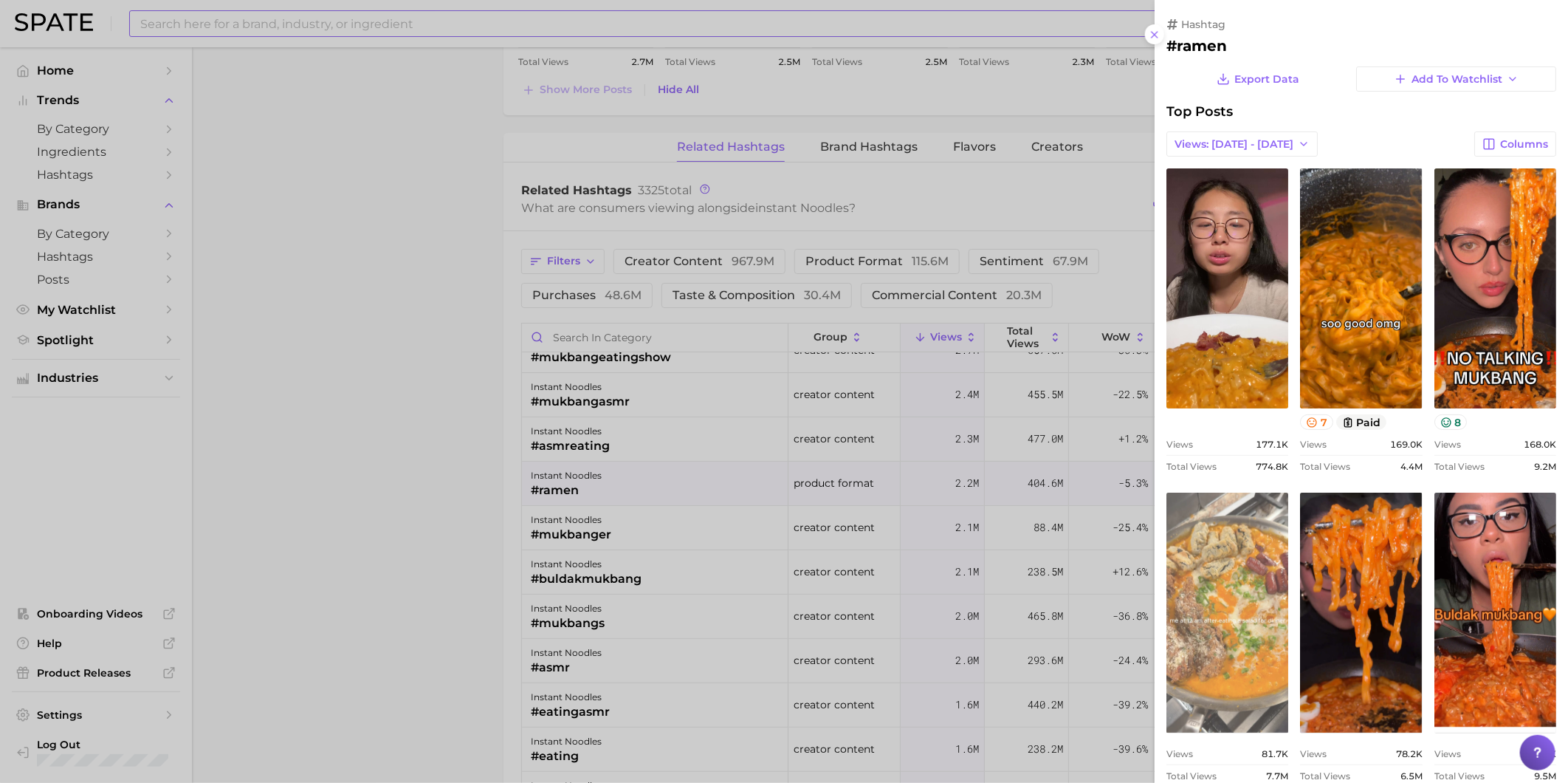
click at [1289, 569] on link "view post on TikTok" at bounding box center [1228, 613] width 122 height 240
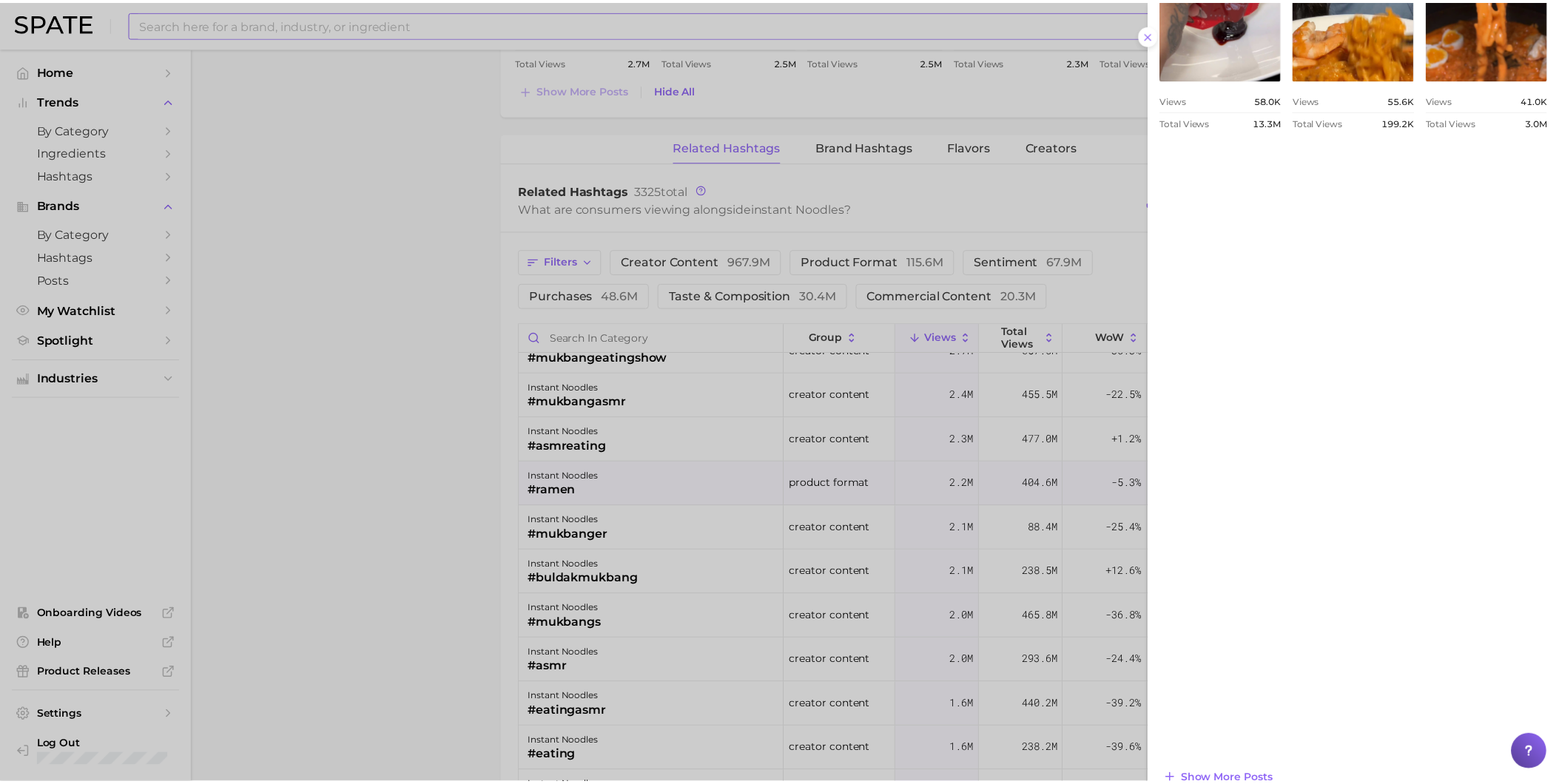
scroll to position [987, 0]
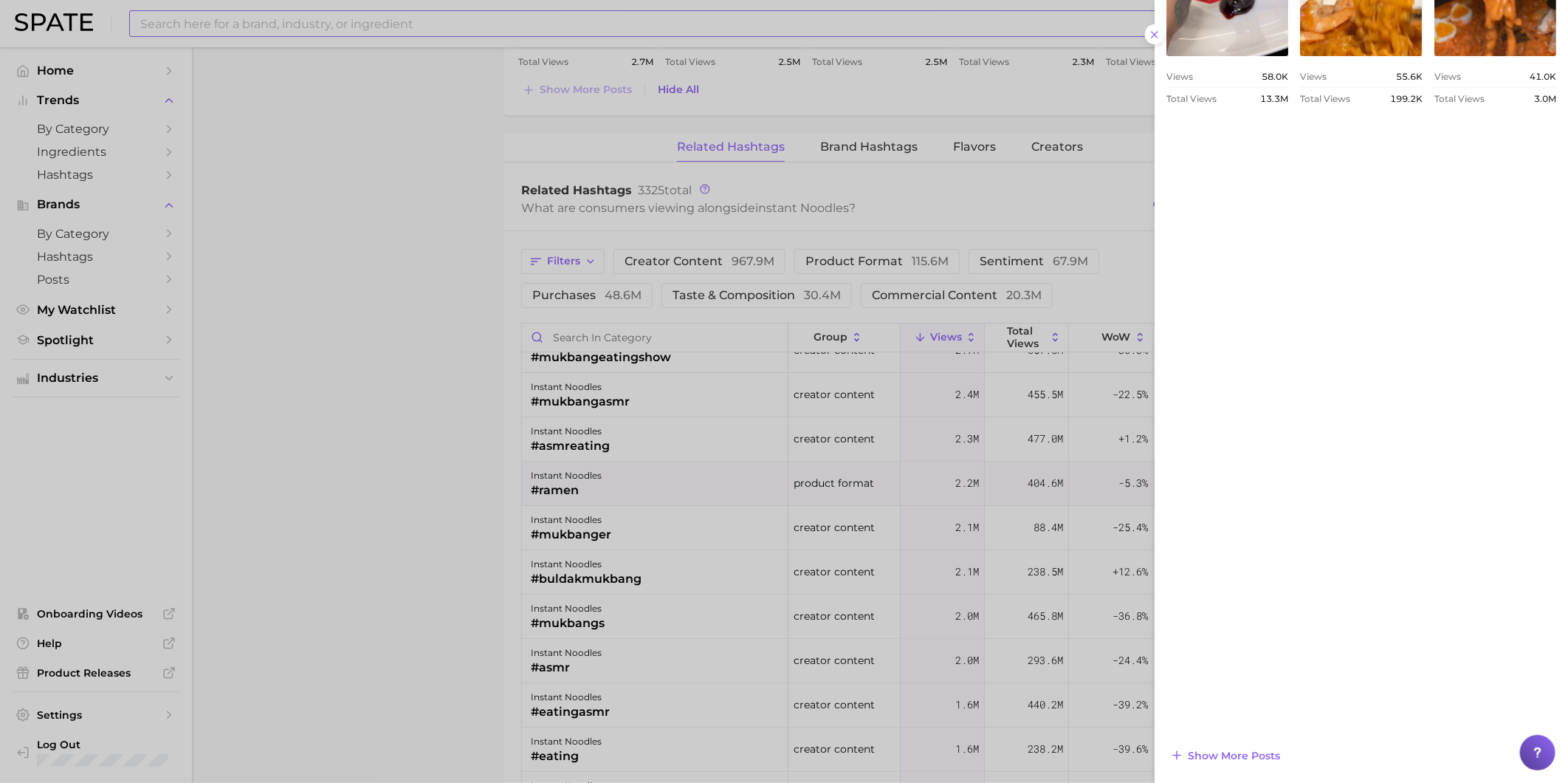
click at [633, 654] on div at bounding box center [784, 391] width 1568 height 783
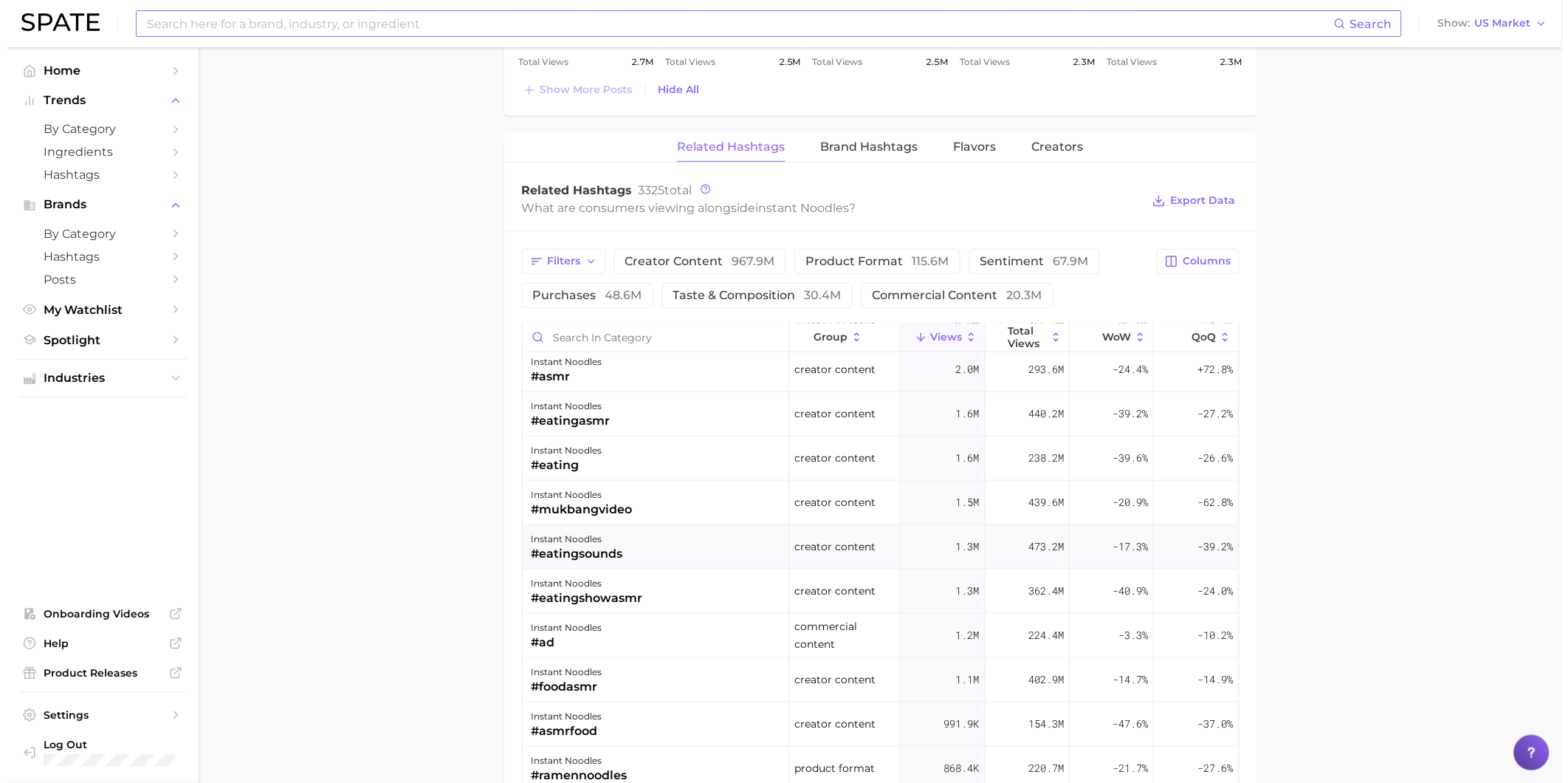
scroll to position [574, 0]
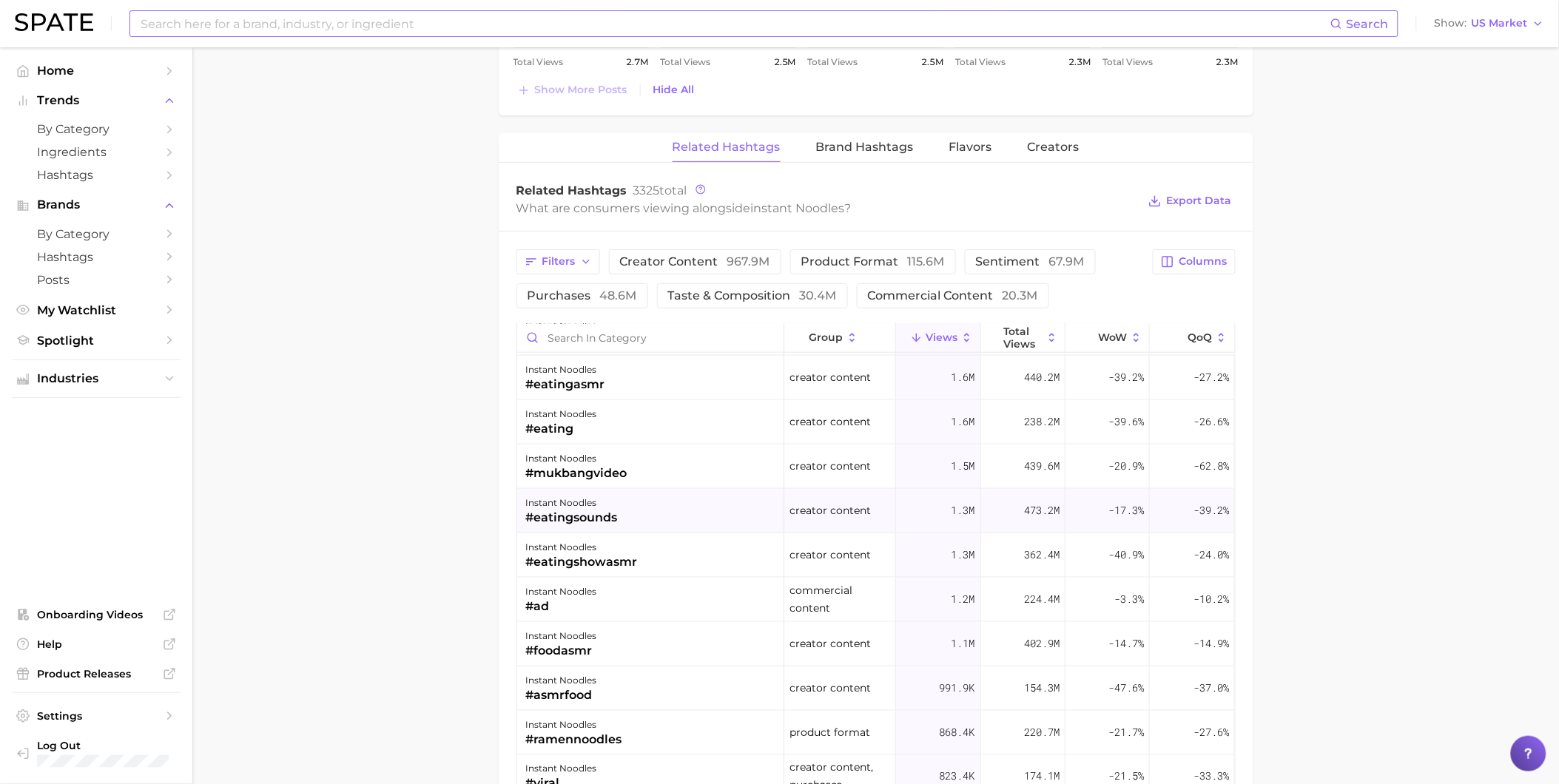
click at [680, 601] on div "instant noodles #ad" at bounding box center [651, 599] width 267 height 44
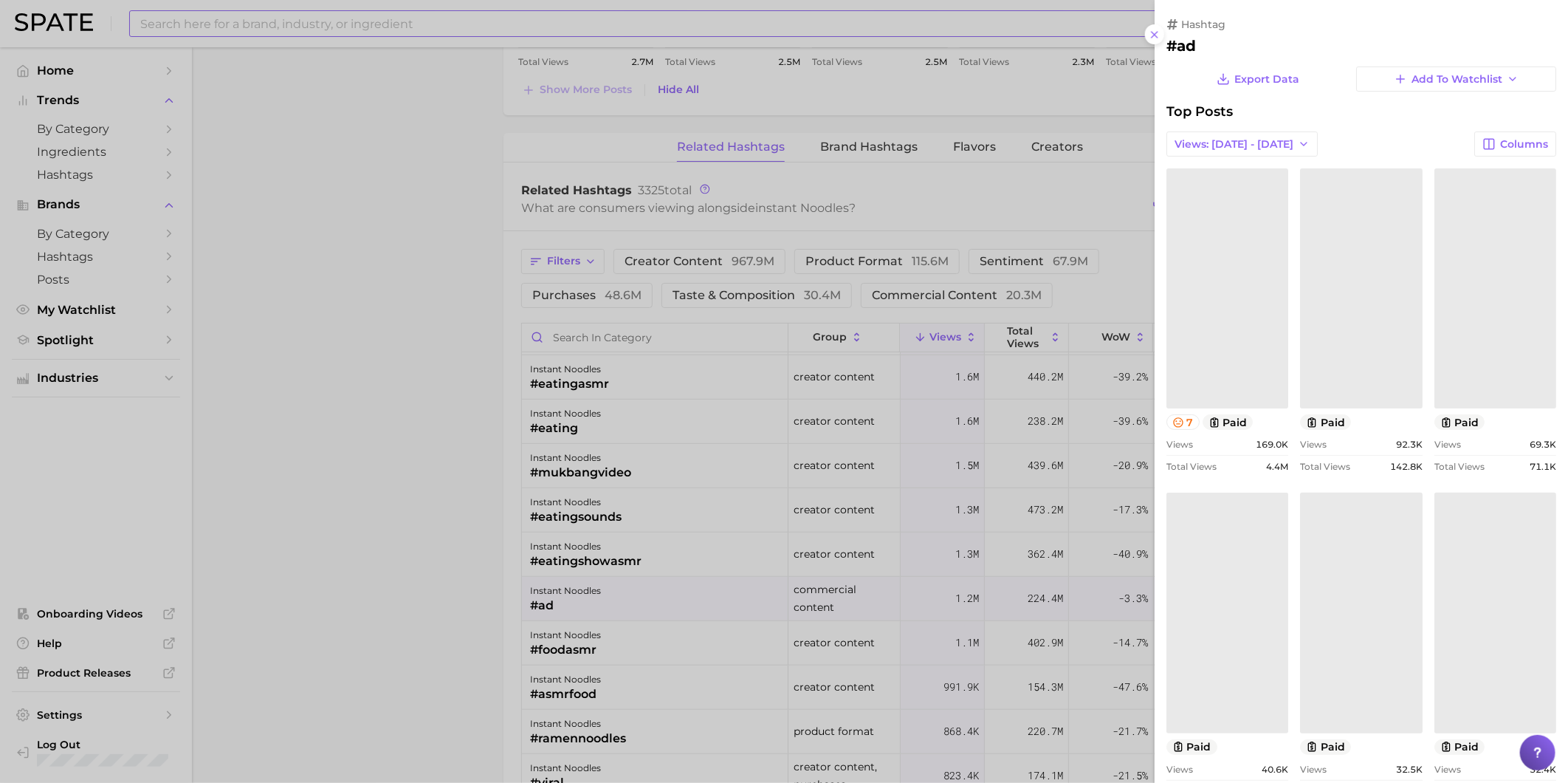
click at [649, 643] on div at bounding box center [784, 391] width 1568 height 783
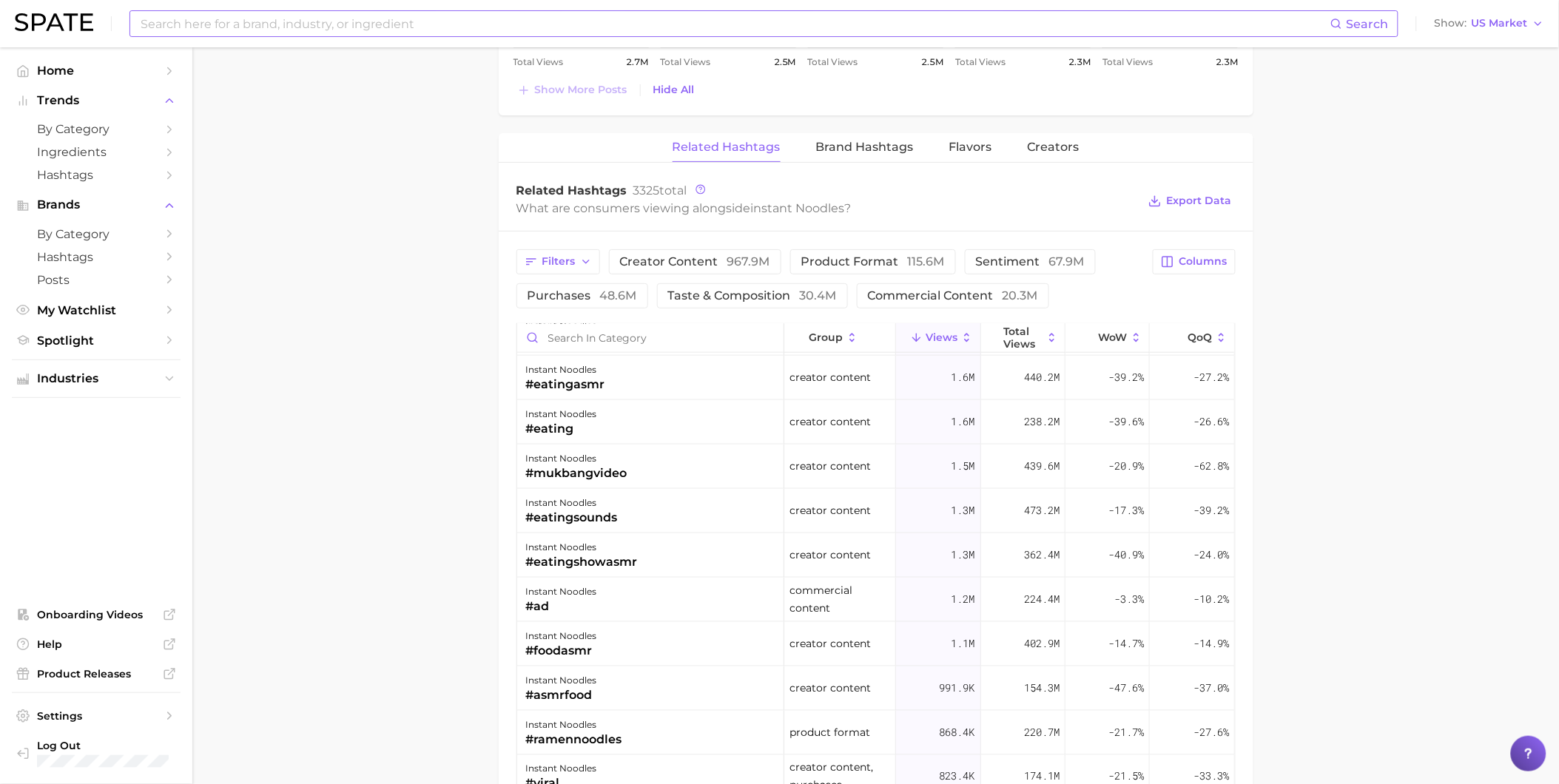
click at [650, 644] on div "instant noodles #foodasmr" at bounding box center [651, 644] width 267 height 44
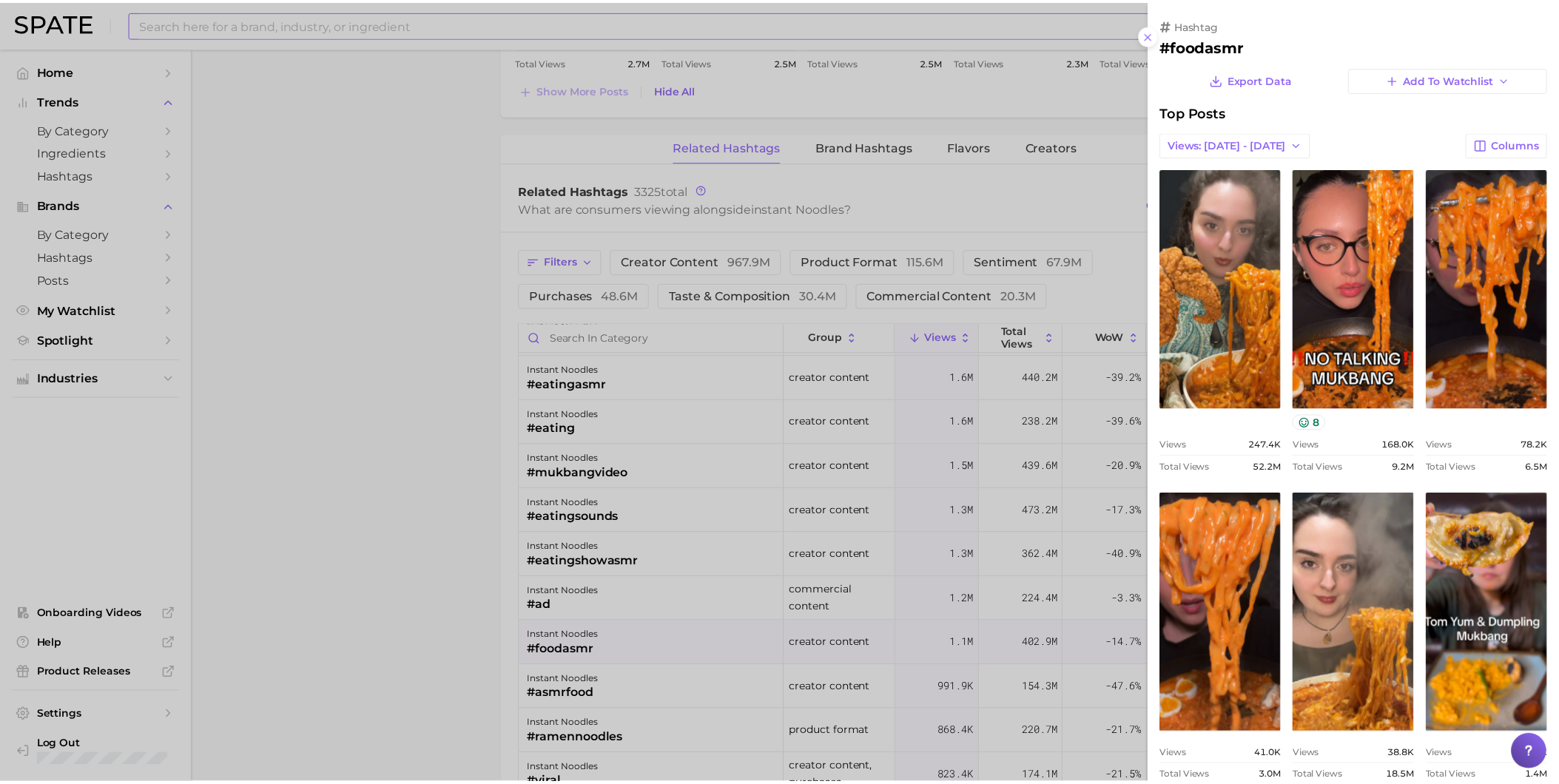
scroll to position [0, 0]
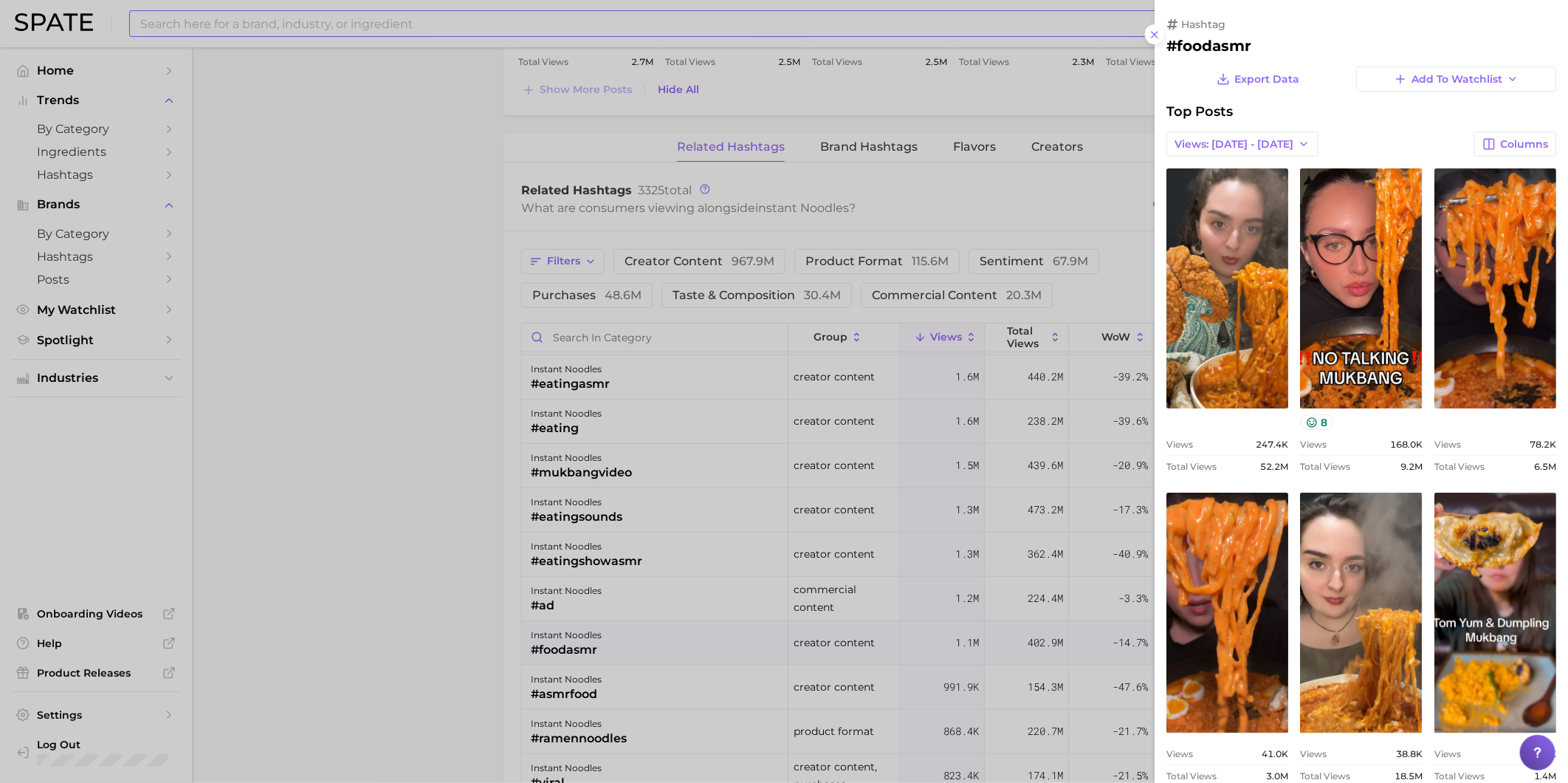
click at [652, 630] on div at bounding box center [784, 391] width 1568 height 783
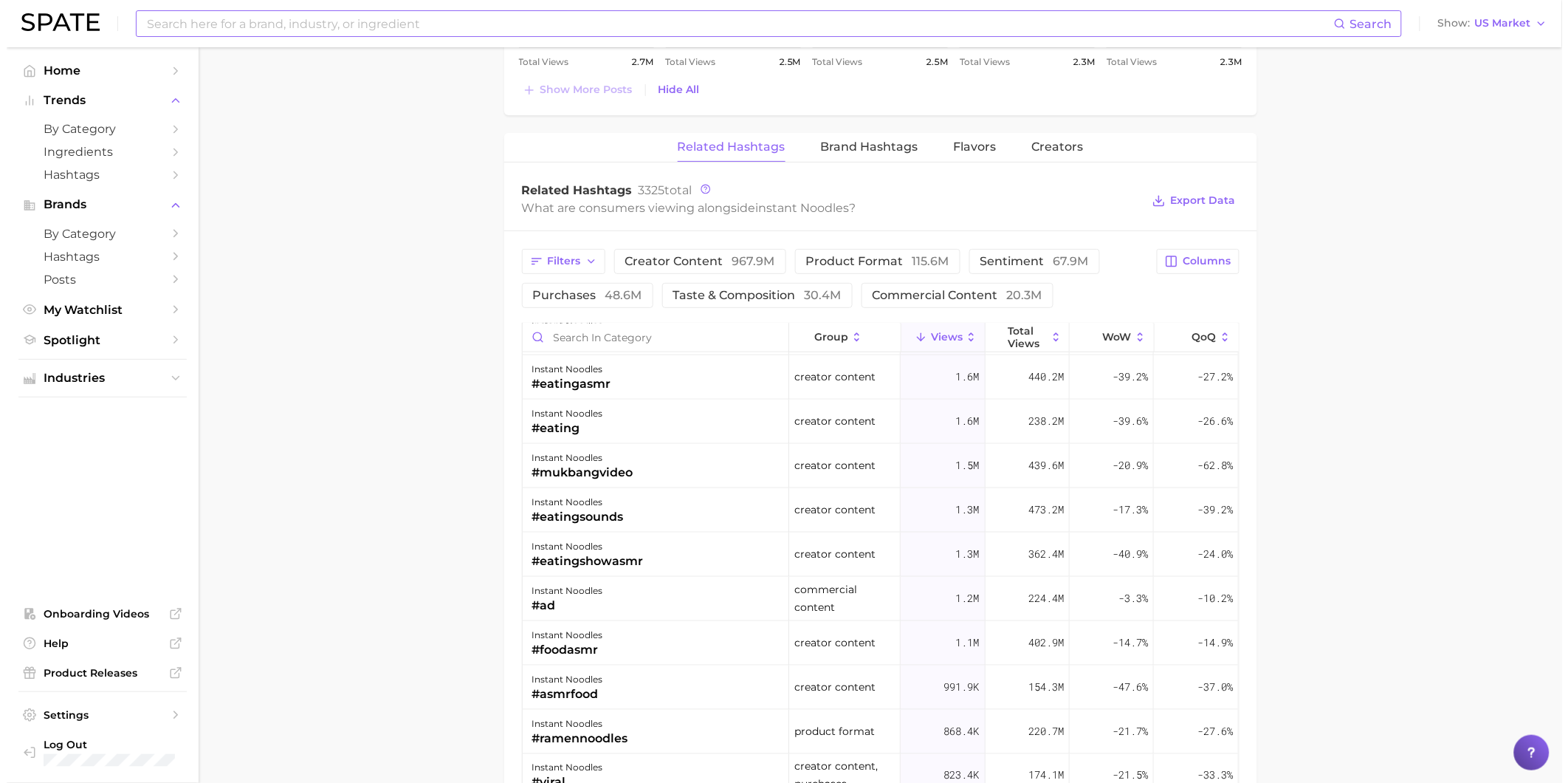
scroll to position [2133, 0]
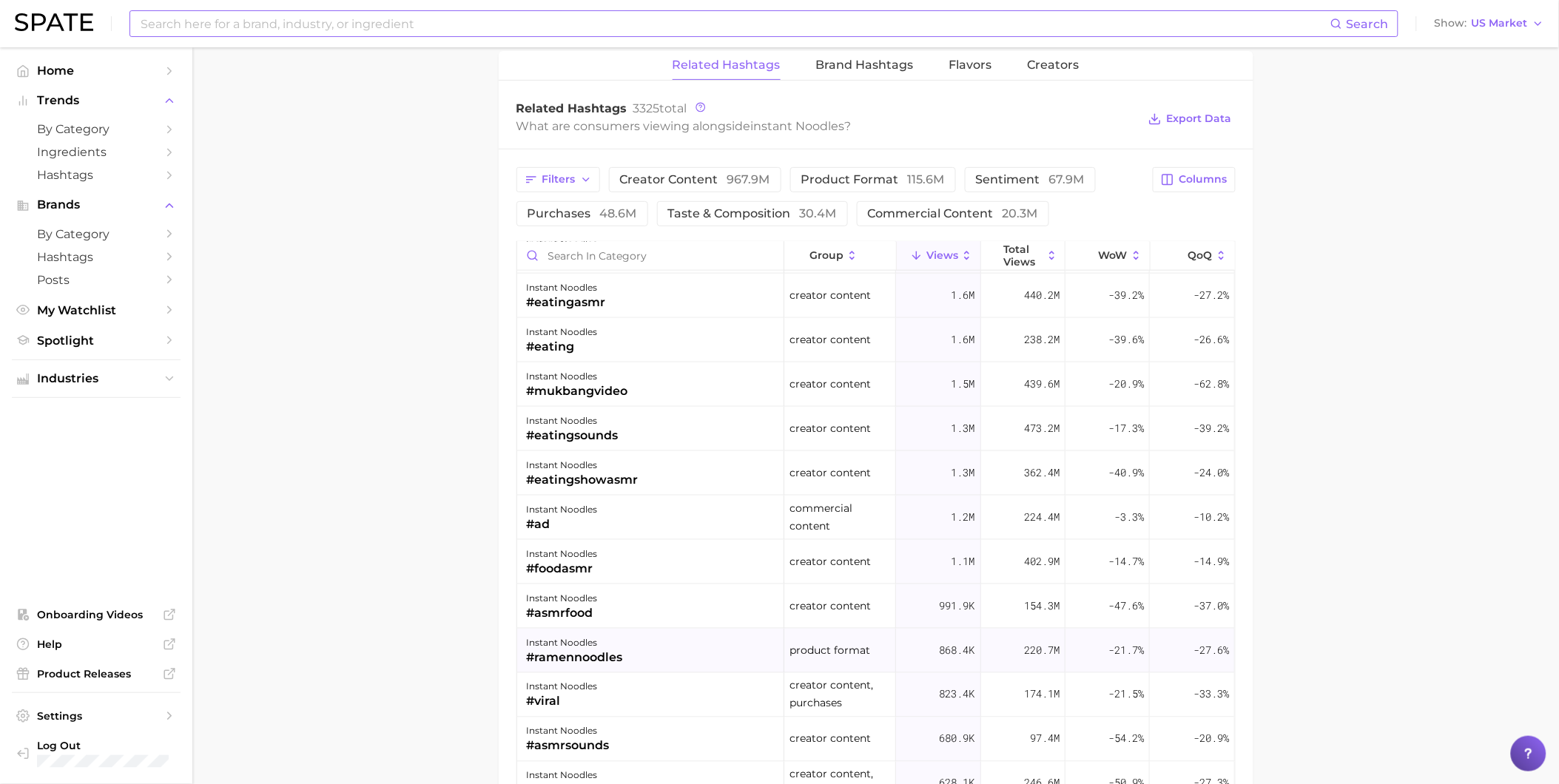
click at [653, 644] on div "instant noodles #ramennoodles" at bounding box center [651, 651] width 267 height 44
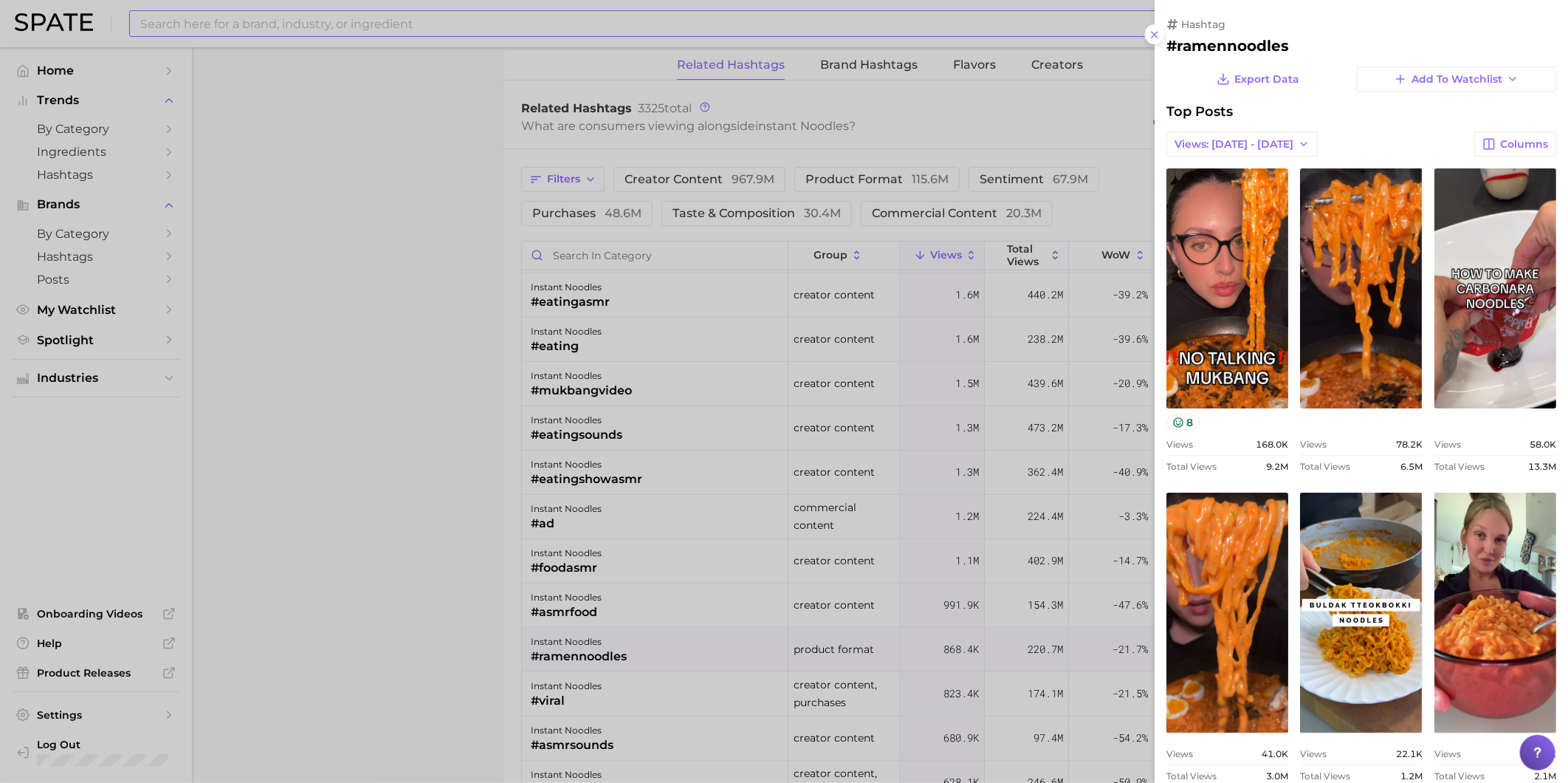
scroll to position [0, 0]
drag, startPoint x: 624, startPoint y: 652, endPoint x: 623, endPoint y: 659, distance: 7.1
click at [624, 653] on div at bounding box center [784, 391] width 1568 height 783
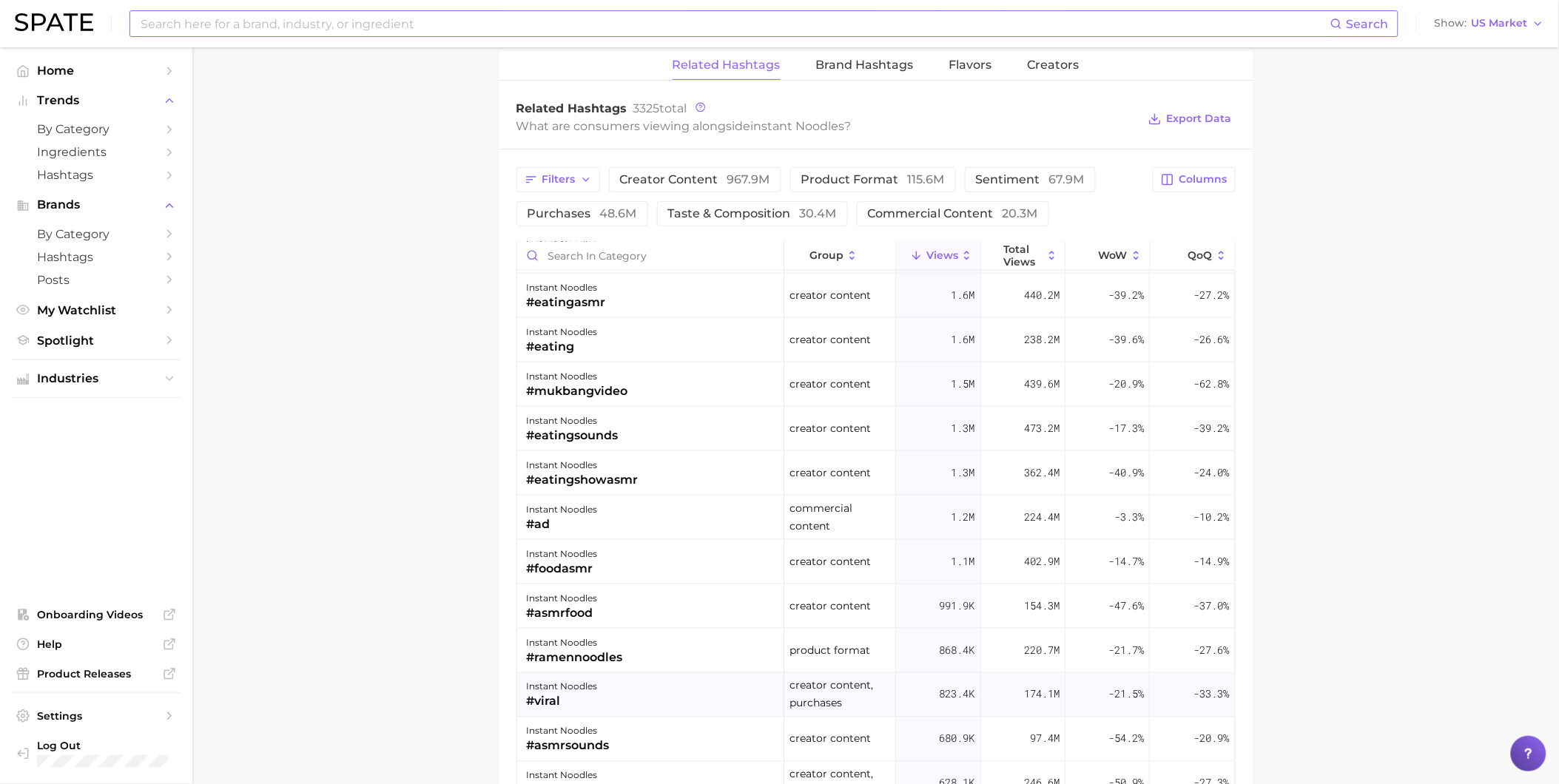
click at [582, 700] on div "#viral" at bounding box center [561, 702] width 71 height 17
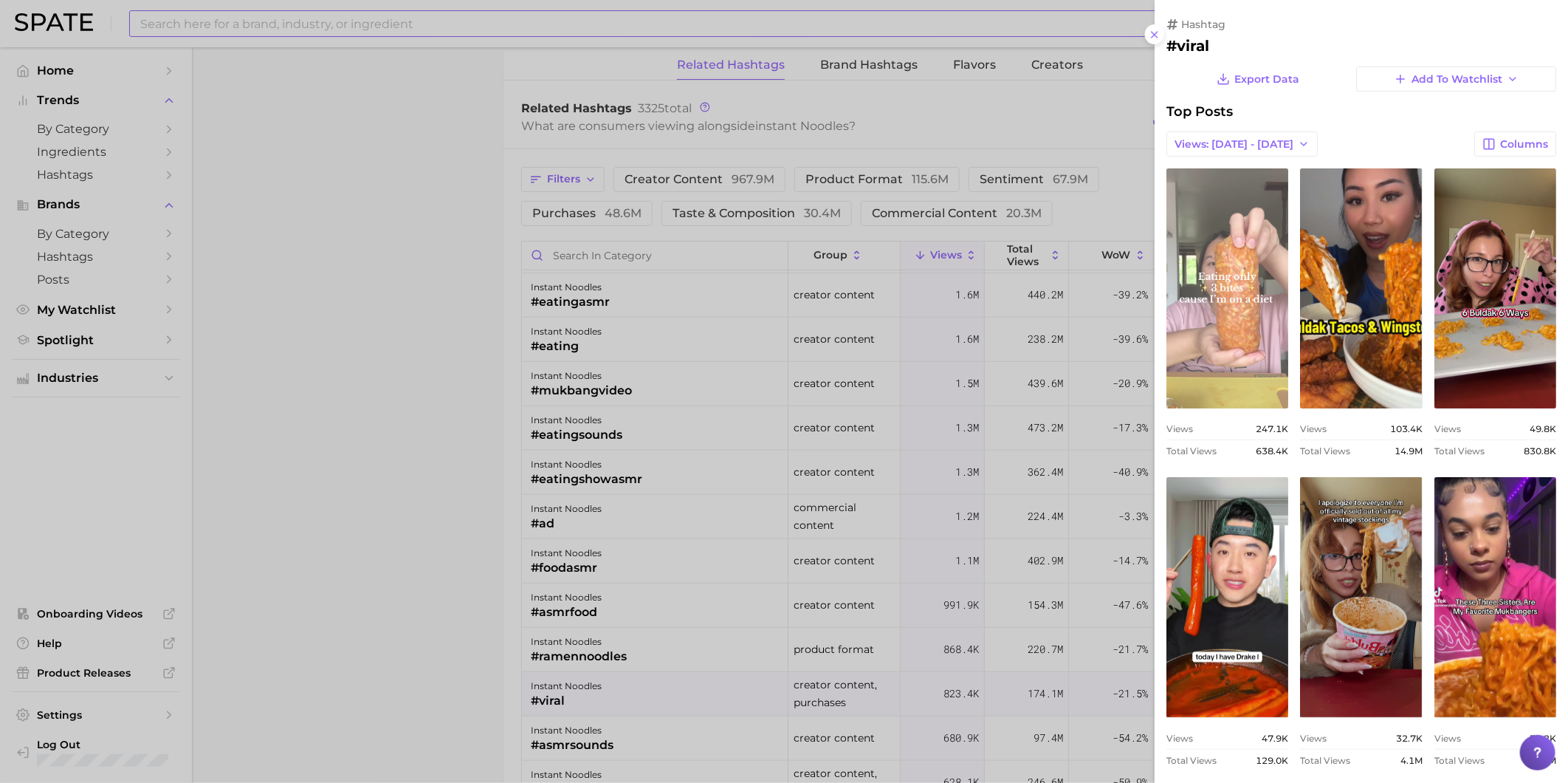
click at [1289, 337] on link "view post on TikTok" at bounding box center [1228, 288] width 122 height 240
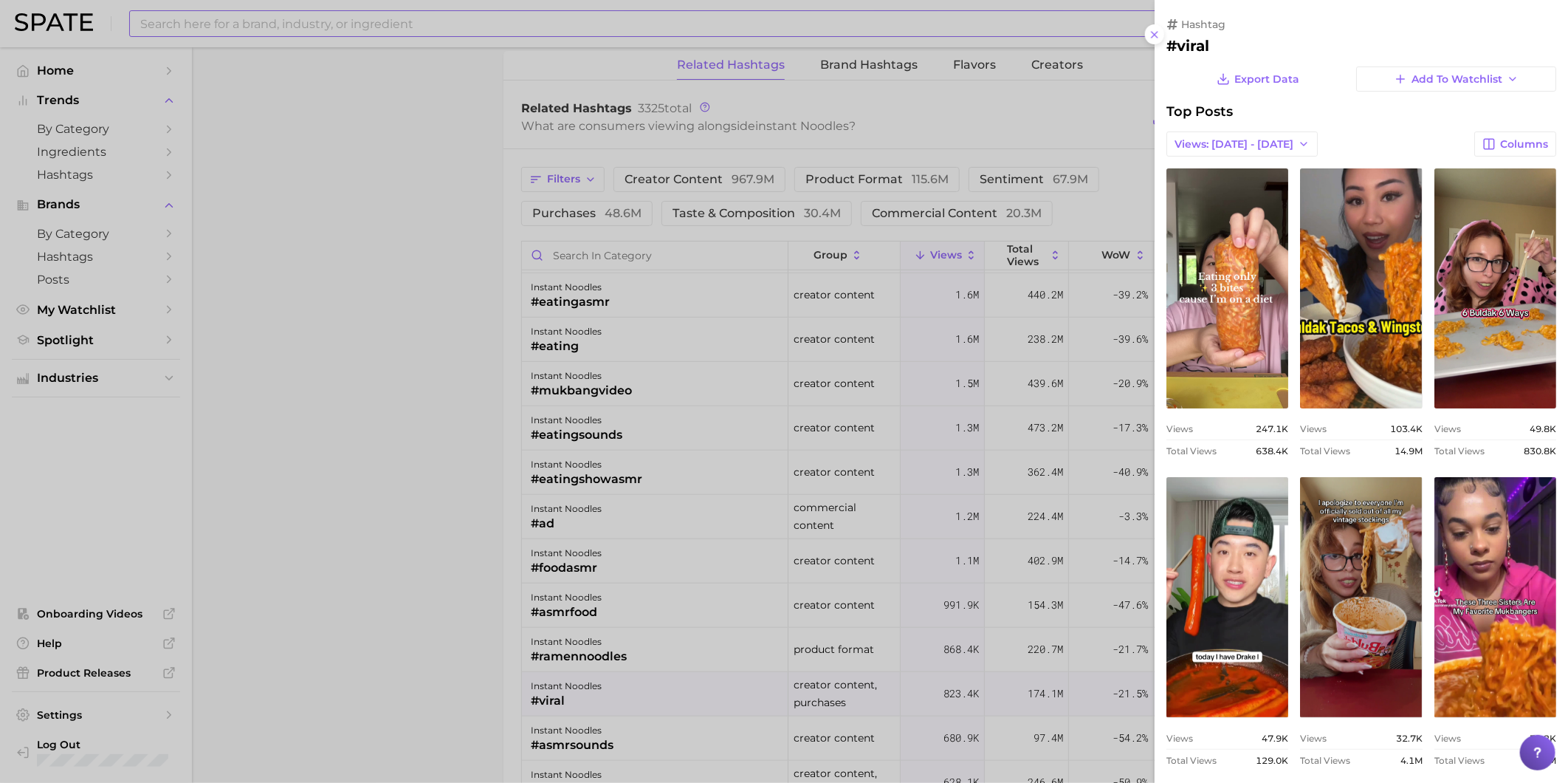
click at [569, 256] on div at bounding box center [784, 391] width 1568 height 783
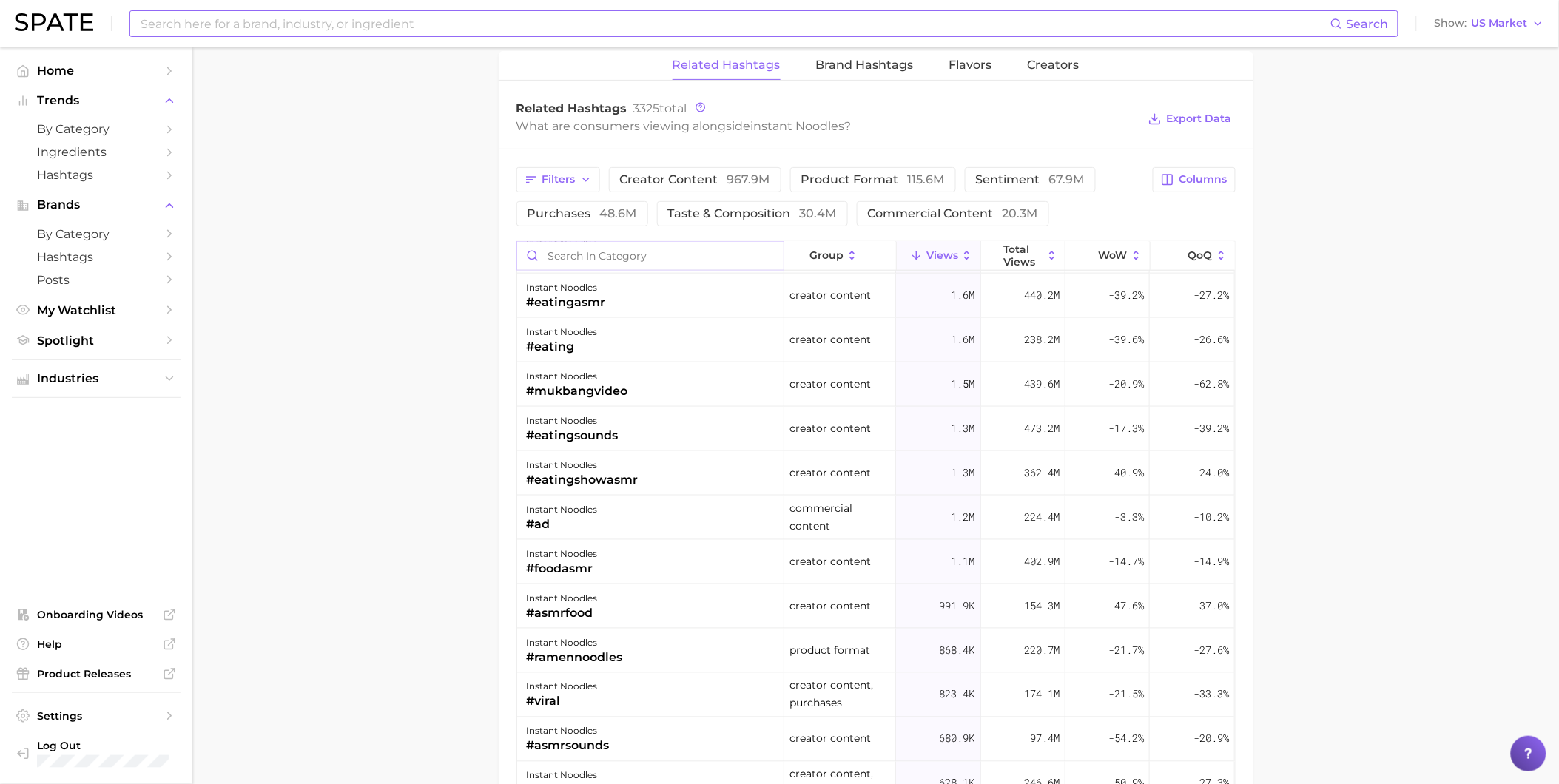
click at [591, 259] on input "Search in category" at bounding box center [650, 256] width 266 height 28
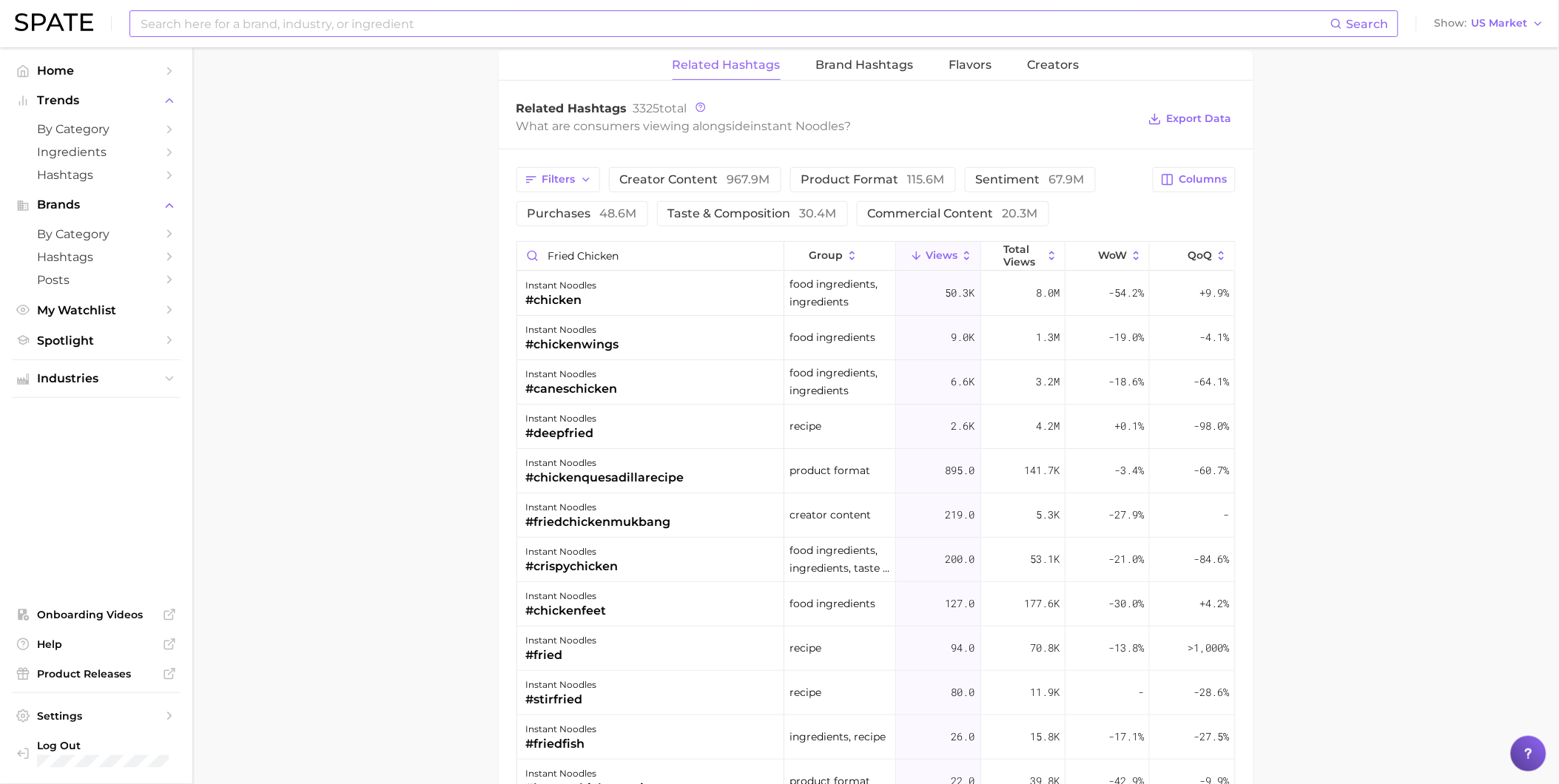
drag, startPoint x: 653, startPoint y: 252, endPoint x: 519, endPoint y: 253, distance: 134.0
click at [519, 253] on input "fried chicken" at bounding box center [650, 256] width 266 height 28
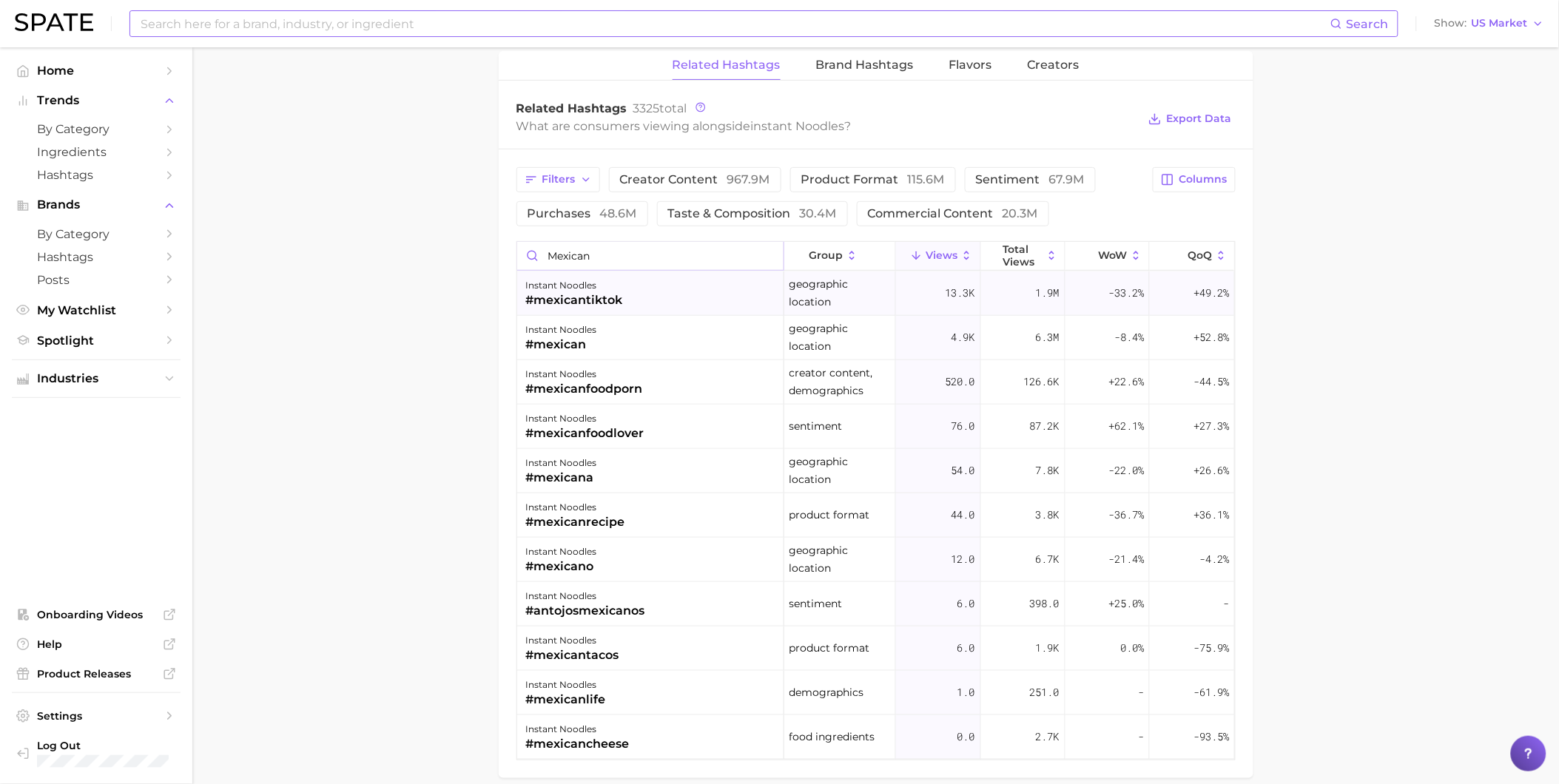
type input "mexican"
click at [567, 300] on div "#mexicantiktok" at bounding box center [574, 300] width 97 height 17
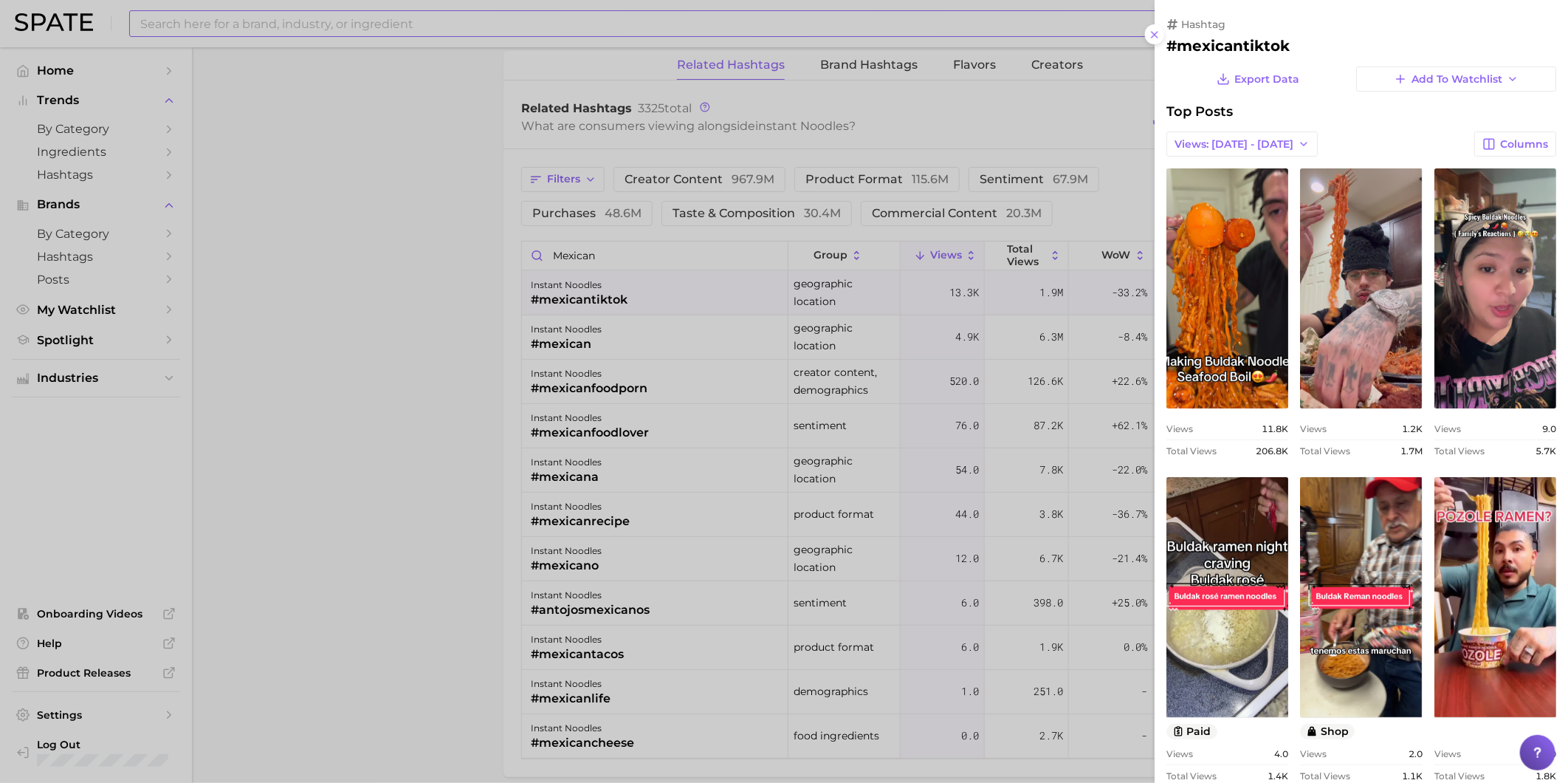
click at [577, 352] on div at bounding box center [784, 391] width 1568 height 783
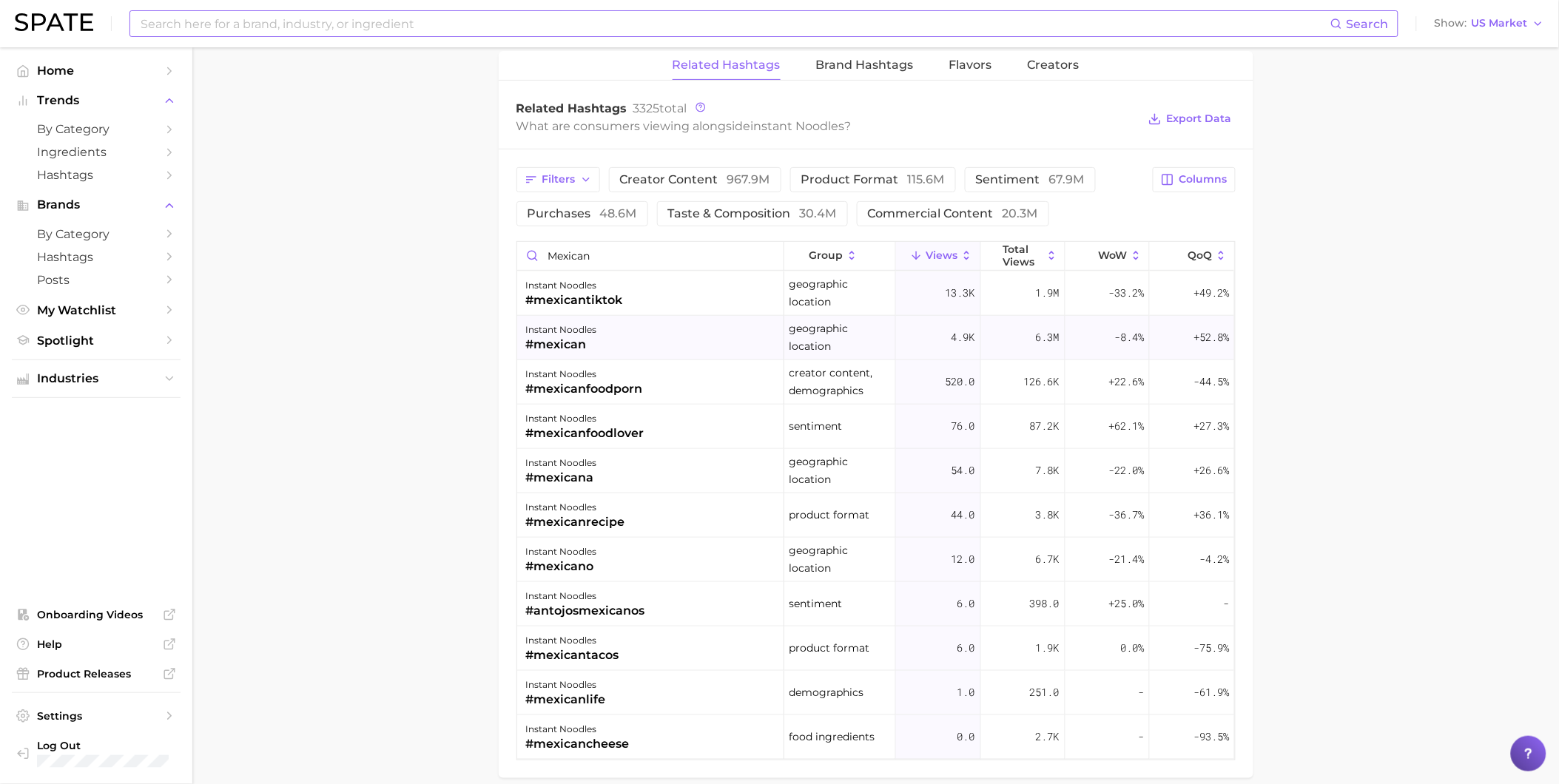
click at [589, 348] on div "#mexican" at bounding box center [561, 344] width 71 height 17
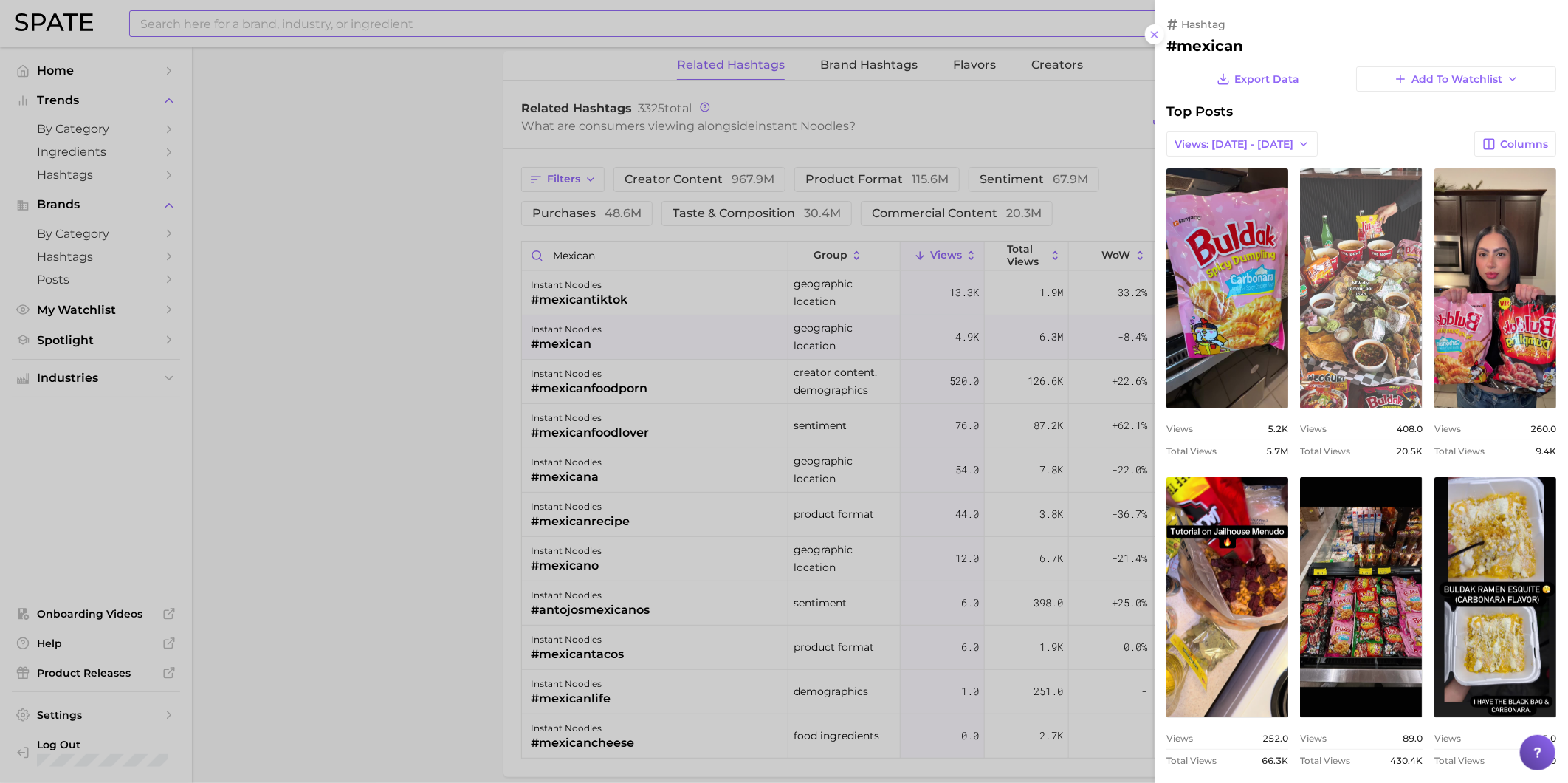
click at [1422, 295] on link "view post on TikTok" at bounding box center [1361, 288] width 122 height 240
